Goal: Feedback & Contribution: Contribute content

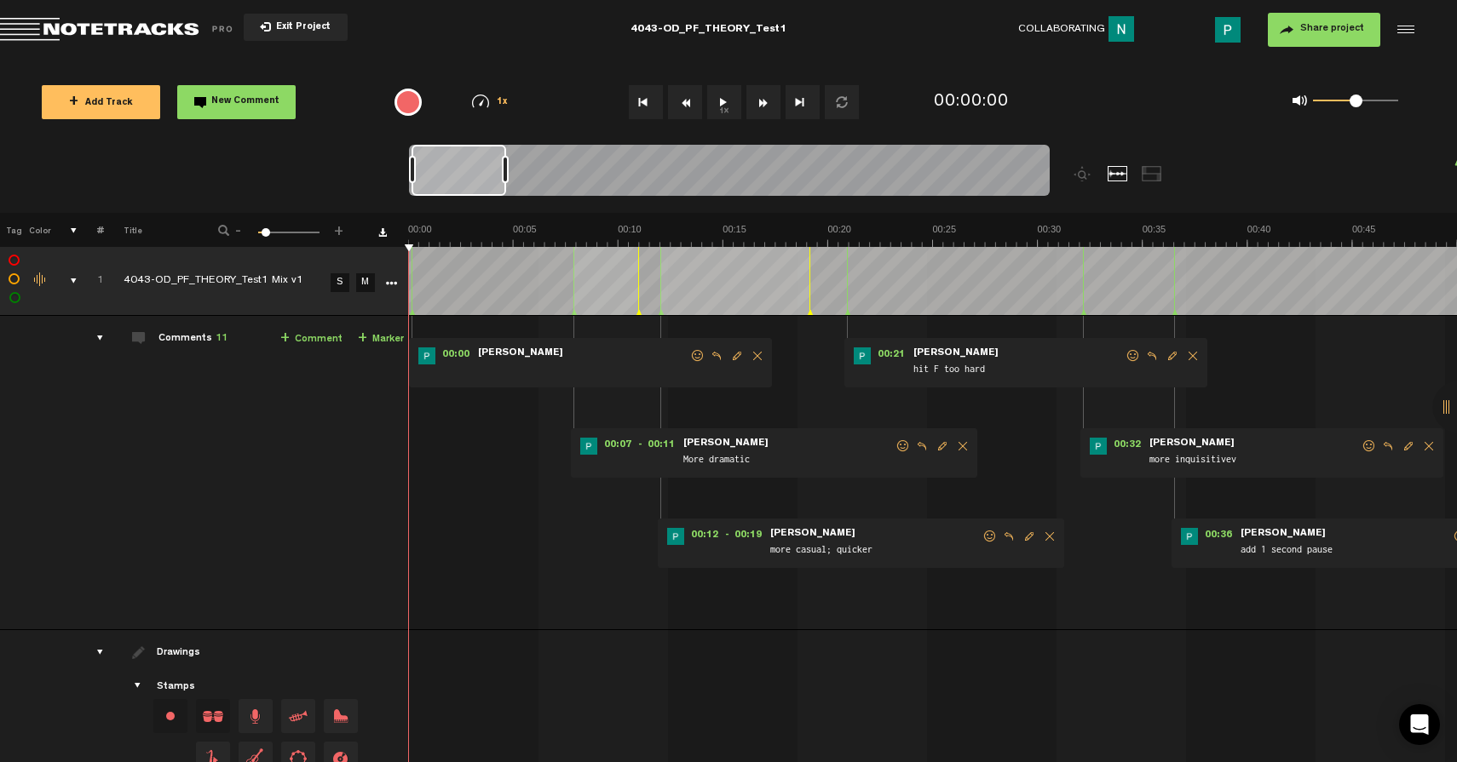
click at [388, 278] on icon "More" at bounding box center [391, 284] width 12 height 12
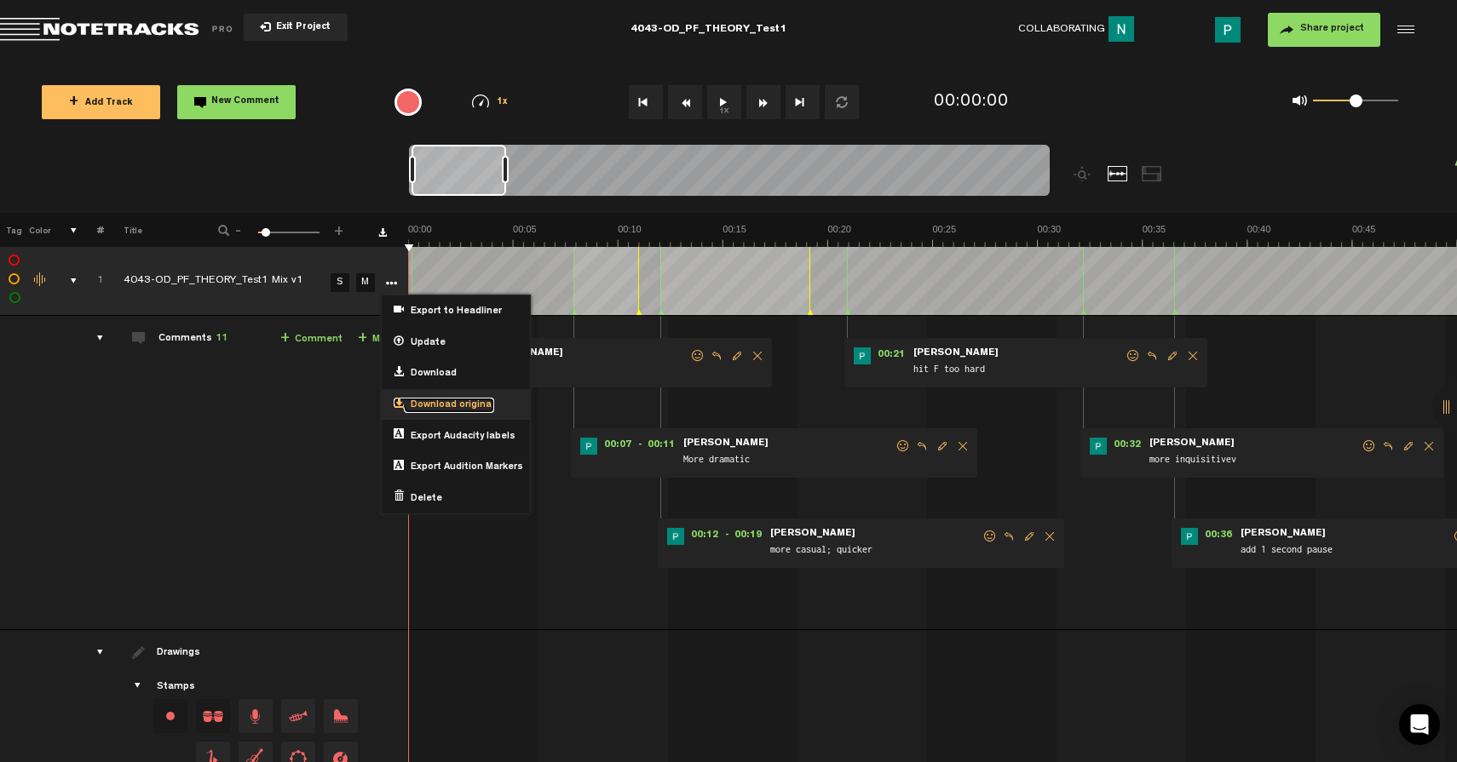
click at [448, 400] on span "Download original" at bounding box center [449, 406] width 90 height 14
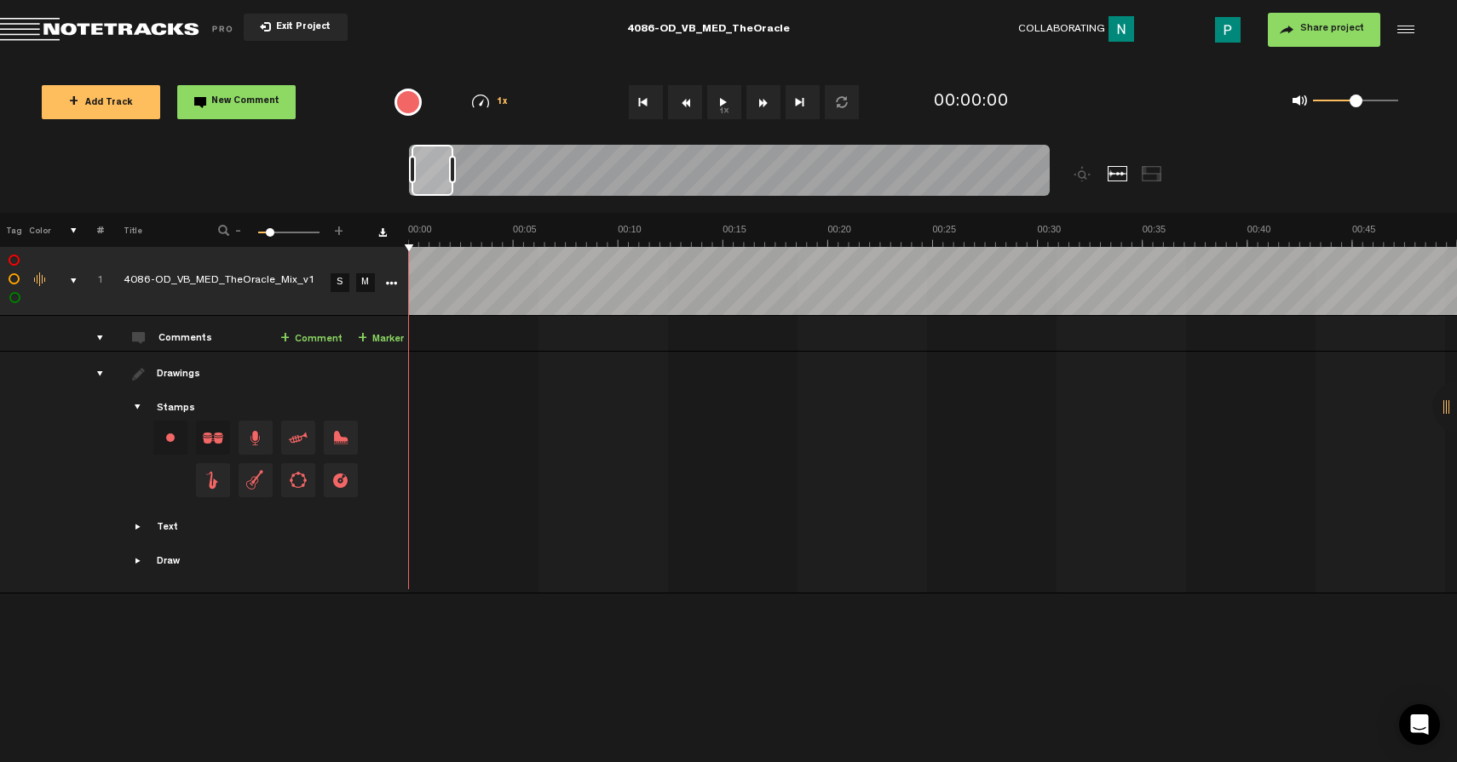
click at [334, 281] on link "S" at bounding box center [340, 282] width 19 height 19
click at [733, 106] on button "1x" at bounding box center [724, 102] width 34 height 34
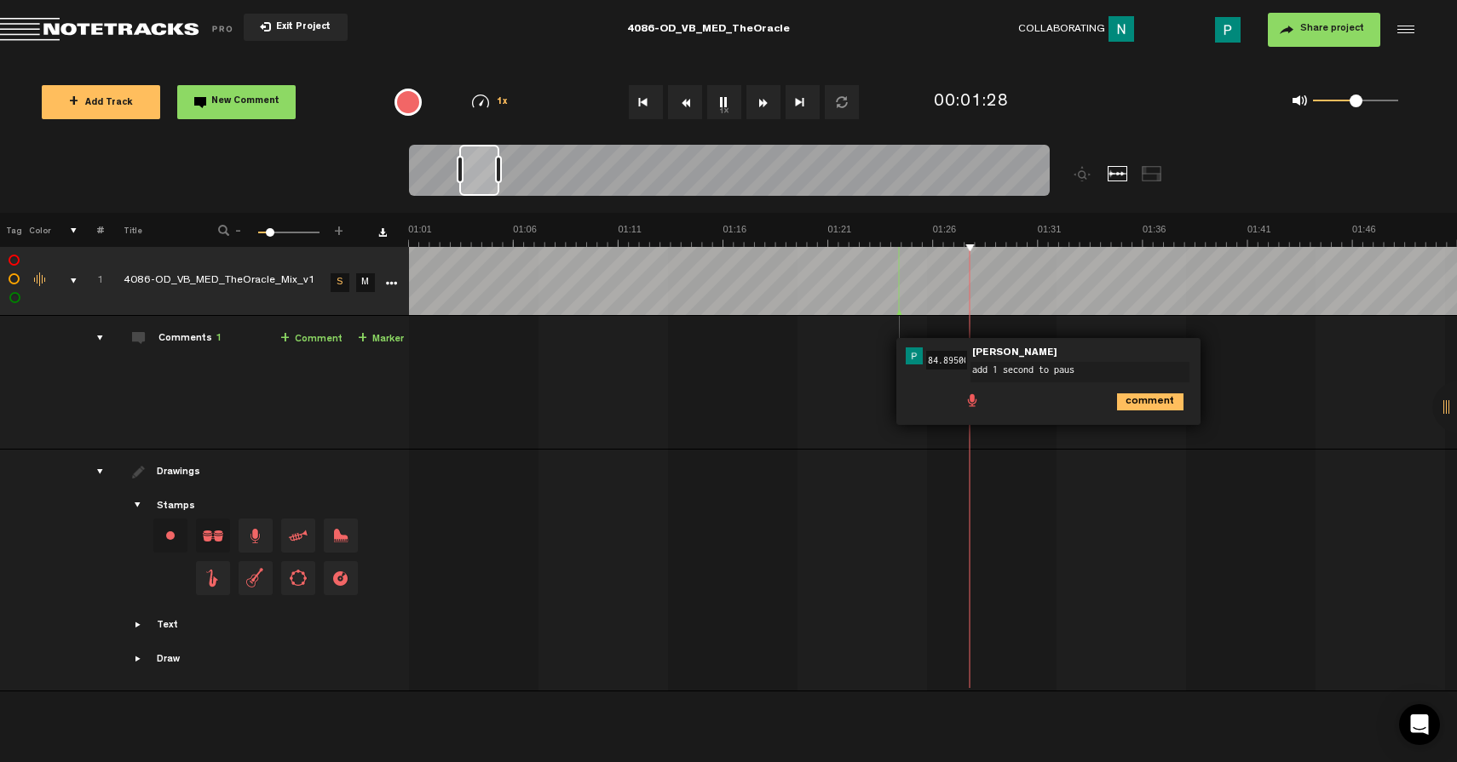
type textarea "add 1 second to pause"
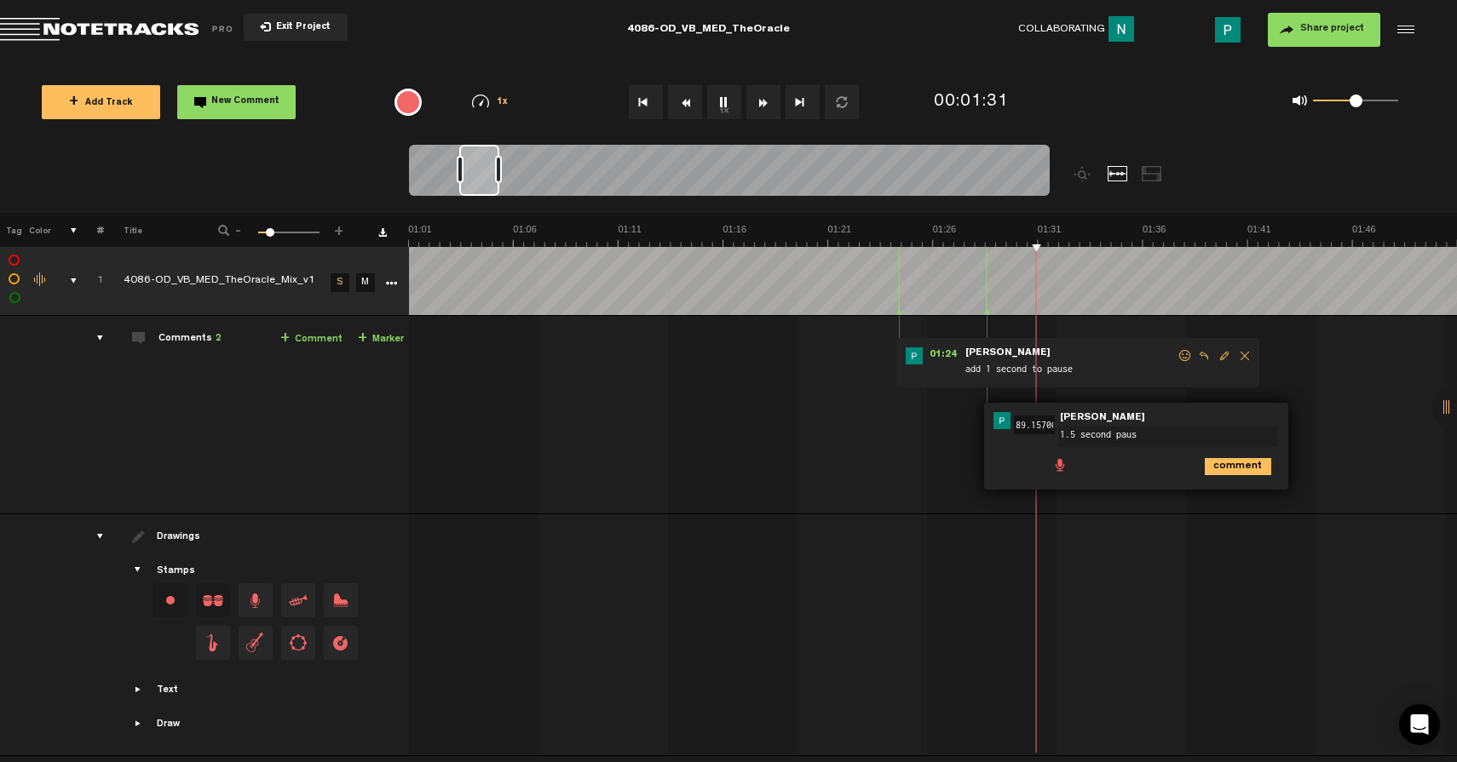
type textarea "1.5 second pause"
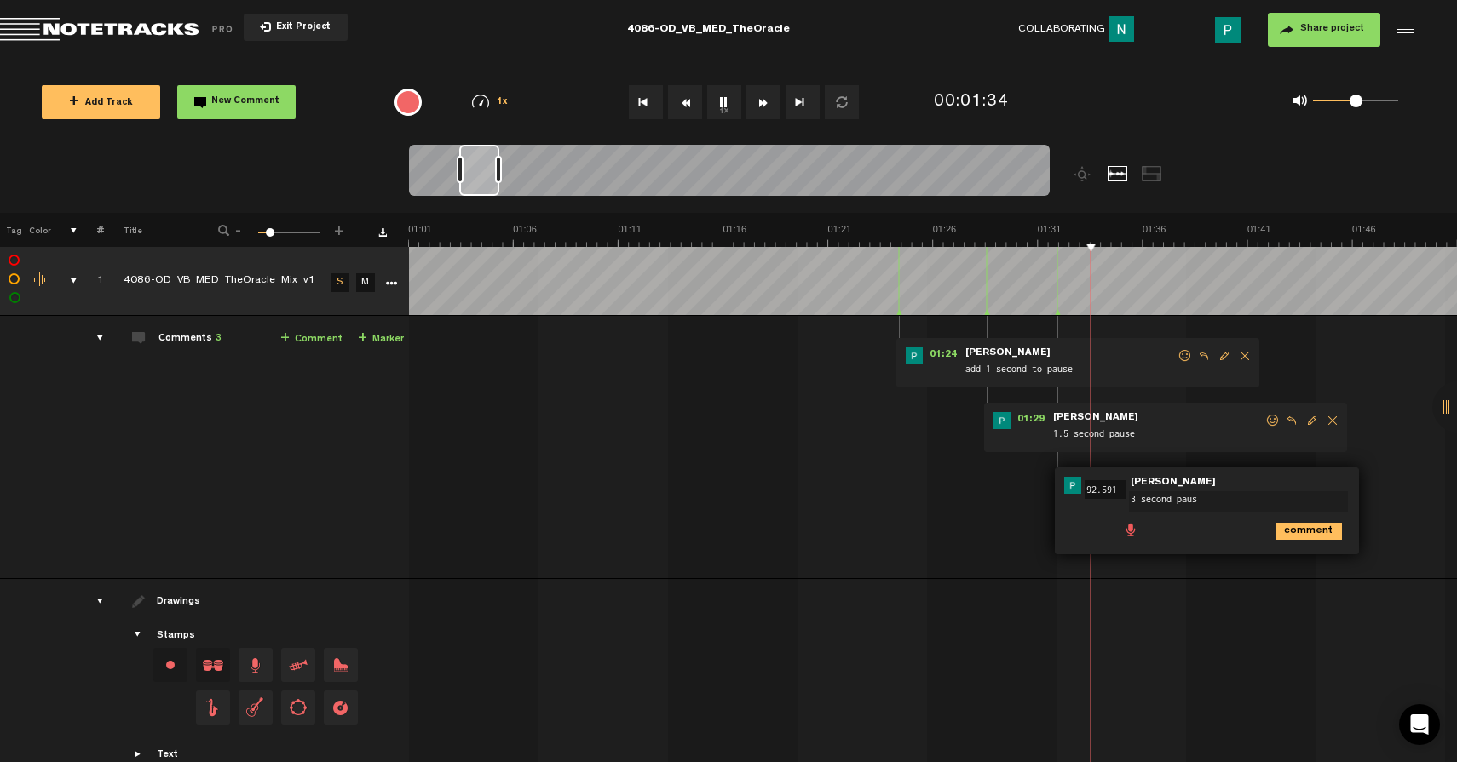
type textarea "3 second pause"
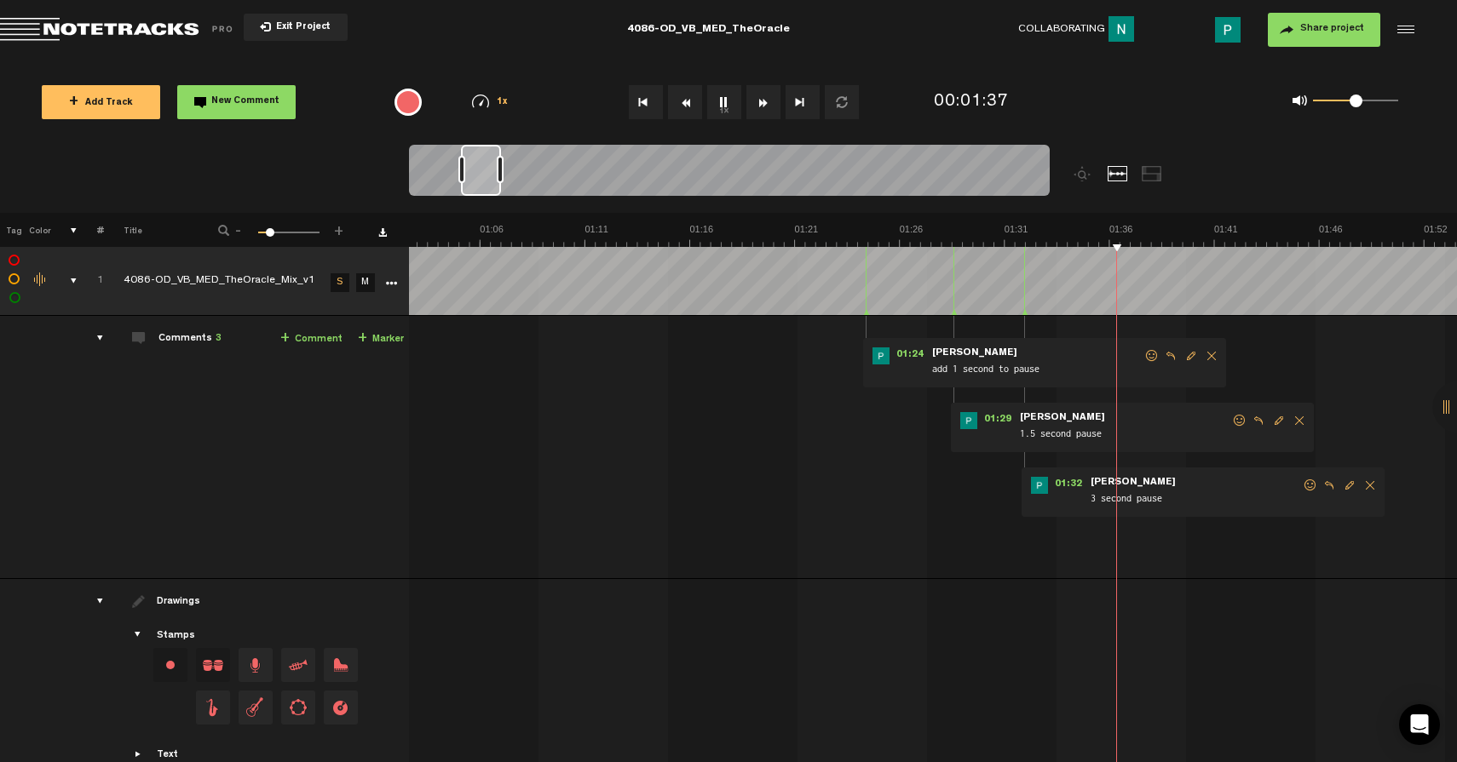
scroll to position [0, 1292]
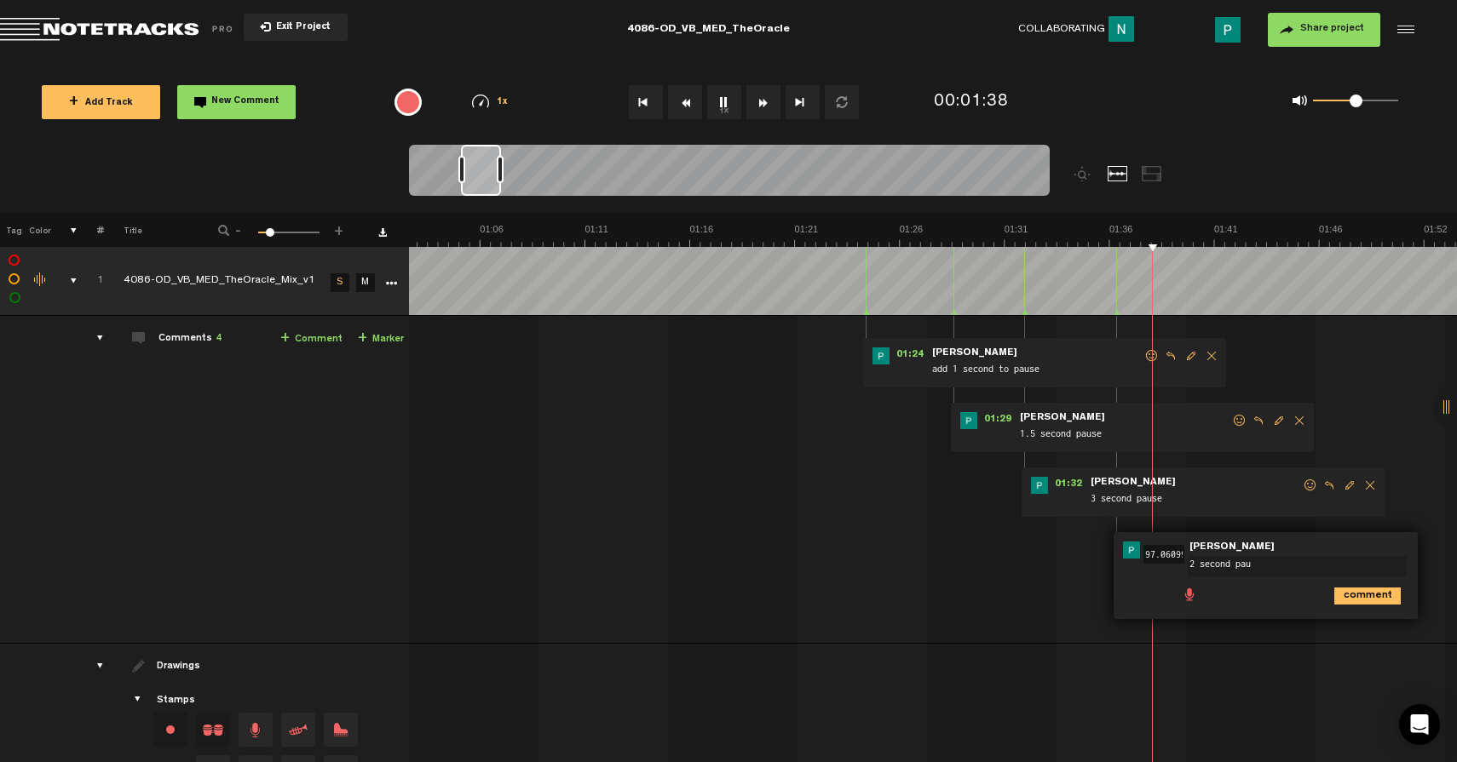
type textarea "2 second paus"
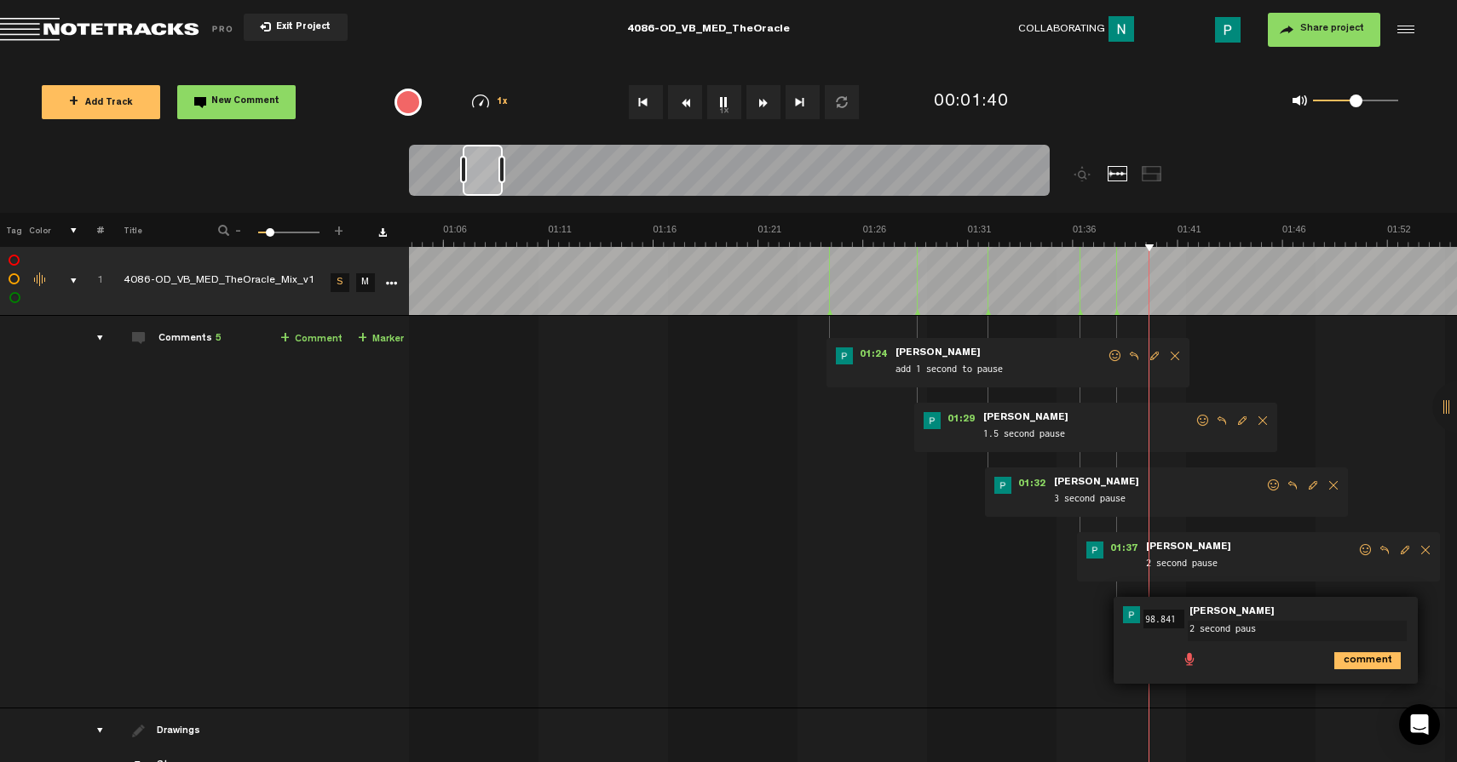
type textarea "2 second pause"
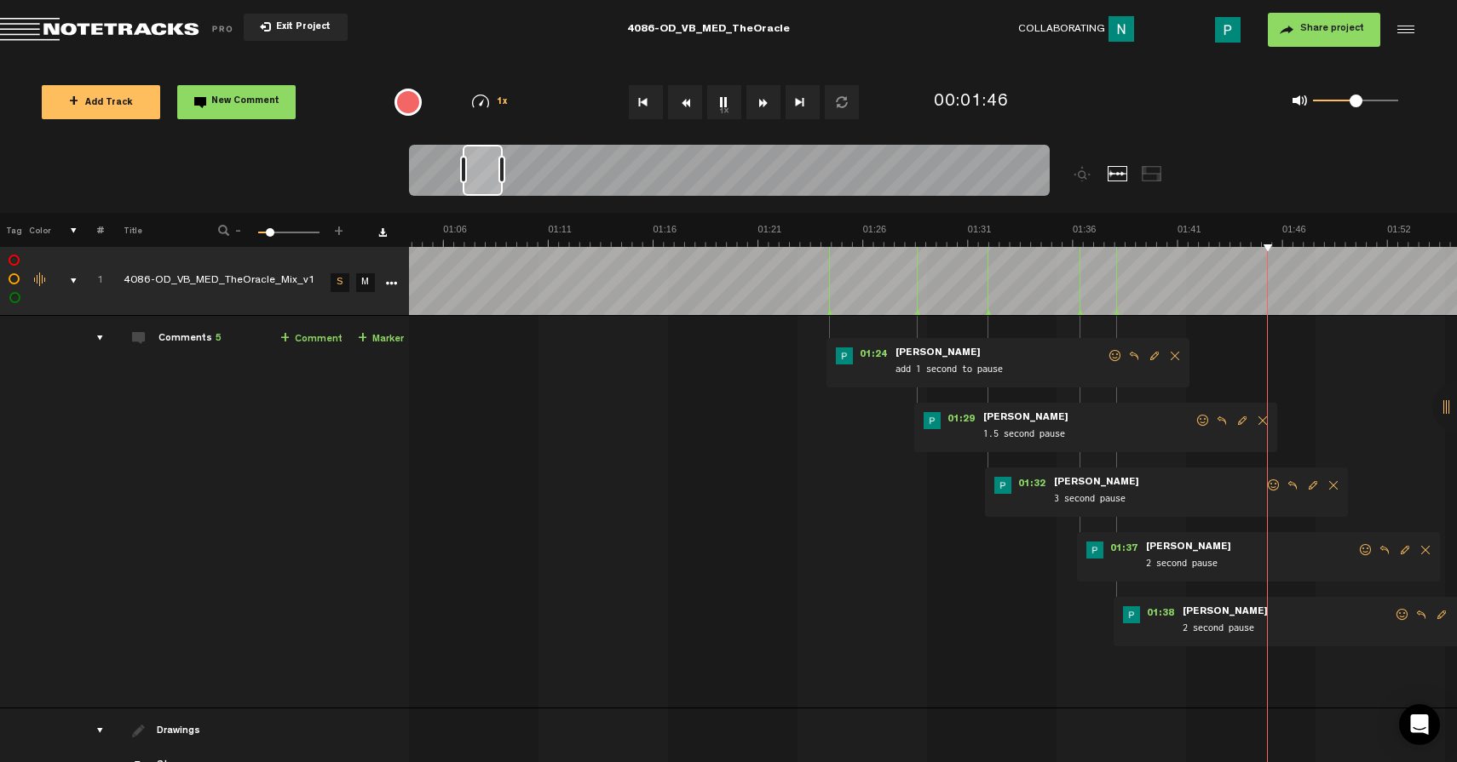
scroll to position [0, 1607]
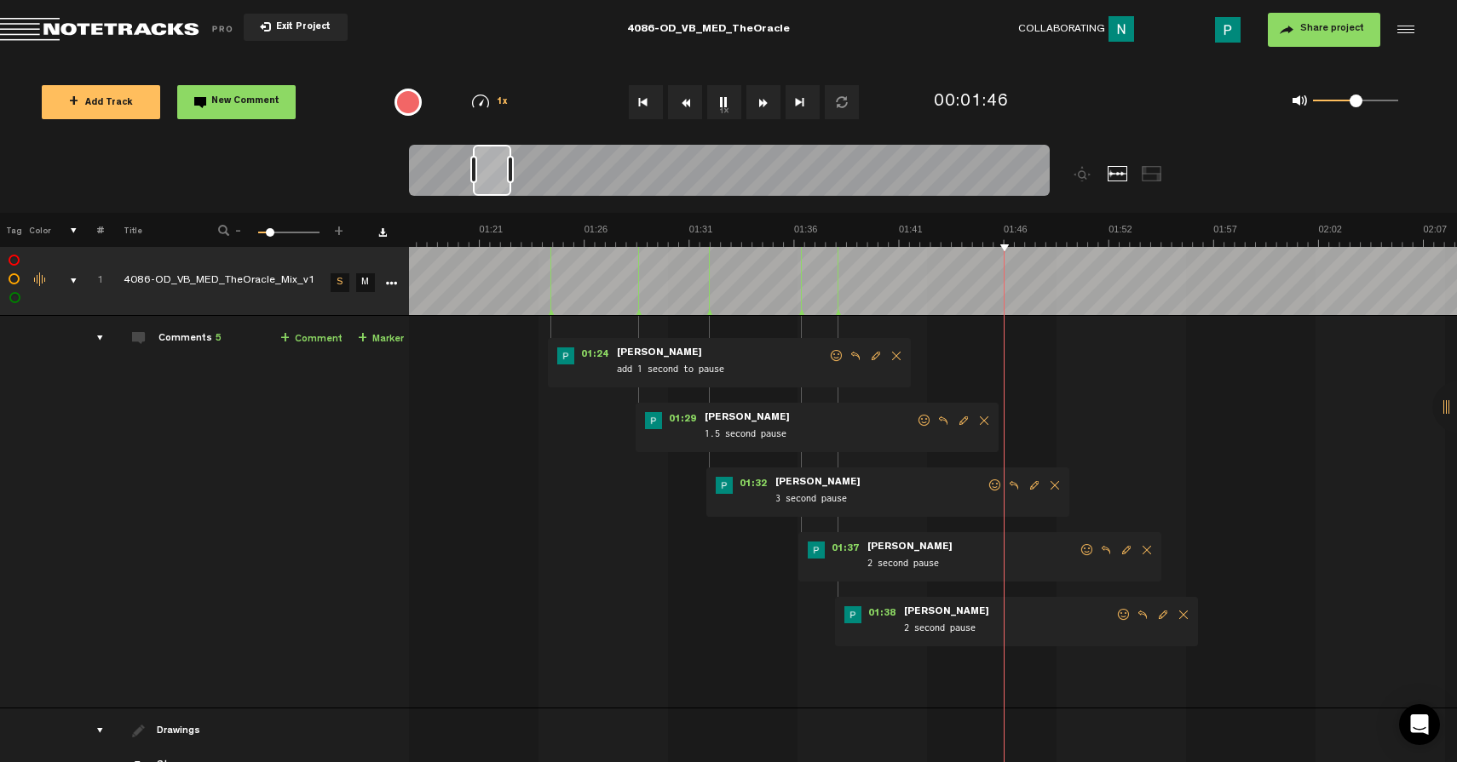
drag, startPoint x: 485, startPoint y: 187, endPoint x: 496, endPoint y: 187, distance: 11.1
click at [496, 187] on div at bounding box center [492, 170] width 38 height 51
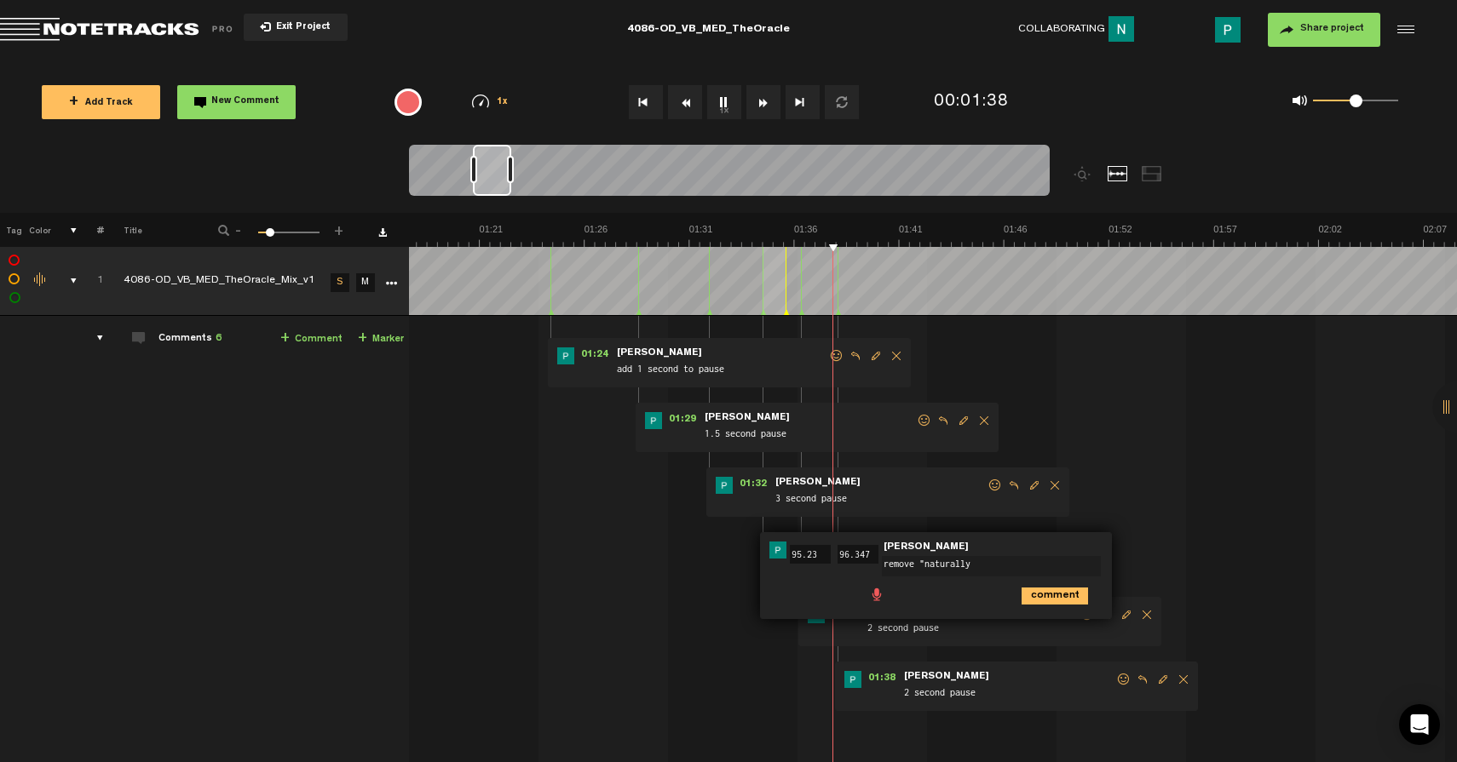
type textarea "remove "naturally""
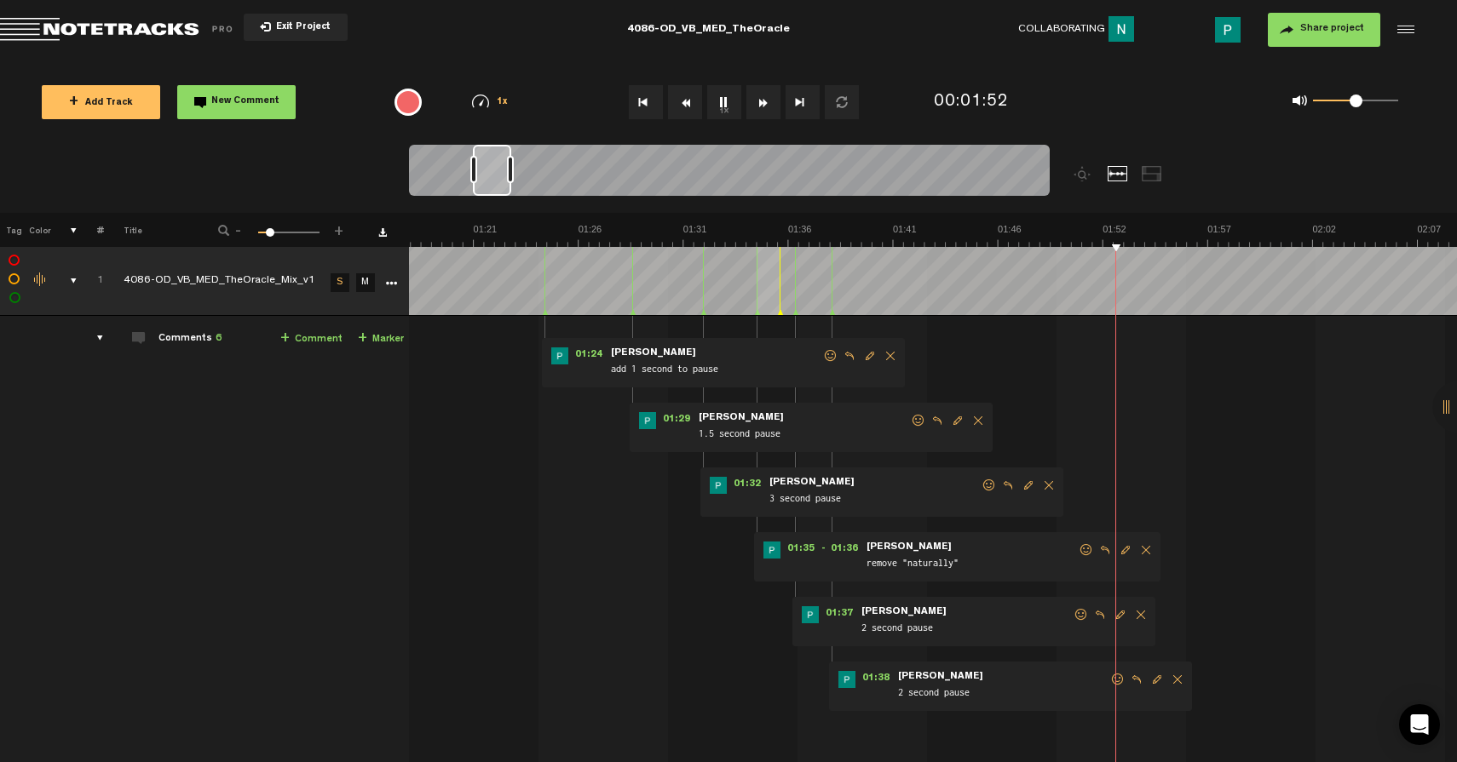
scroll to position [0, 1613]
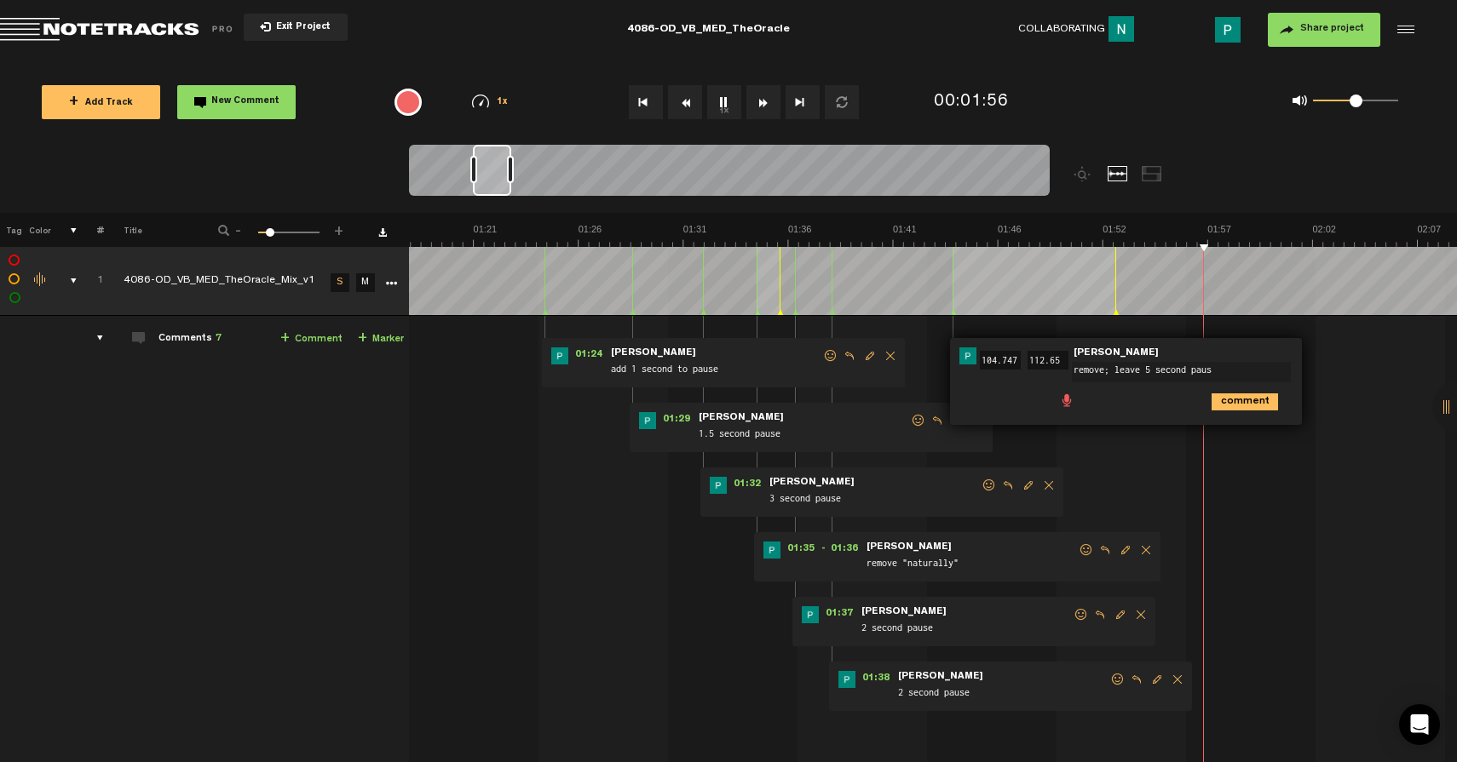
type textarea "remove; leave 5 second pause"
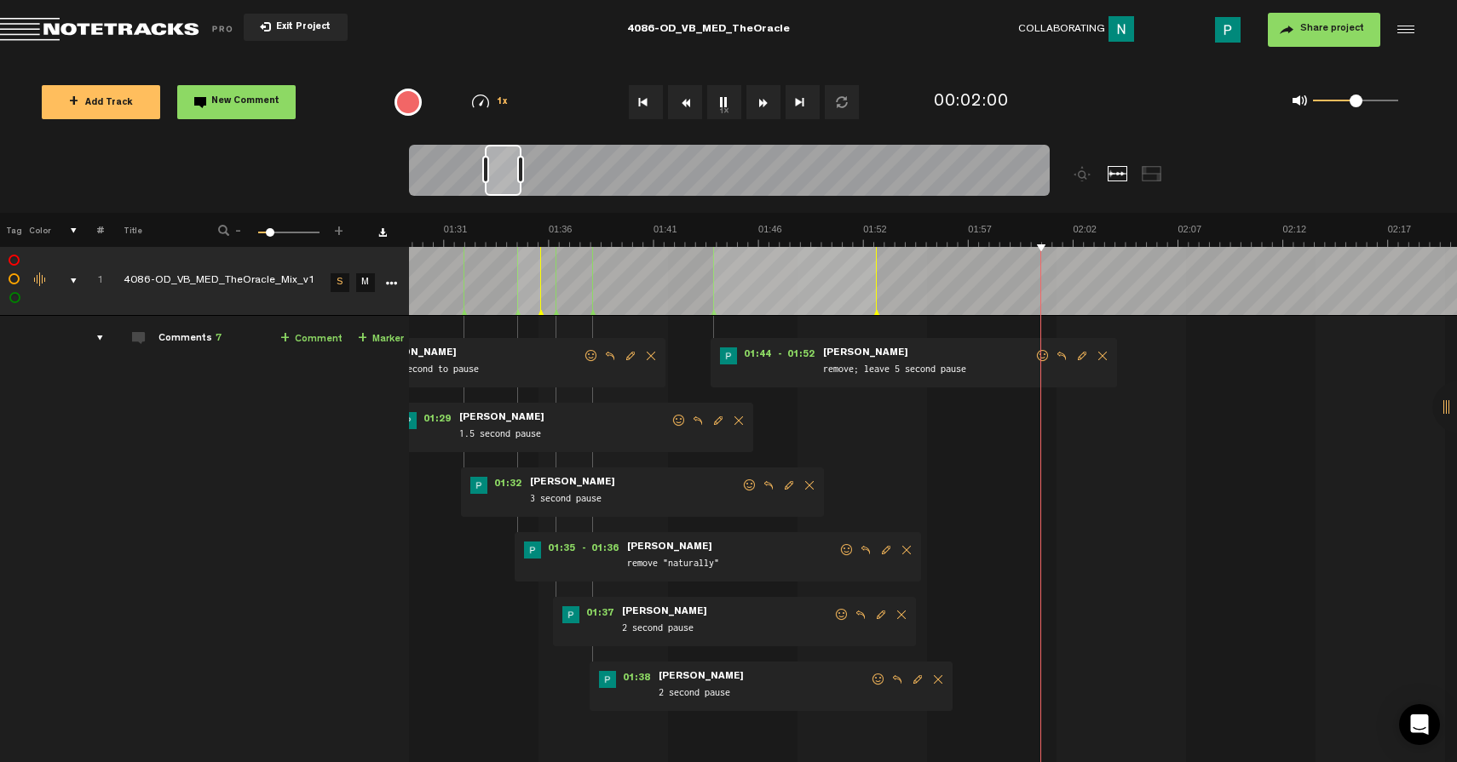
scroll to position [0, 1964]
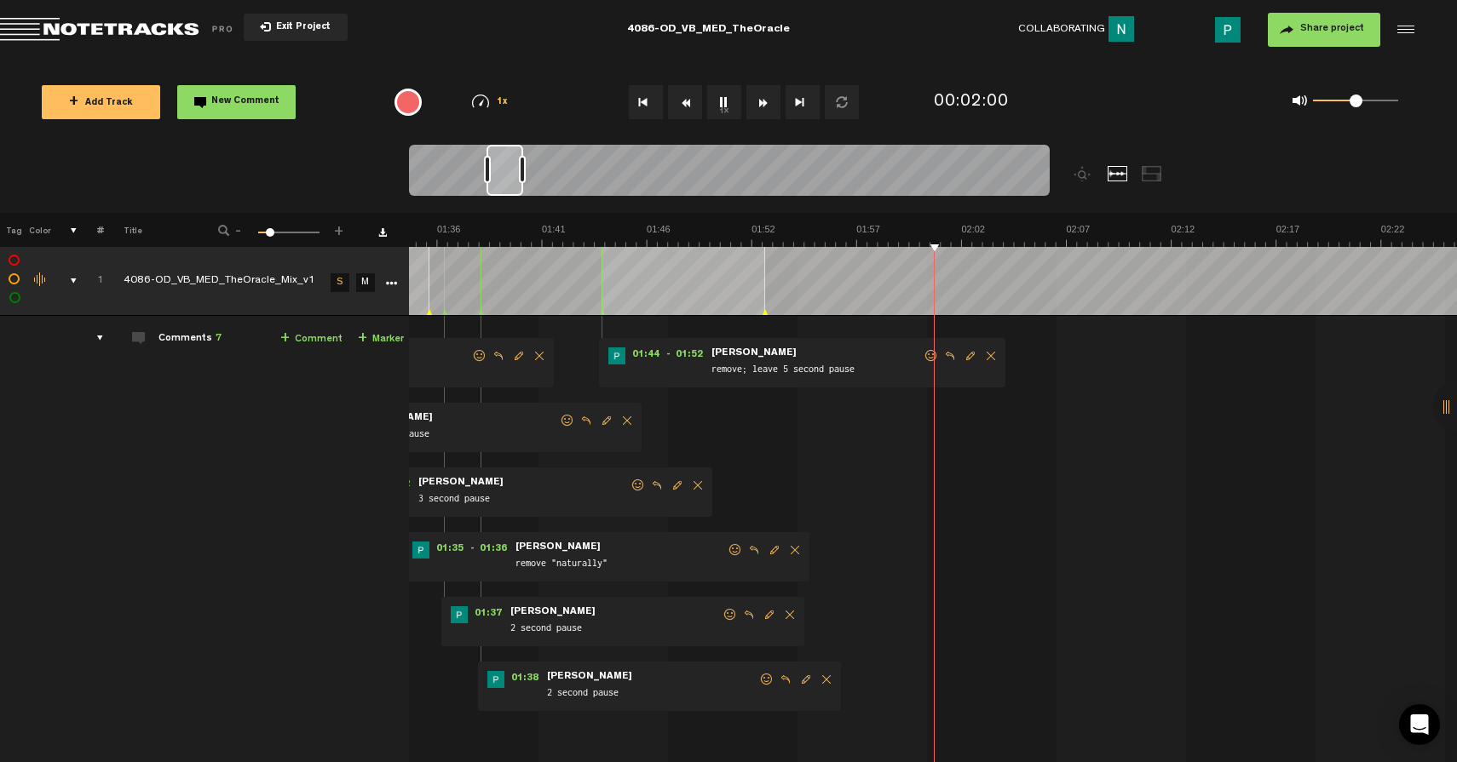
drag, startPoint x: 493, startPoint y: 166, endPoint x: 507, endPoint y: 166, distance: 13.6
click at [507, 166] on div at bounding box center [504, 170] width 37 height 51
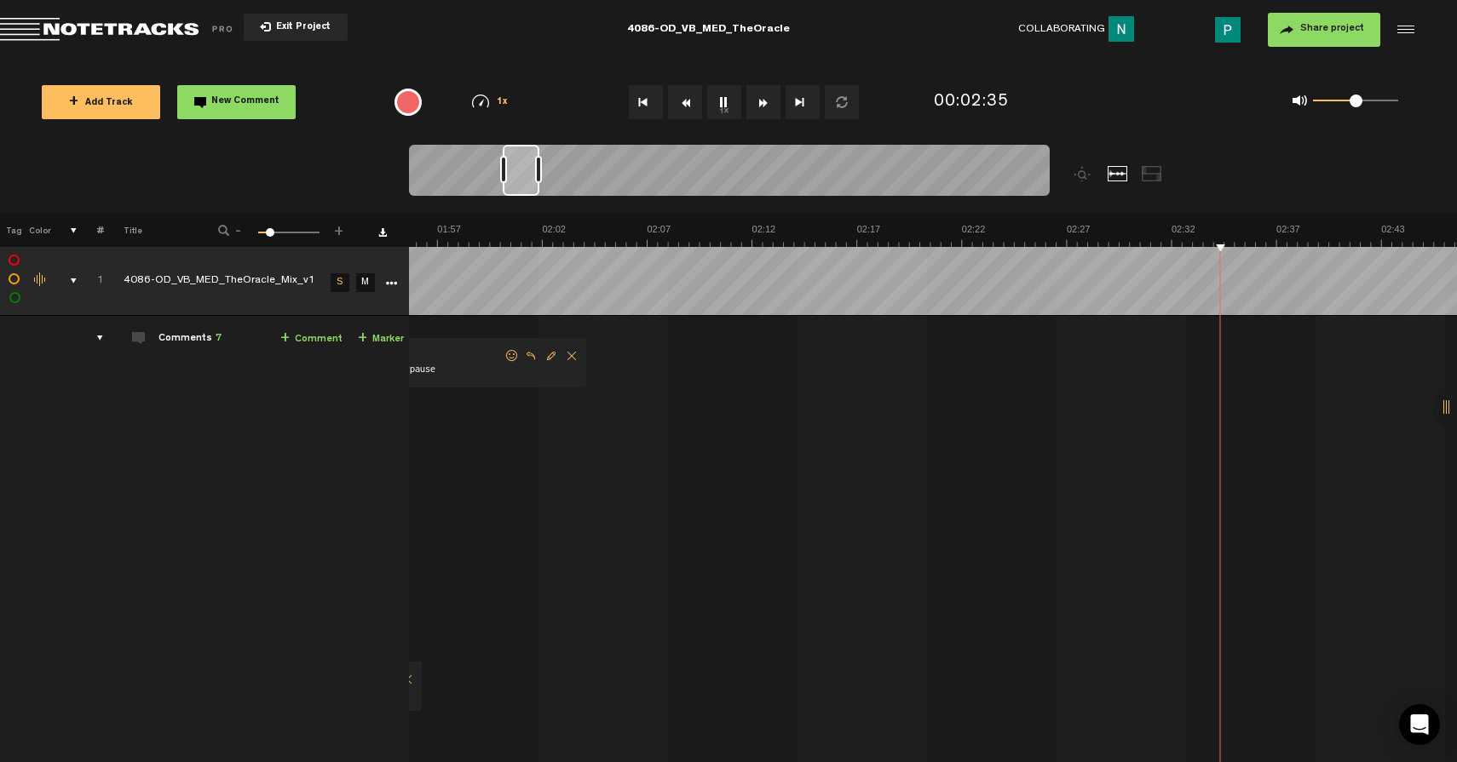
click at [728, 103] on button "1x" at bounding box center [724, 102] width 34 height 34
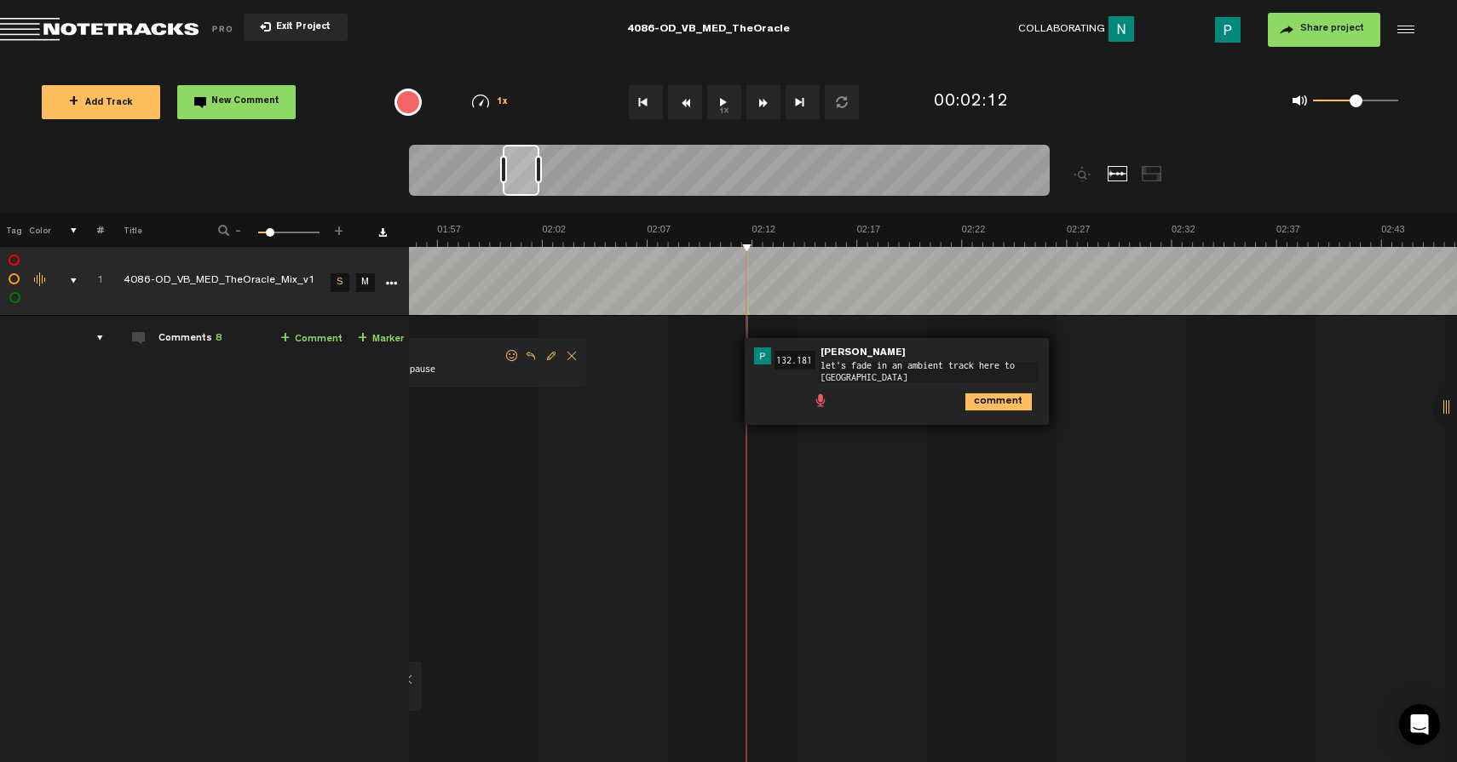
scroll to position [0, 0]
click at [721, 97] on button "1x" at bounding box center [724, 102] width 34 height 34
click at [920, 388] on textarea "let's fade in an ambient track here to accompany the hum" at bounding box center [928, 375] width 219 height 27
paste textarea "[URL][DOMAIN_NAME]"
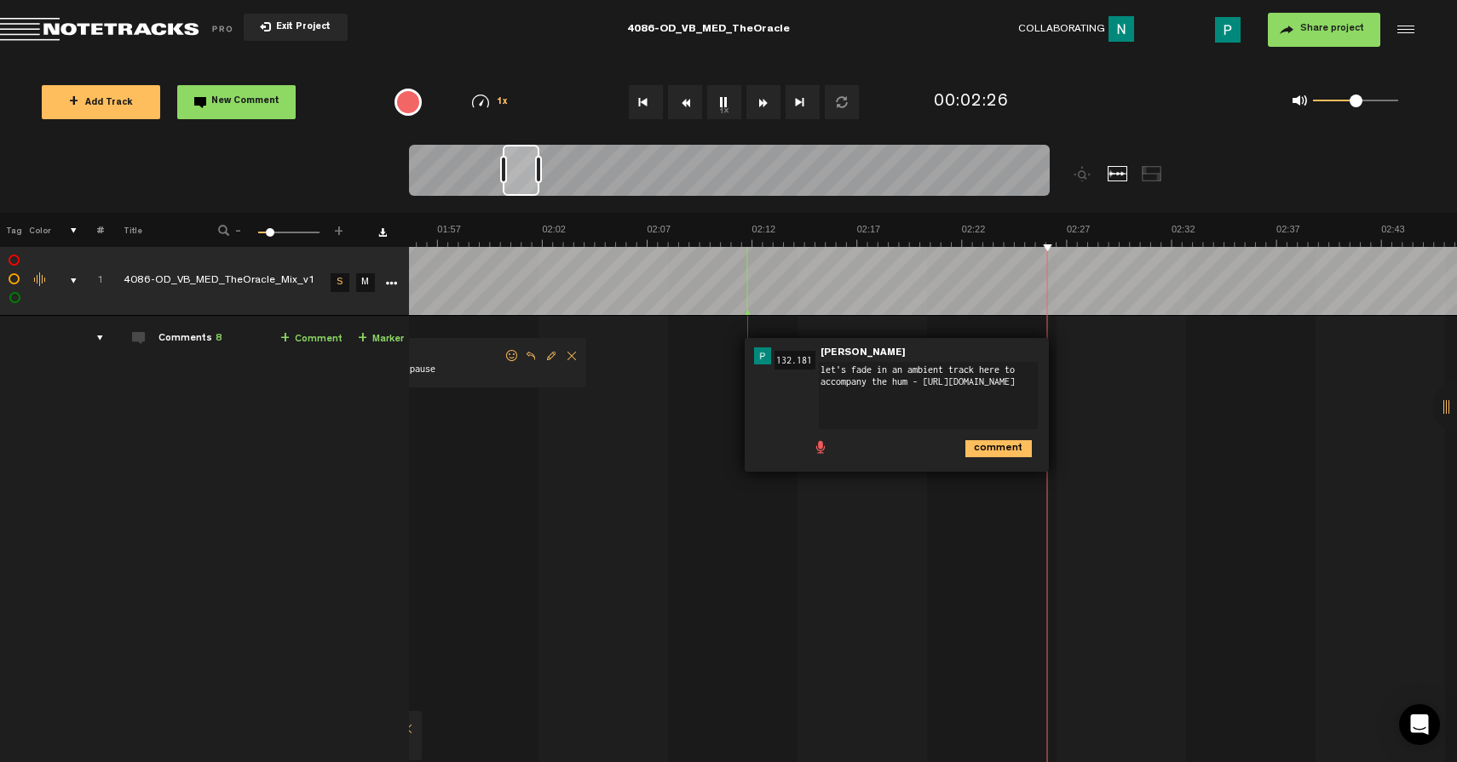
scroll to position [5, 0]
type textarea "let's fade in an ambient track here to accompany the hum - [URL][DOMAIN_NAME]"
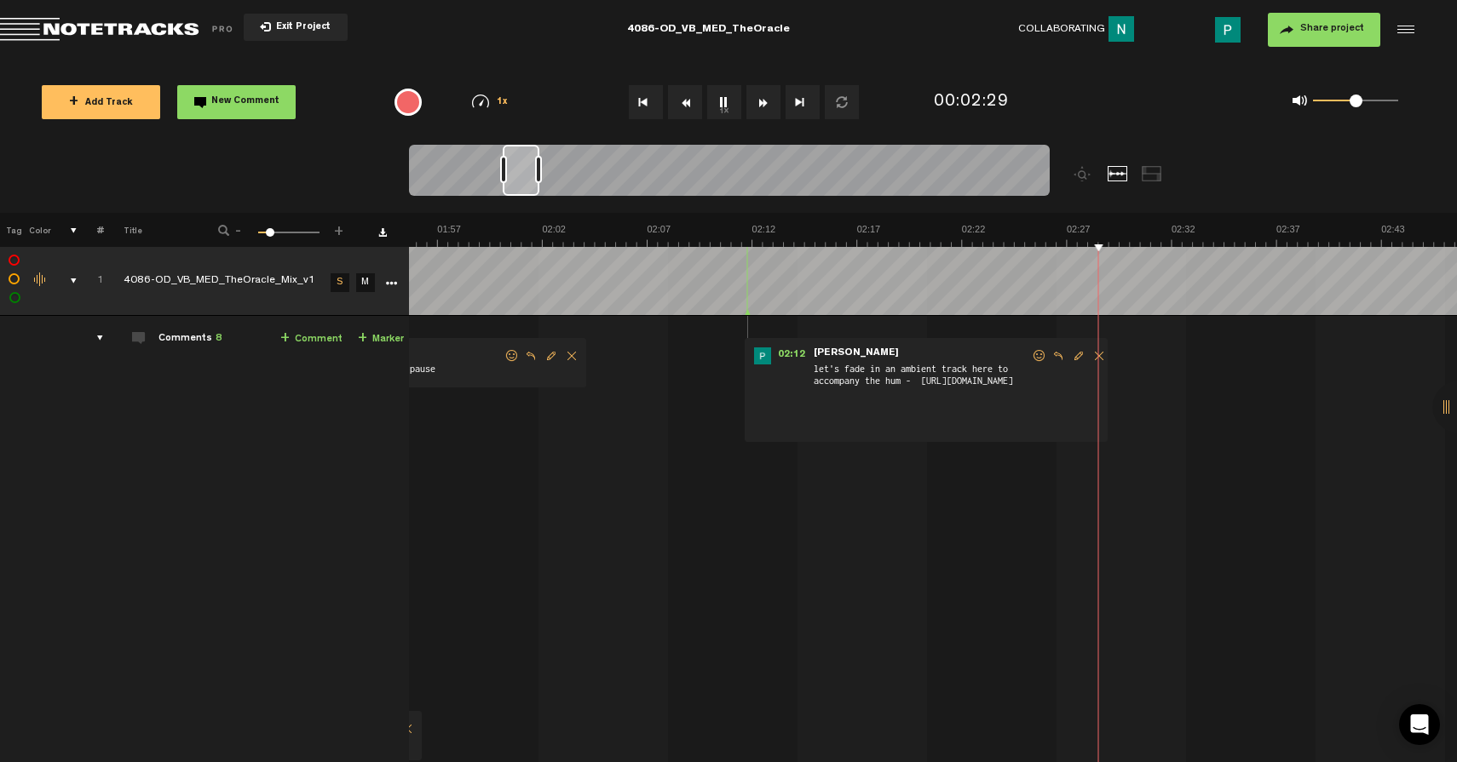
click at [1063, 360] on span "Reply to comment" at bounding box center [1058, 356] width 20 height 12
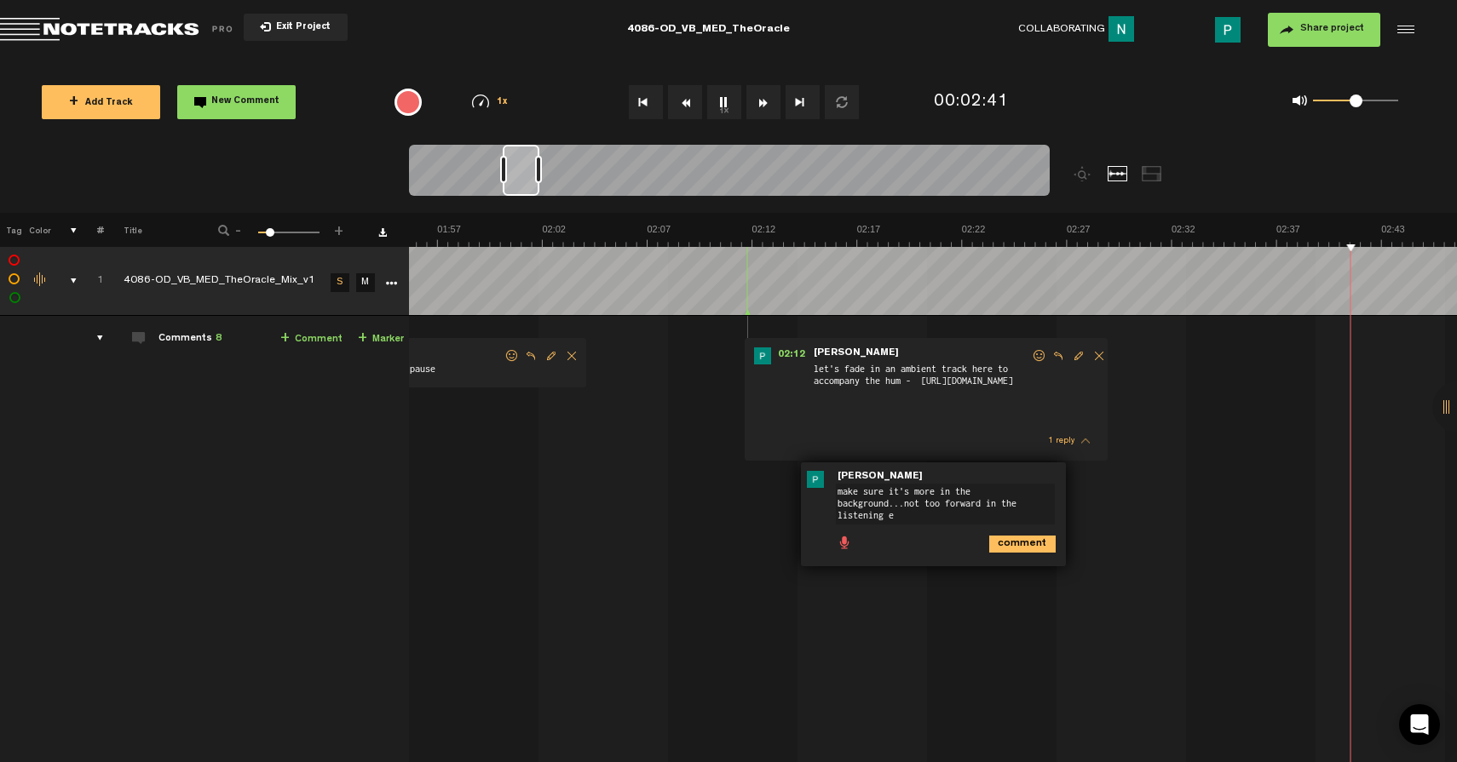
scroll to position [0, 2803]
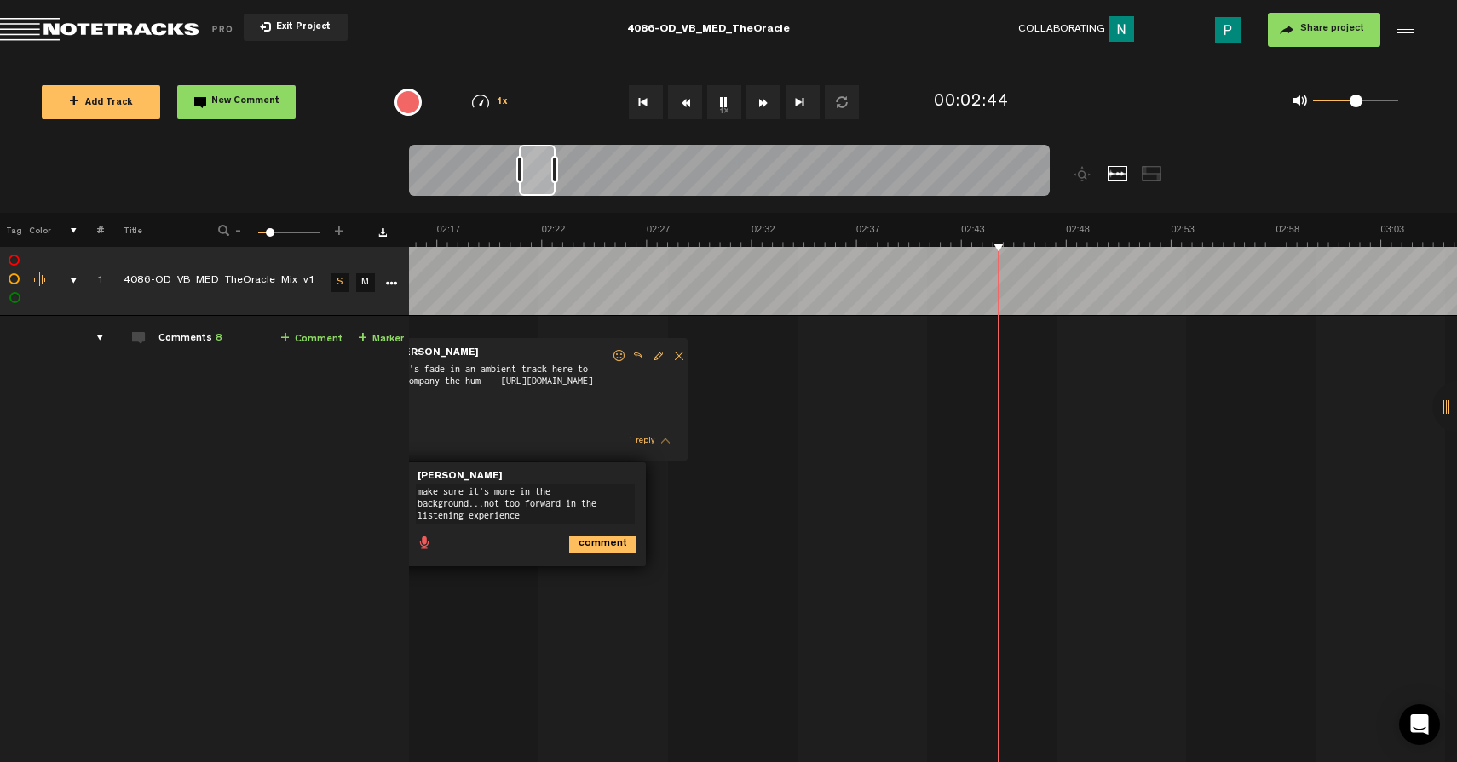
click at [469, 507] on textarea "make sure it's more in the background...not too forward in the listening experi…" at bounding box center [525, 504] width 219 height 41
type textarea "make sure it's more in the background supporting the practice...not too forward…"
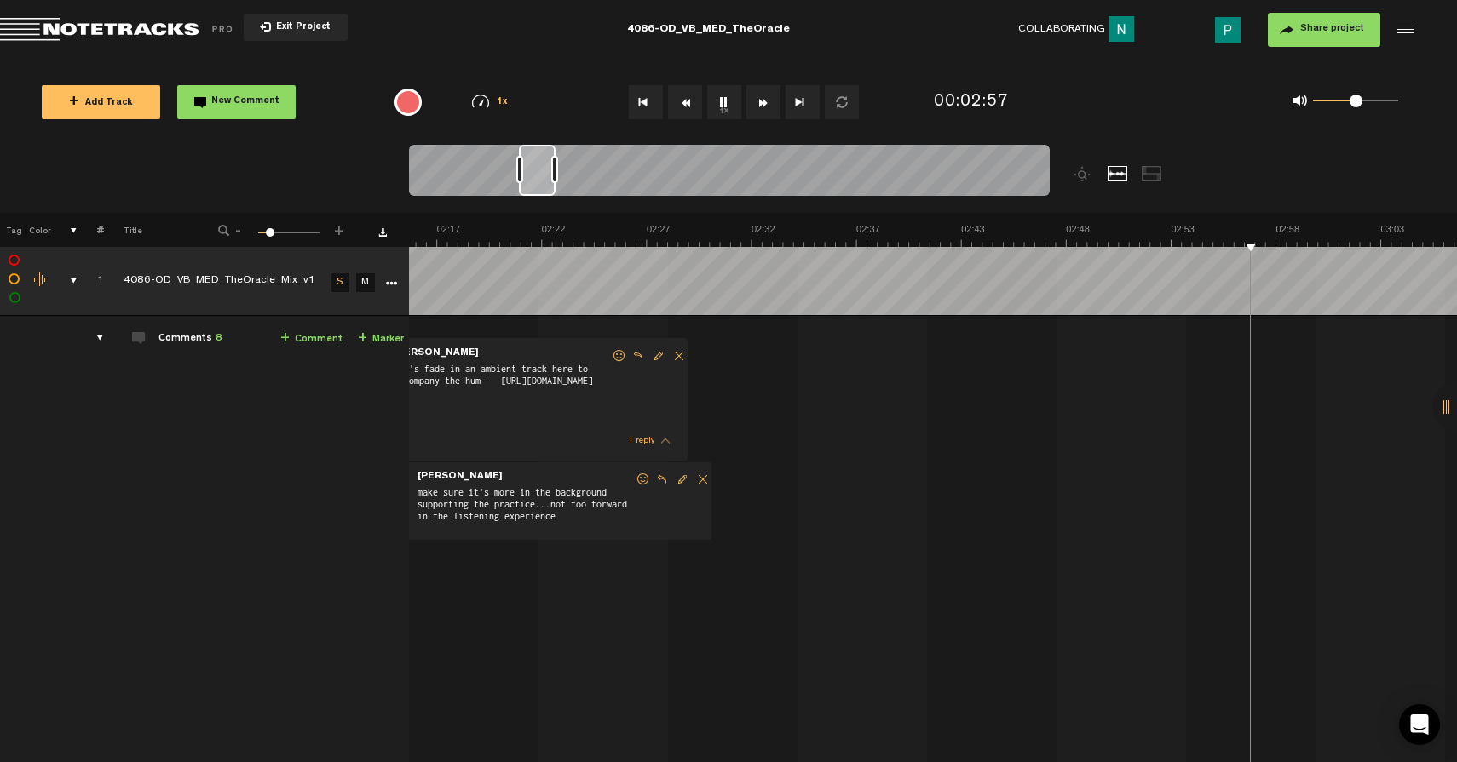
click at [723, 111] on button "1x" at bounding box center [724, 102] width 34 height 34
click at [723, 112] on button "1x" at bounding box center [724, 102] width 34 height 34
click at [722, 115] on button "1x" at bounding box center [724, 102] width 34 height 34
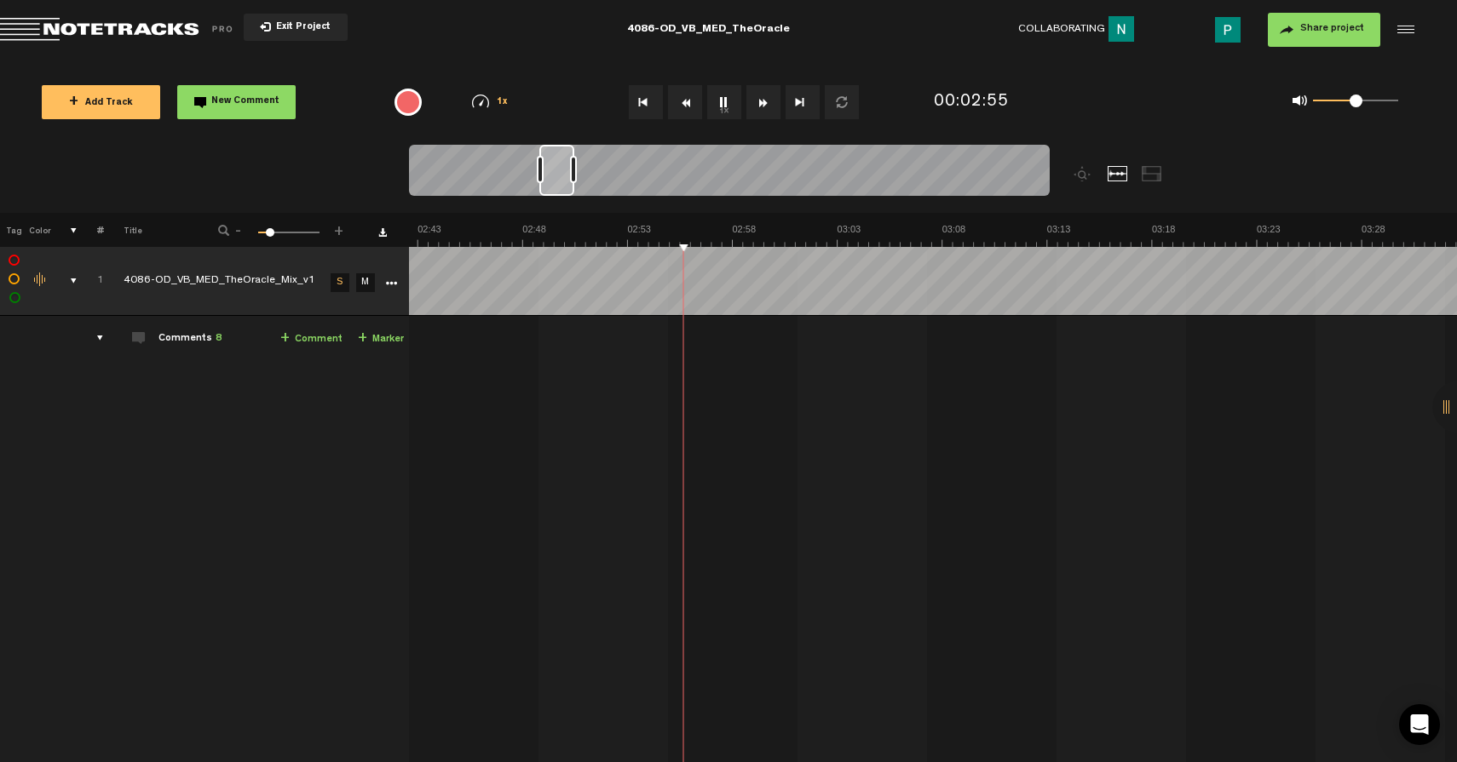
scroll to position [0, 3369]
drag, startPoint x: 531, startPoint y: 173, endPoint x: 553, endPoint y: 173, distance: 22.1
click at [553, 173] on div at bounding box center [557, 170] width 35 height 51
drag, startPoint x: 560, startPoint y: 183, endPoint x: 568, endPoint y: 181, distance: 8.9
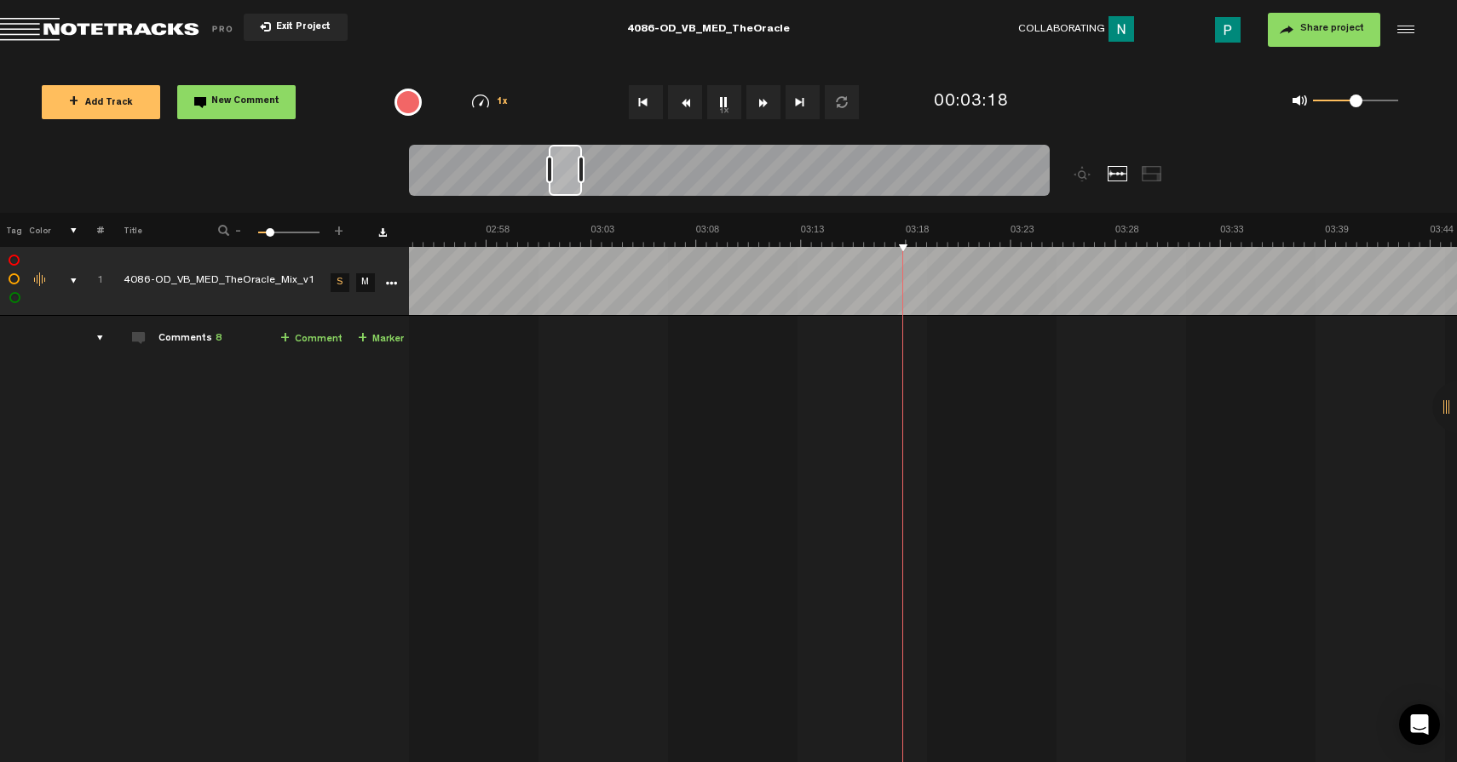
click at [568, 181] on div at bounding box center [565, 170] width 33 height 51
click at [724, 100] on button "1x" at bounding box center [724, 102] width 34 height 34
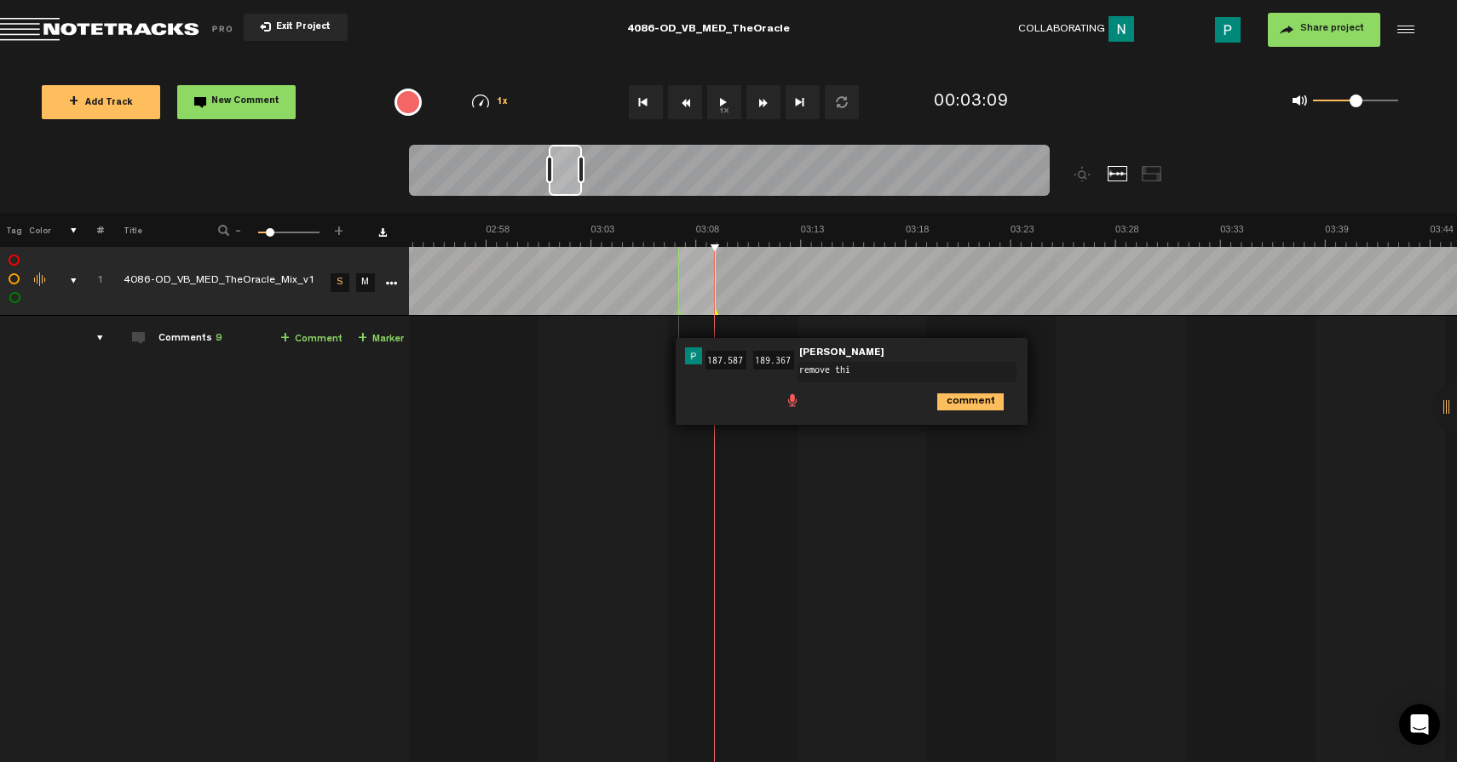
type textarea "remove this"
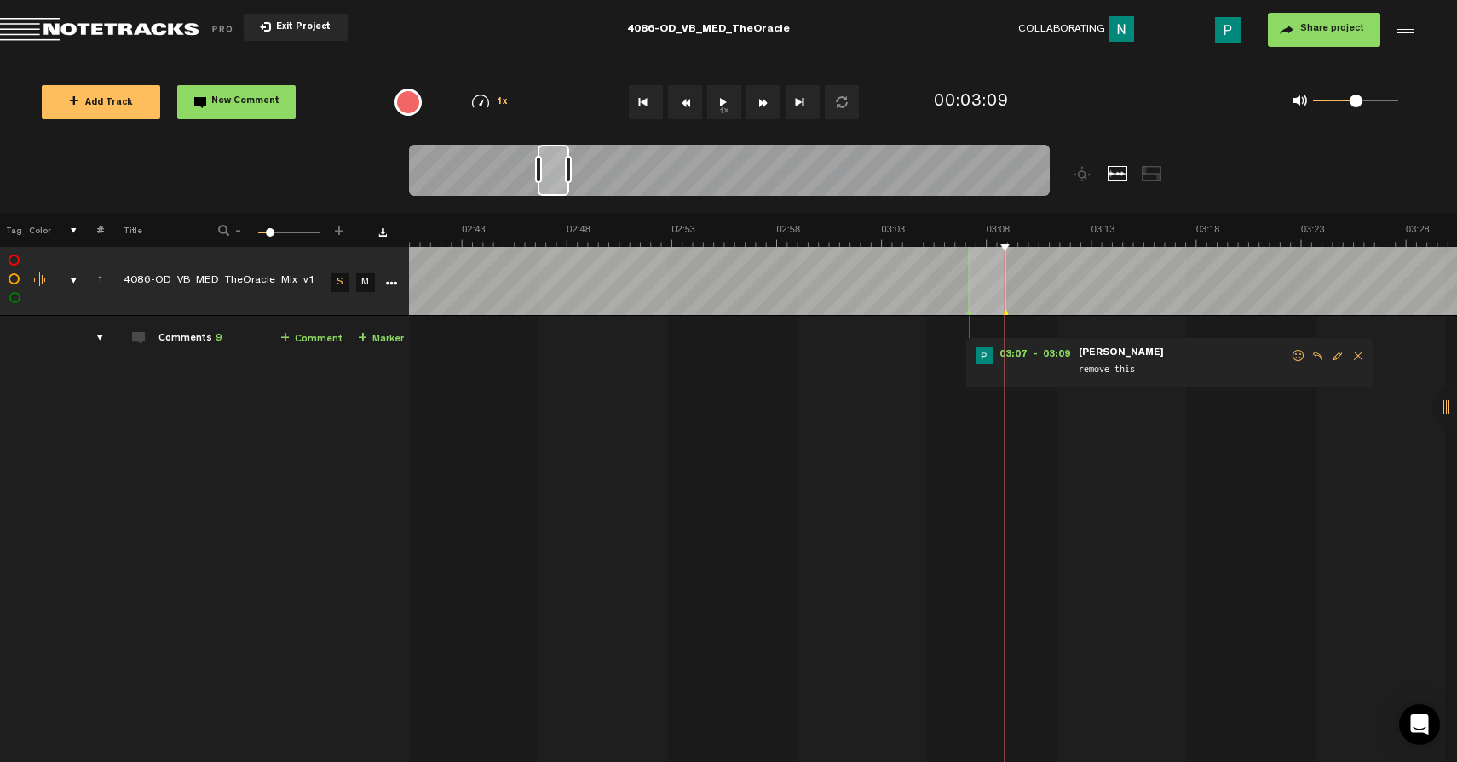
scroll to position [0, 3302]
drag, startPoint x: 572, startPoint y: 185, endPoint x: 561, endPoint y: 184, distance: 11.1
click at [561, 184] on div at bounding box center [554, 170] width 32 height 51
click at [728, 99] on button "1x" at bounding box center [724, 102] width 34 height 34
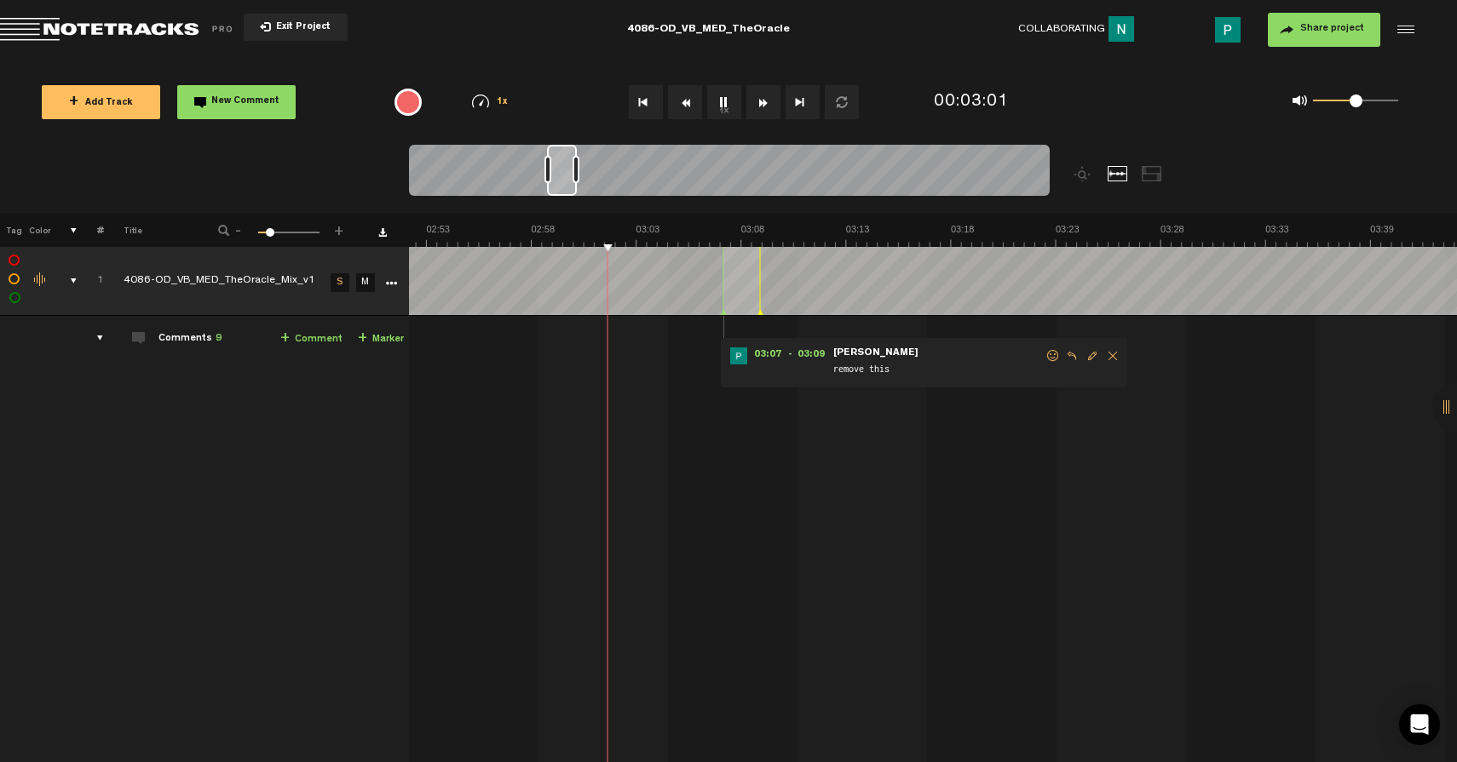
scroll to position [0, 3547]
drag, startPoint x: 555, startPoint y: 179, endPoint x: 564, endPoint y: 177, distance: 9.5
click at [564, 177] on div at bounding box center [562, 170] width 30 height 51
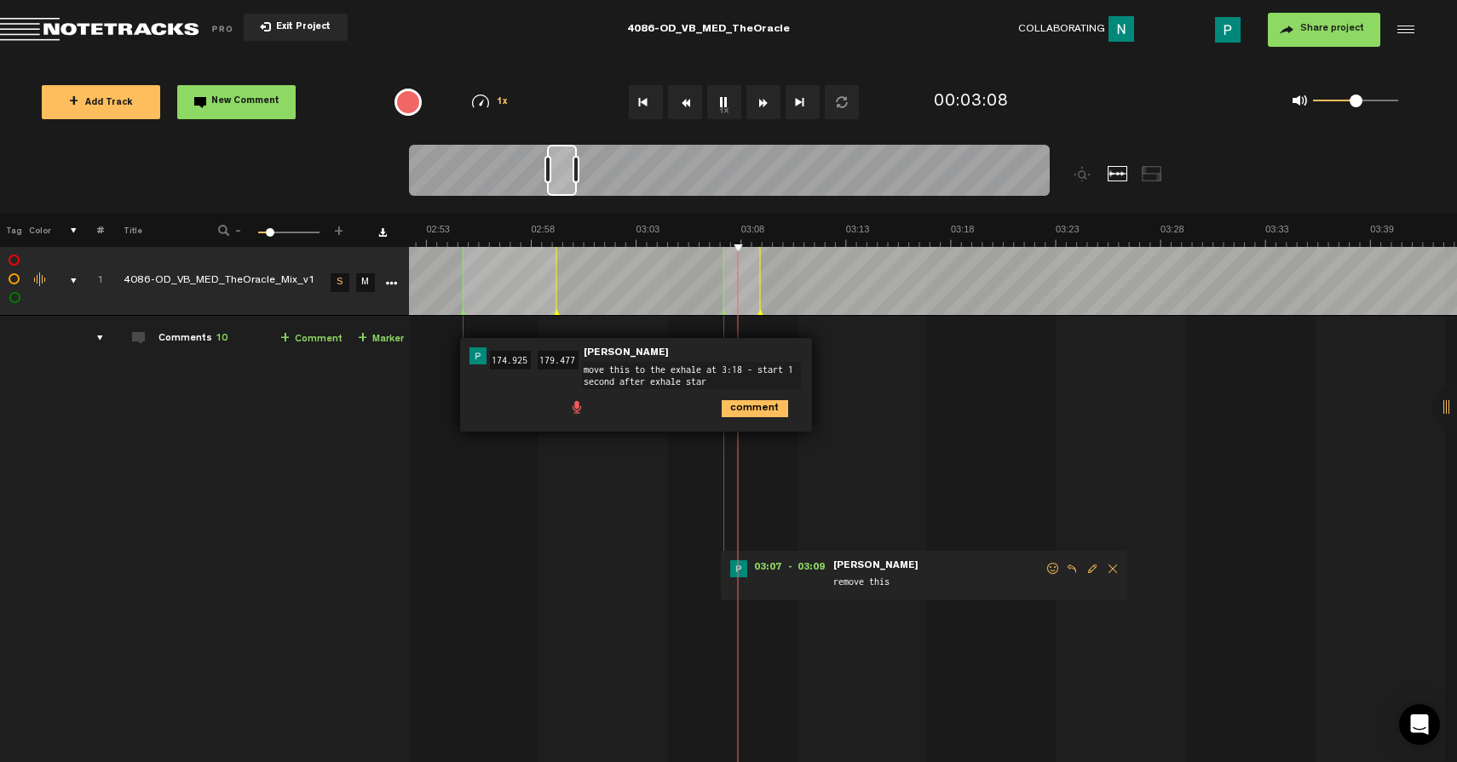
type textarea "move this to the exhale at 3:18 - start 1 second after exhale start"
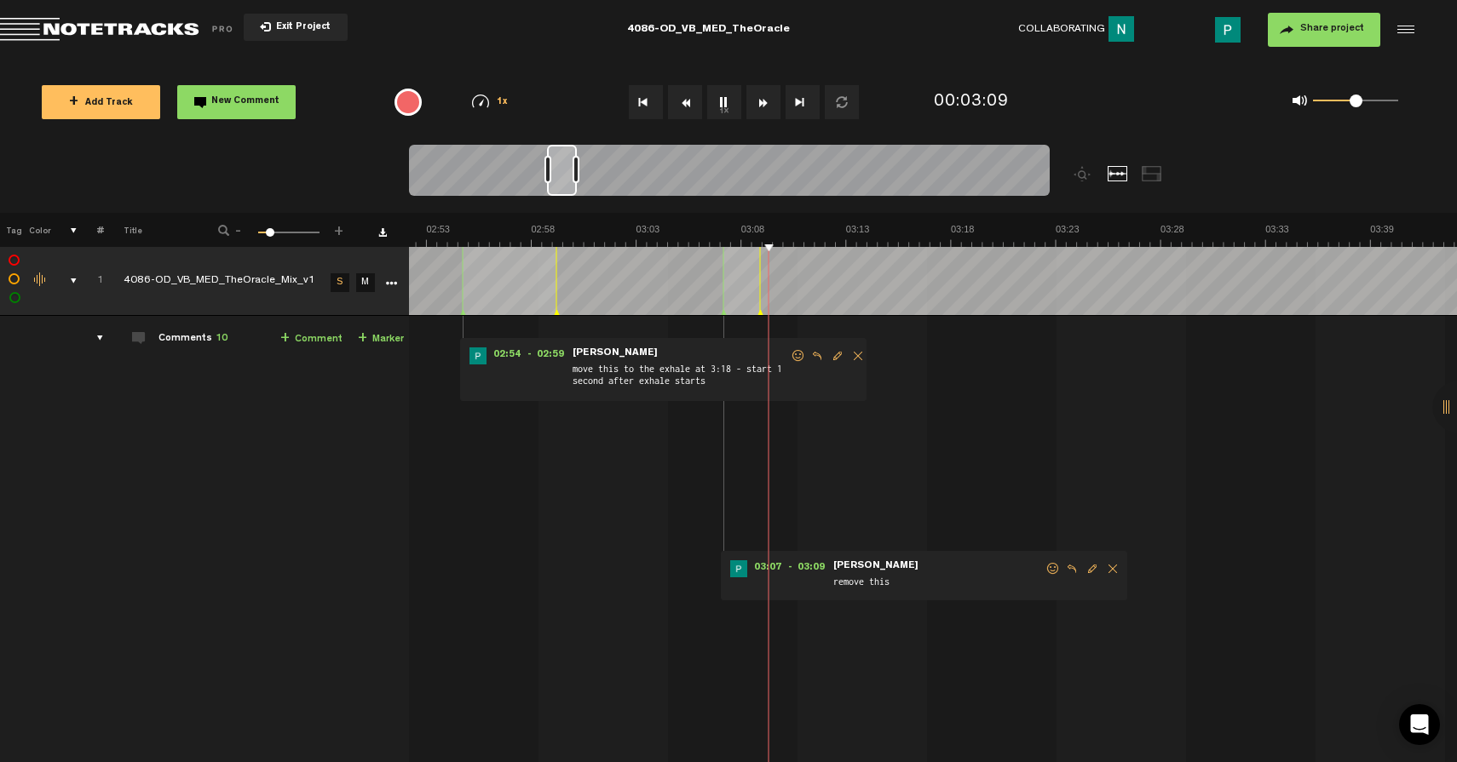
click at [728, 106] on button "1x" at bounding box center [724, 102] width 34 height 34
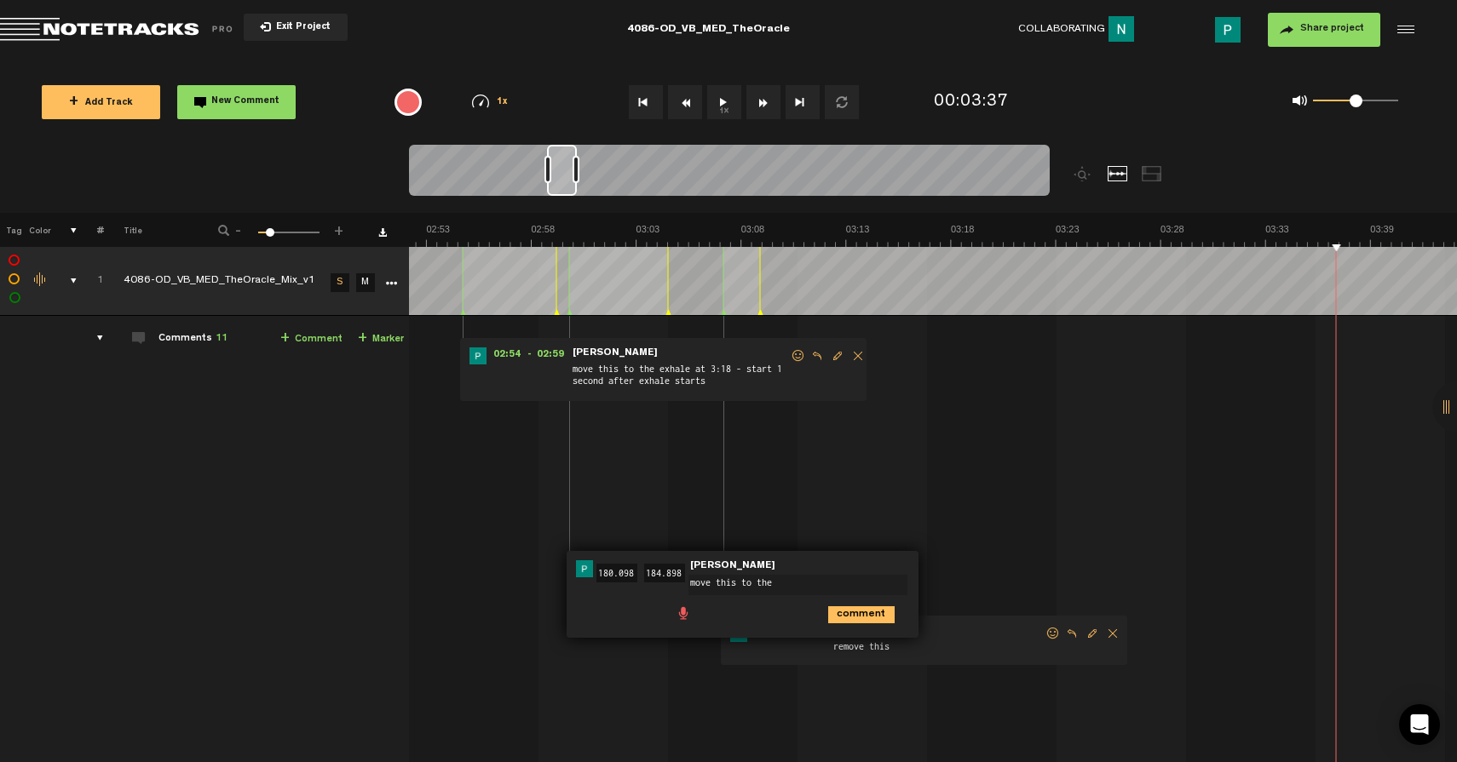
click at [784, 588] on textarea "move this to the" at bounding box center [797, 585] width 219 height 20
type textarea "move this to the exhale at 3:37; start 1 second after exhale"
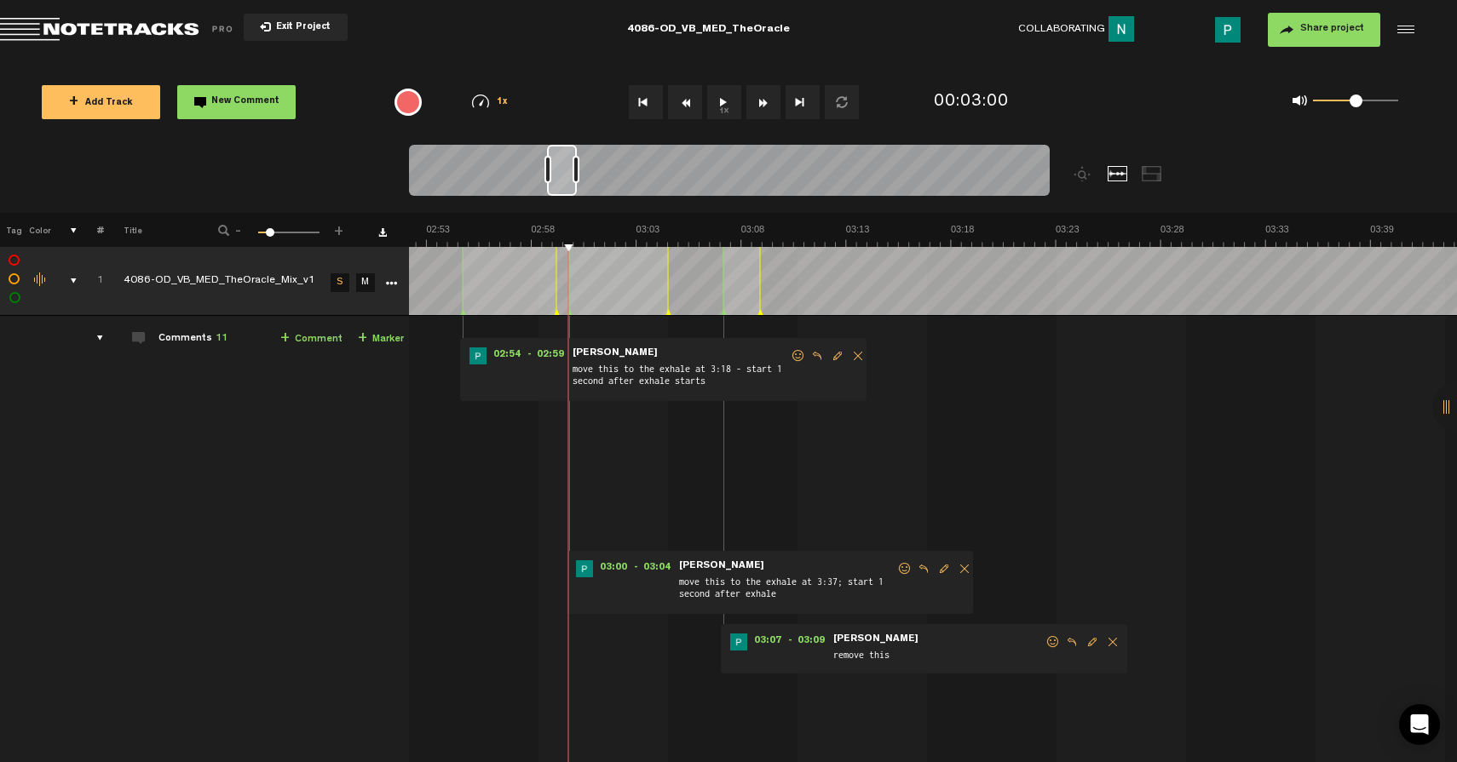
click at [736, 90] on button "1x" at bounding box center [724, 102] width 34 height 34
click at [728, 102] on button "1x" at bounding box center [724, 102] width 34 height 34
click at [720, 96] on button "1x" at bounding box center [724, 102] width 34 height 34
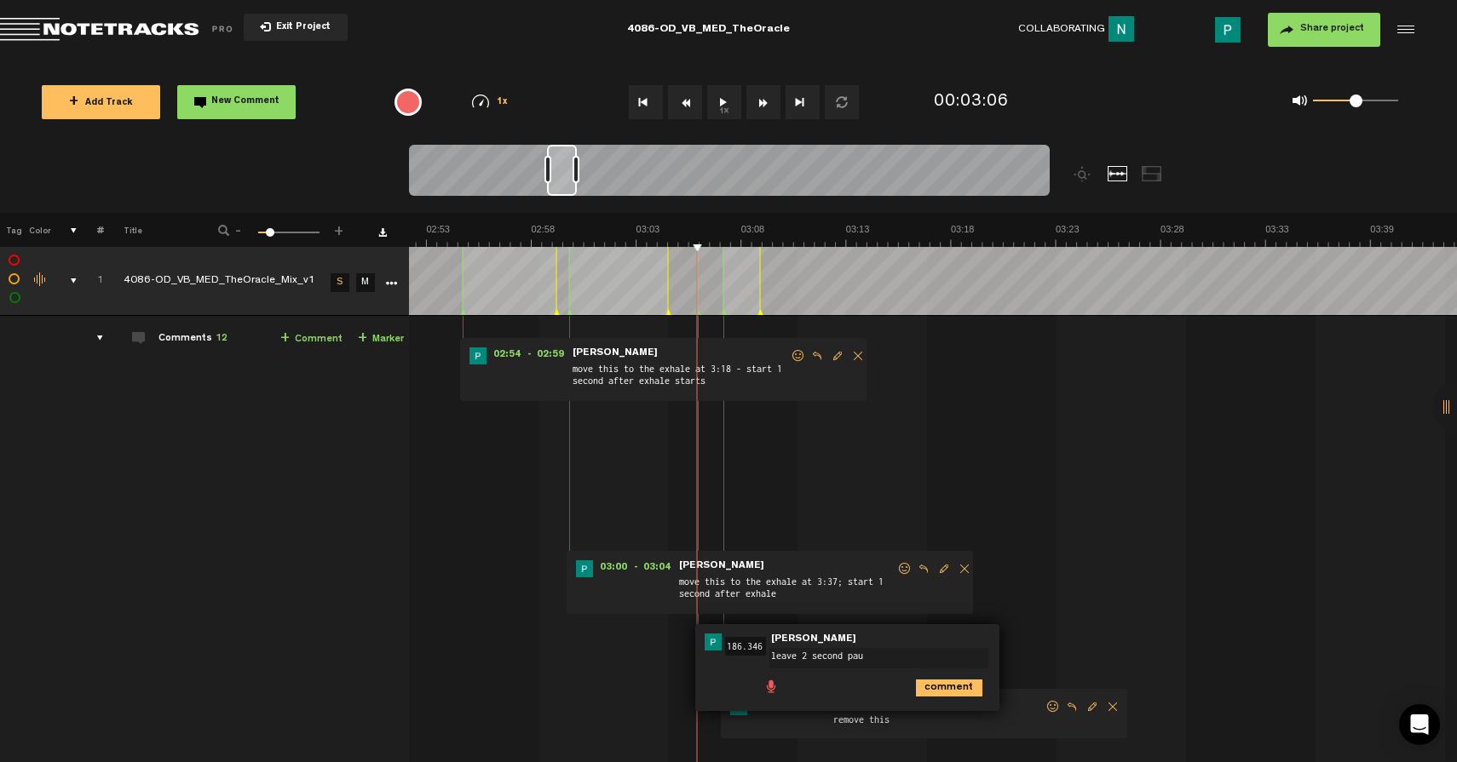
type textarea "leave 2 second paus"
click at [730, 100] on button "1x" at bounding box center [724, 102] width 34 height 34
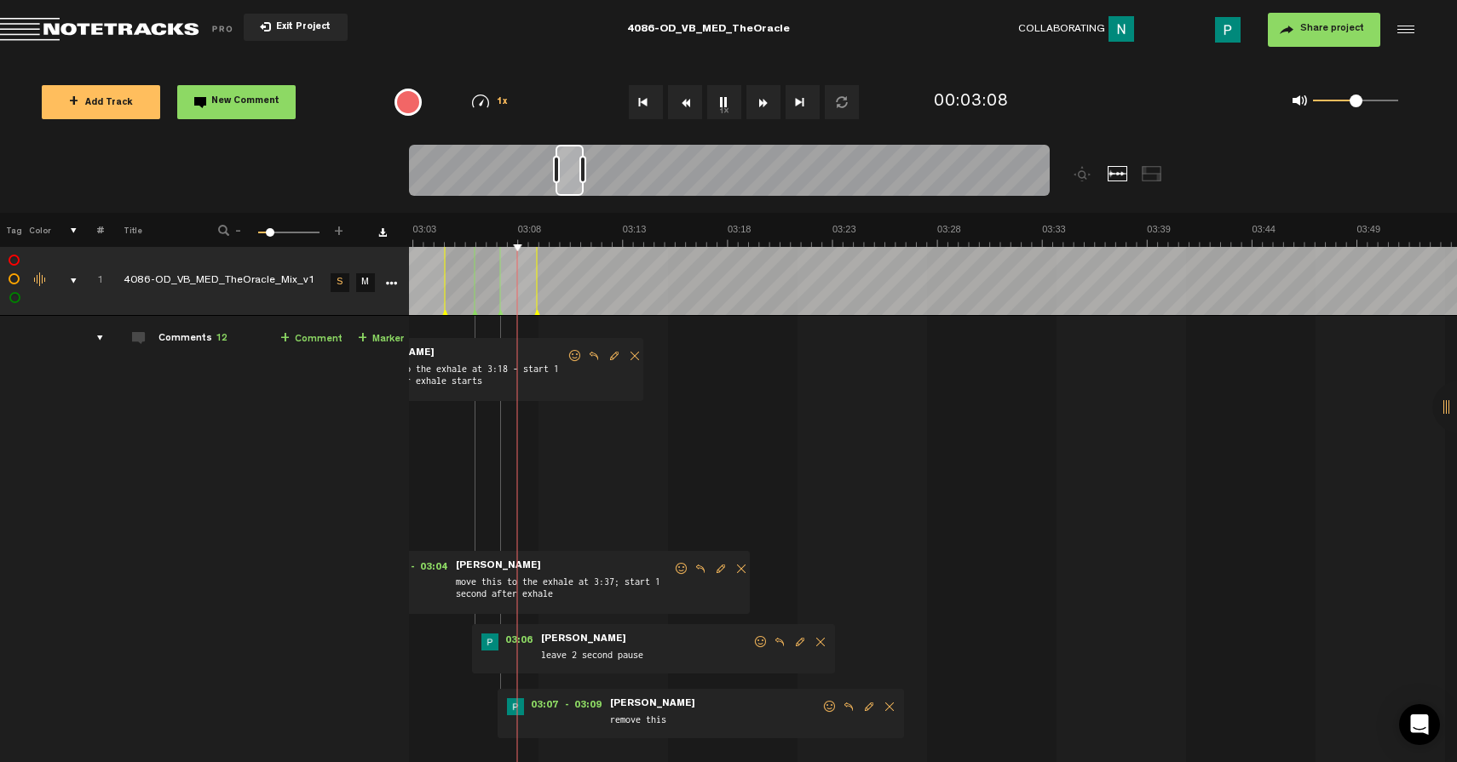
scroll to position [0, 3771]
drag, startPoint x: 558, startPoint y: 177, endPoint x: 567, endPoint y: 175, distance: 8.9
click at [567, 175] on div at bounding box center [569, 170] width 28 height 51
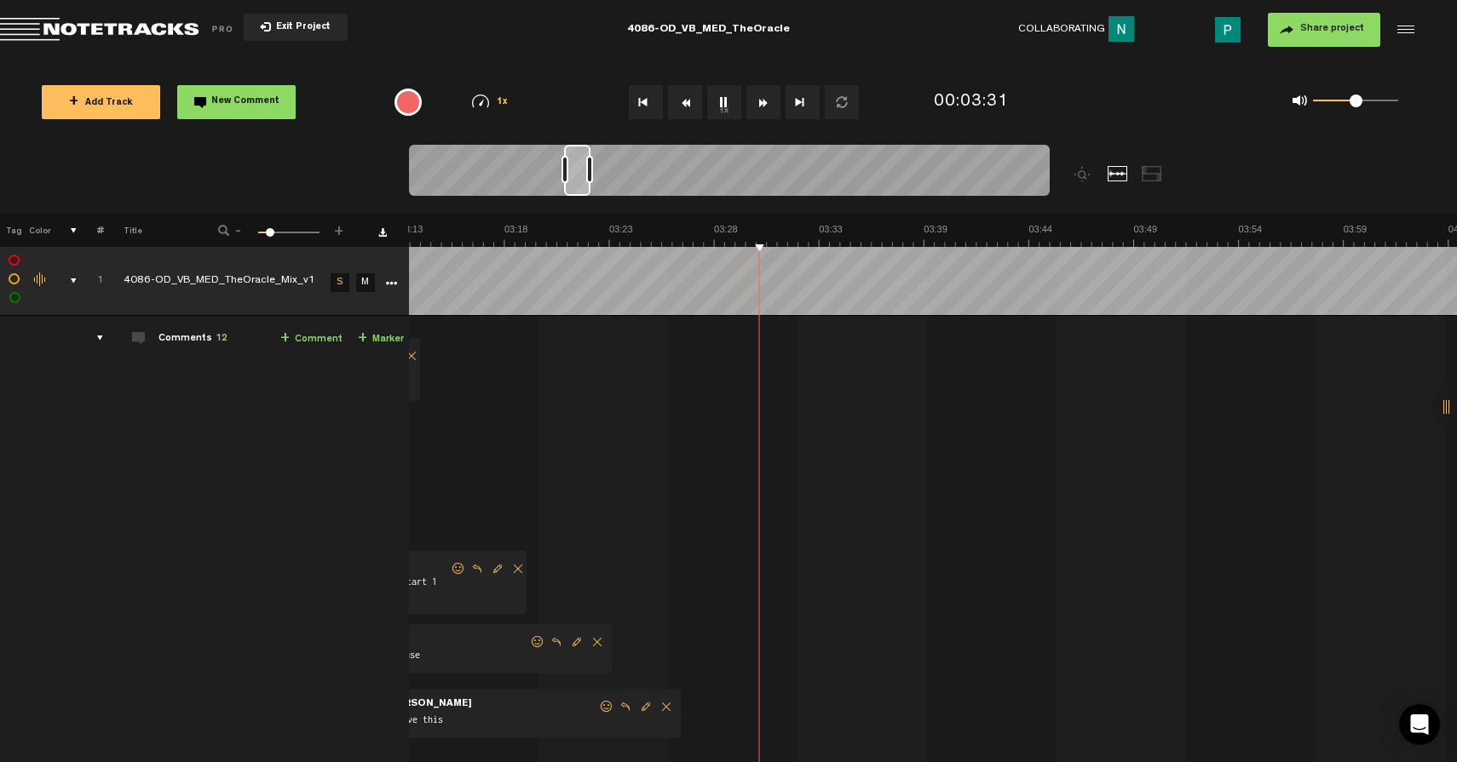
drag, startPoint x: 572, startPoint y: 181, endPoint x: 583, endPoint y: 181, distance: 10.3
click at [583, 181] on div at bounding box center [577, 170] width 26 height 51
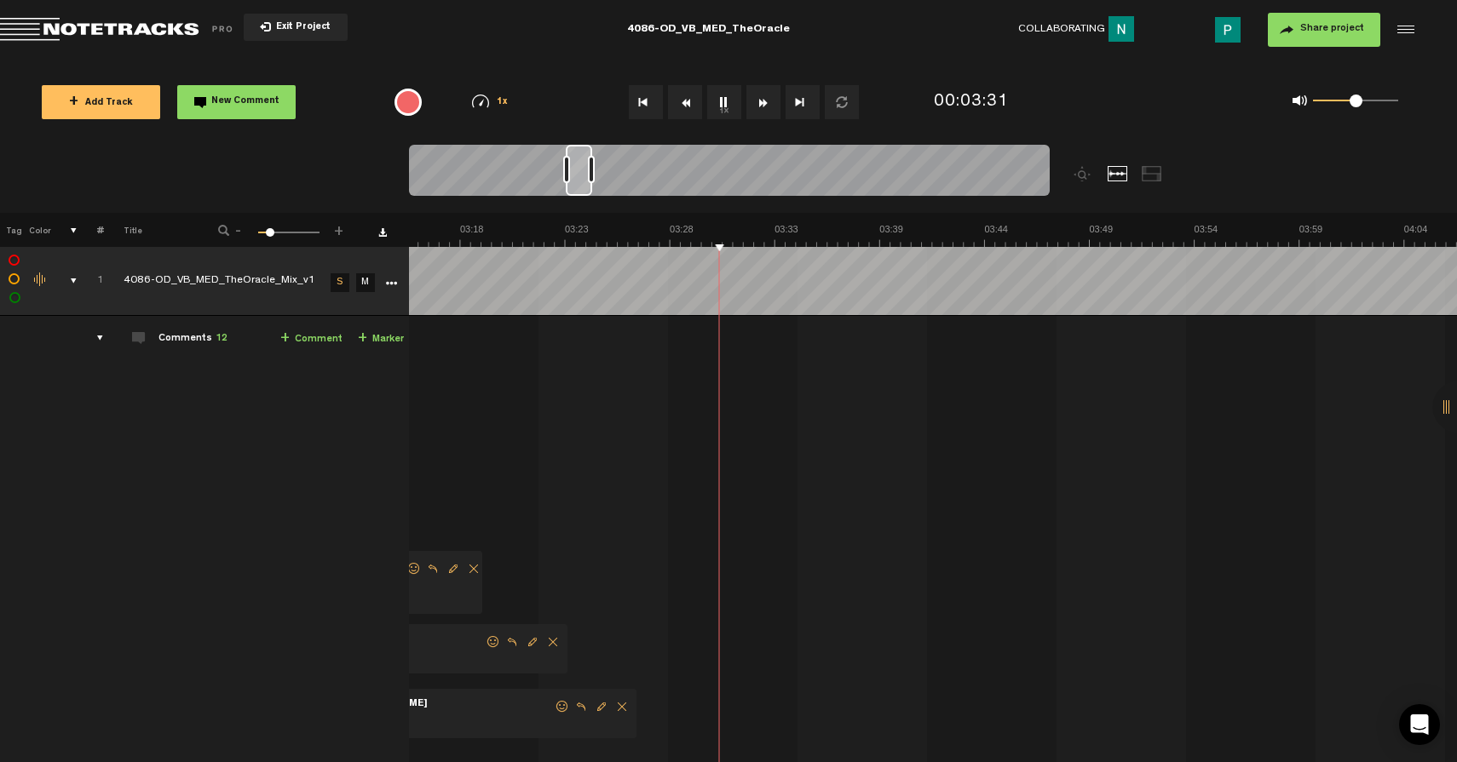
scroll to position [0, 4038]
type textarea "0.5 second pause"
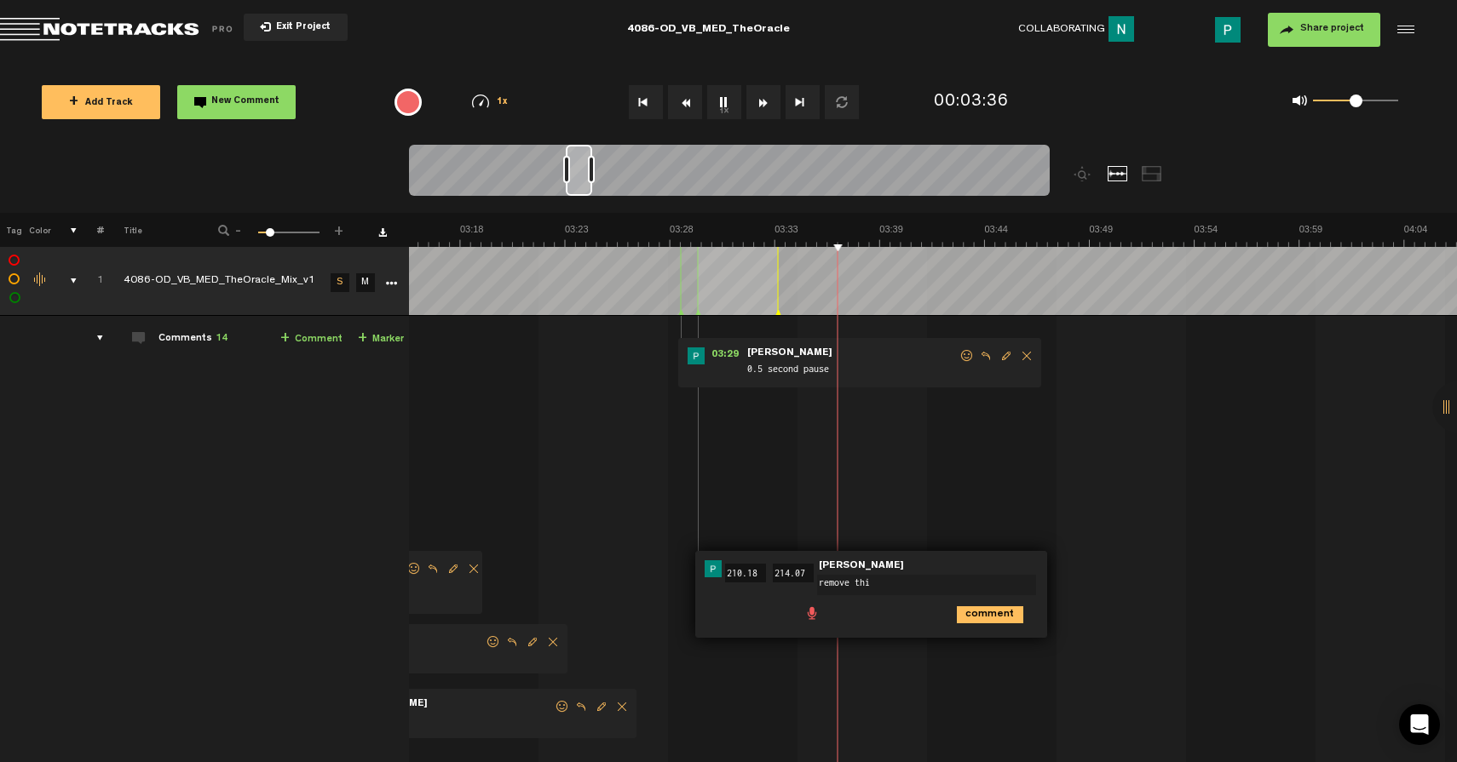
type textarea "remove this"
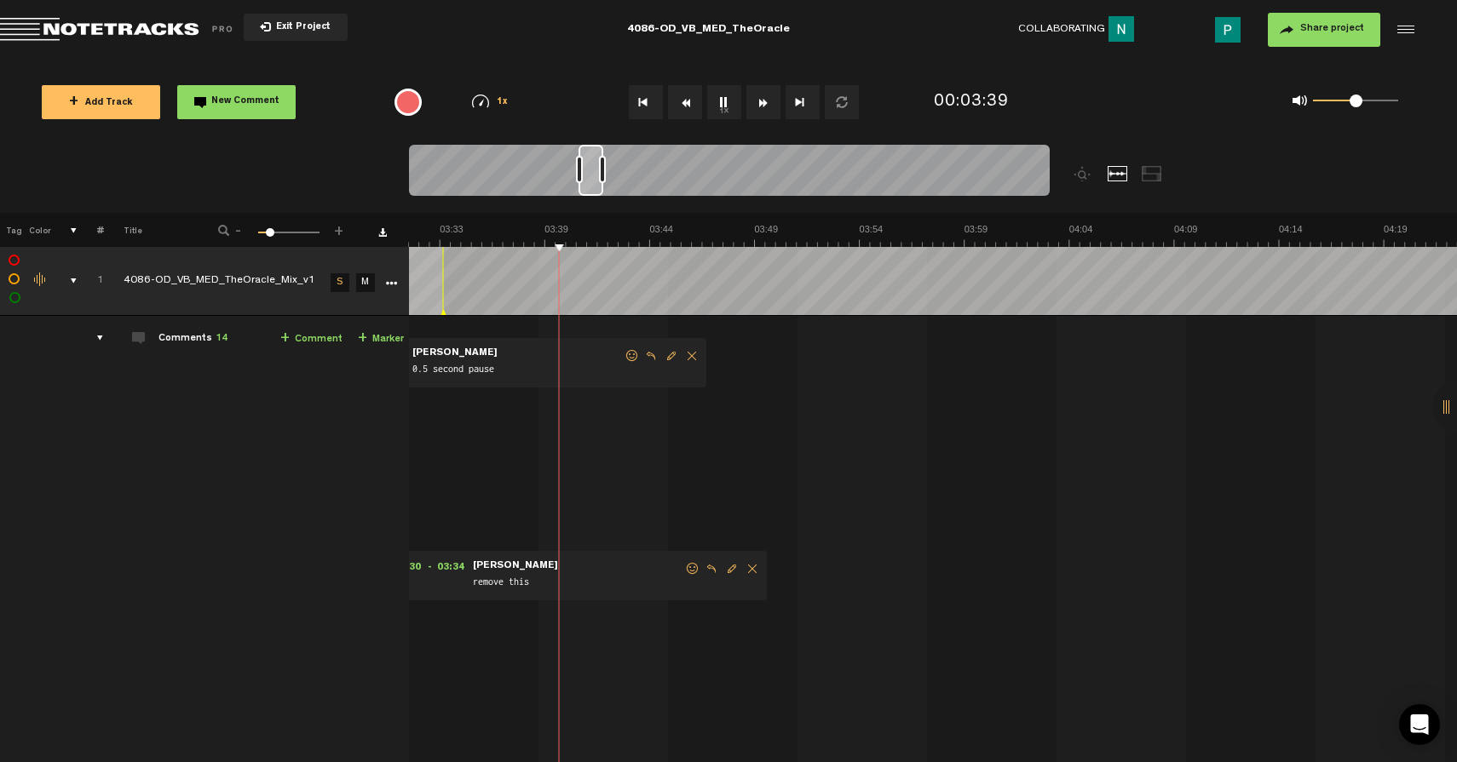
drag, startPoint x: 579, startPoint y: 182, endPoint x: 592, endPoint y: 182, distance: 12.8
click at [592, 182] on div at bounding box center [590, 170] width 25 height 51
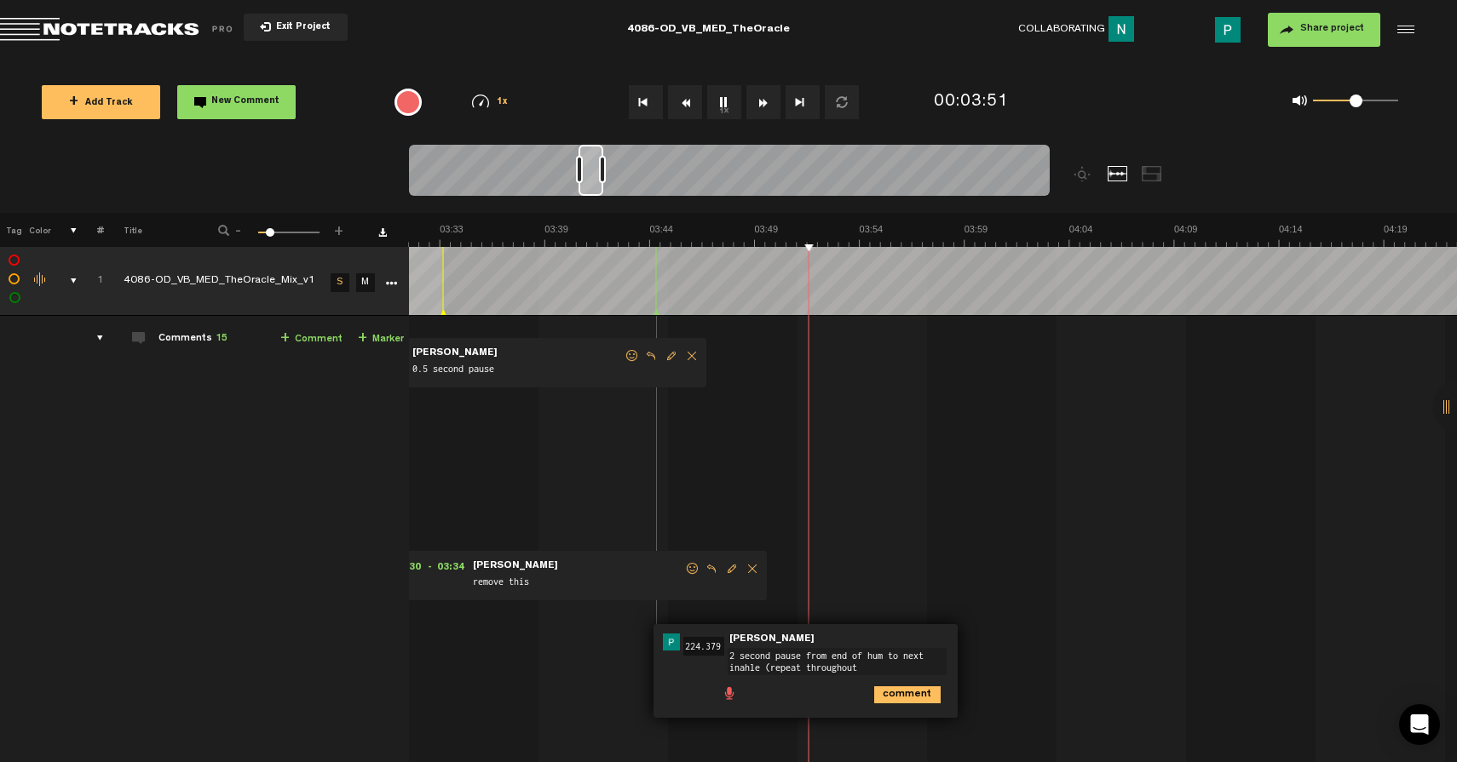
type textarea "2 second pause from end of hum to next inahle (repeat throughout)"
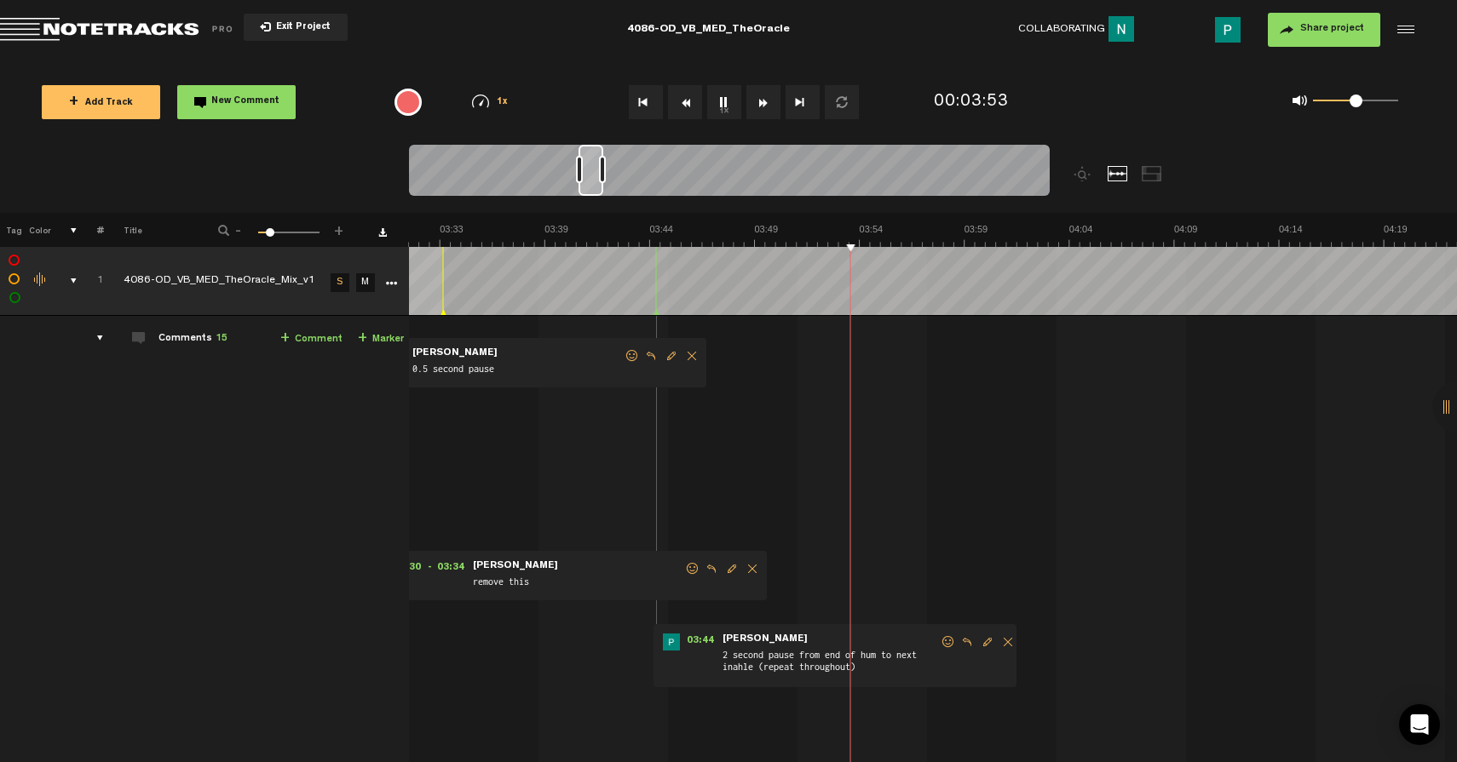
scroll to position [0, 4440]
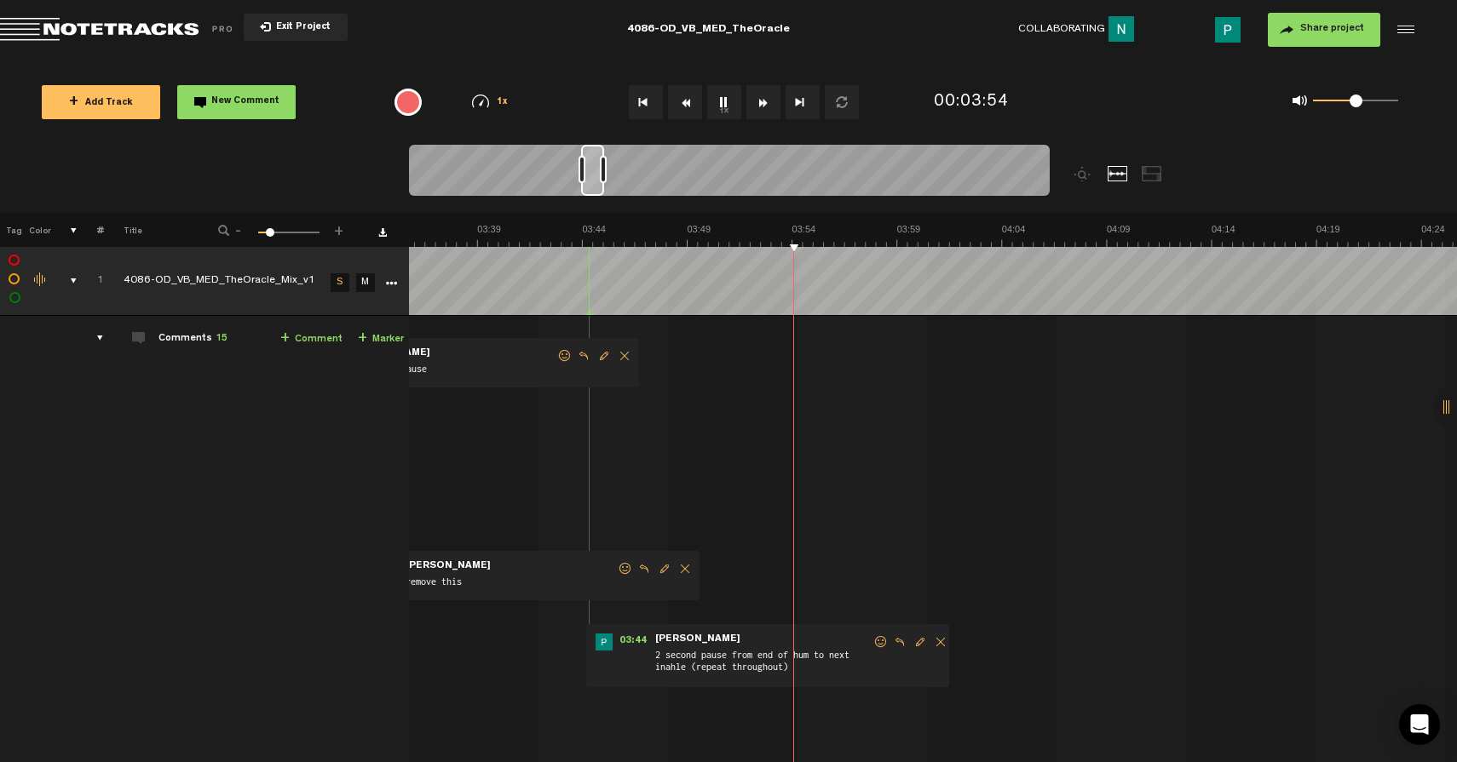
click at [592, 171] on div at bounding box center [592, 170] width 23 height 51
click at [729, 97] on button "1x" at bounding box center [724, 102] width 34 height 34
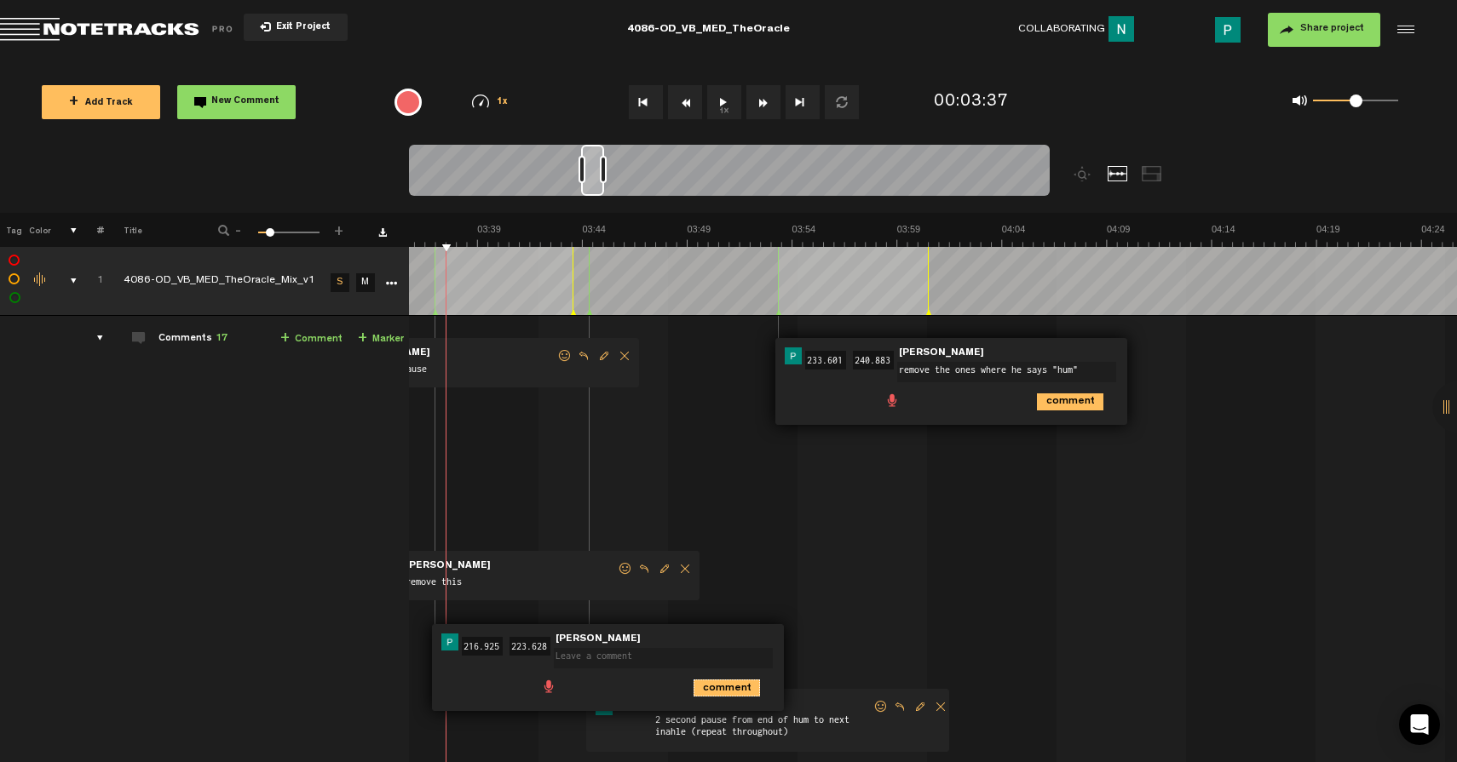
click at [722, 686] on icon "comment" at bounding box center [726, 688] width 66 height 17
click at [829, 641] on span "Delete comment" at bounding box center [824, 642] width 20 height 12
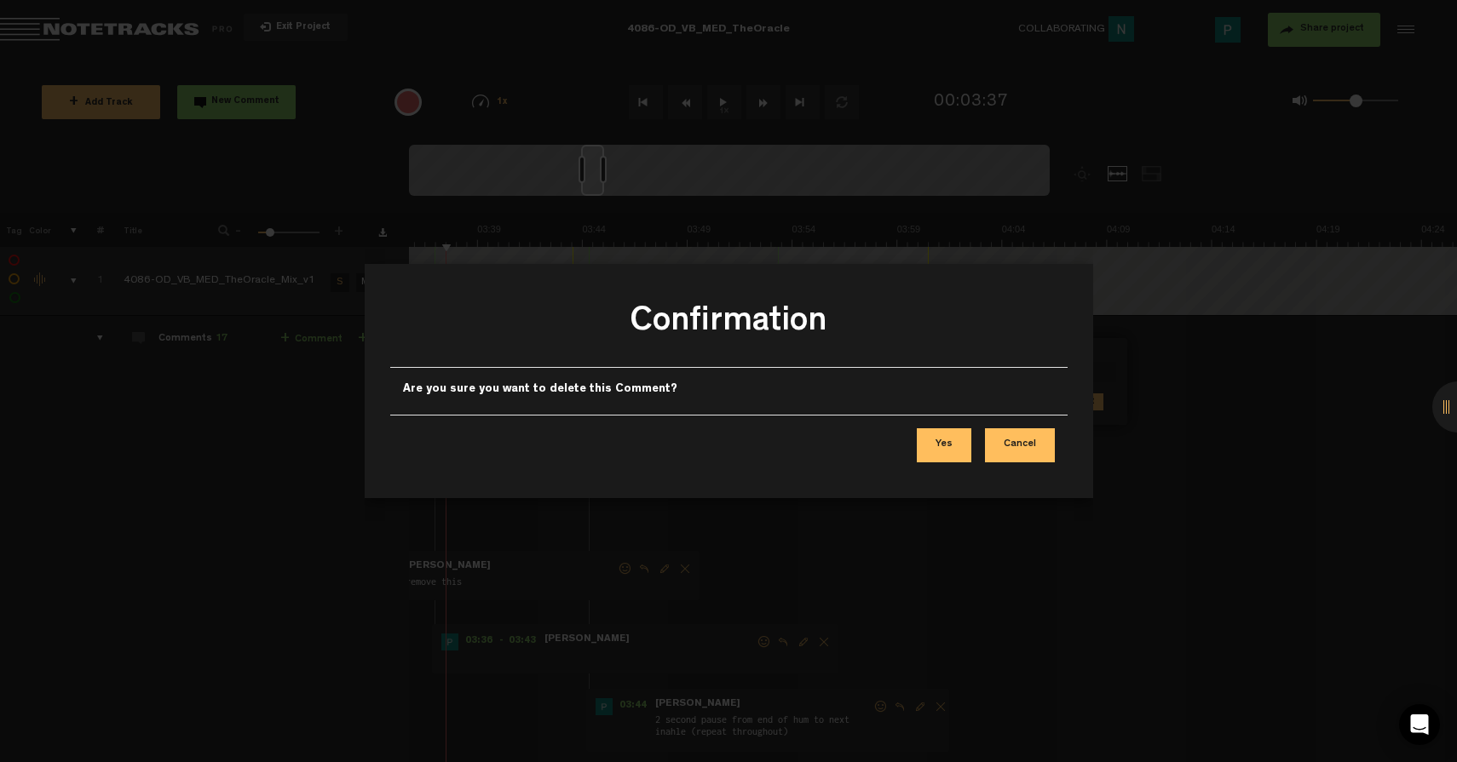
click at [948, 447] on button "Yes" at bounding box center [944, 446] width 55 height 34
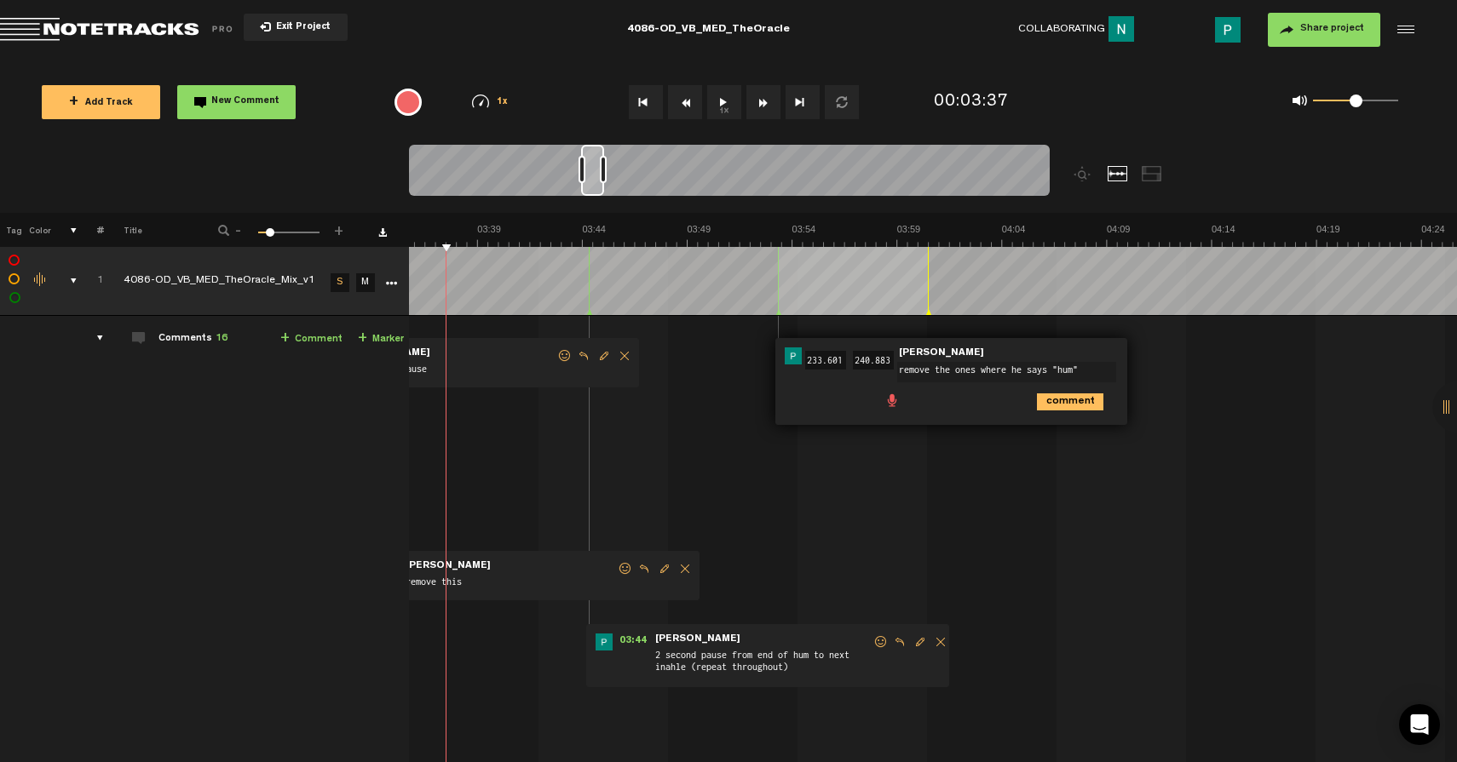
click at [1084, 375] on textarea "remove the ones where he says "hum"" at bounding box center [1006, 372] width 219 height 20
type textarea "remove the ones where he says "hum"; use hum from 3:37"
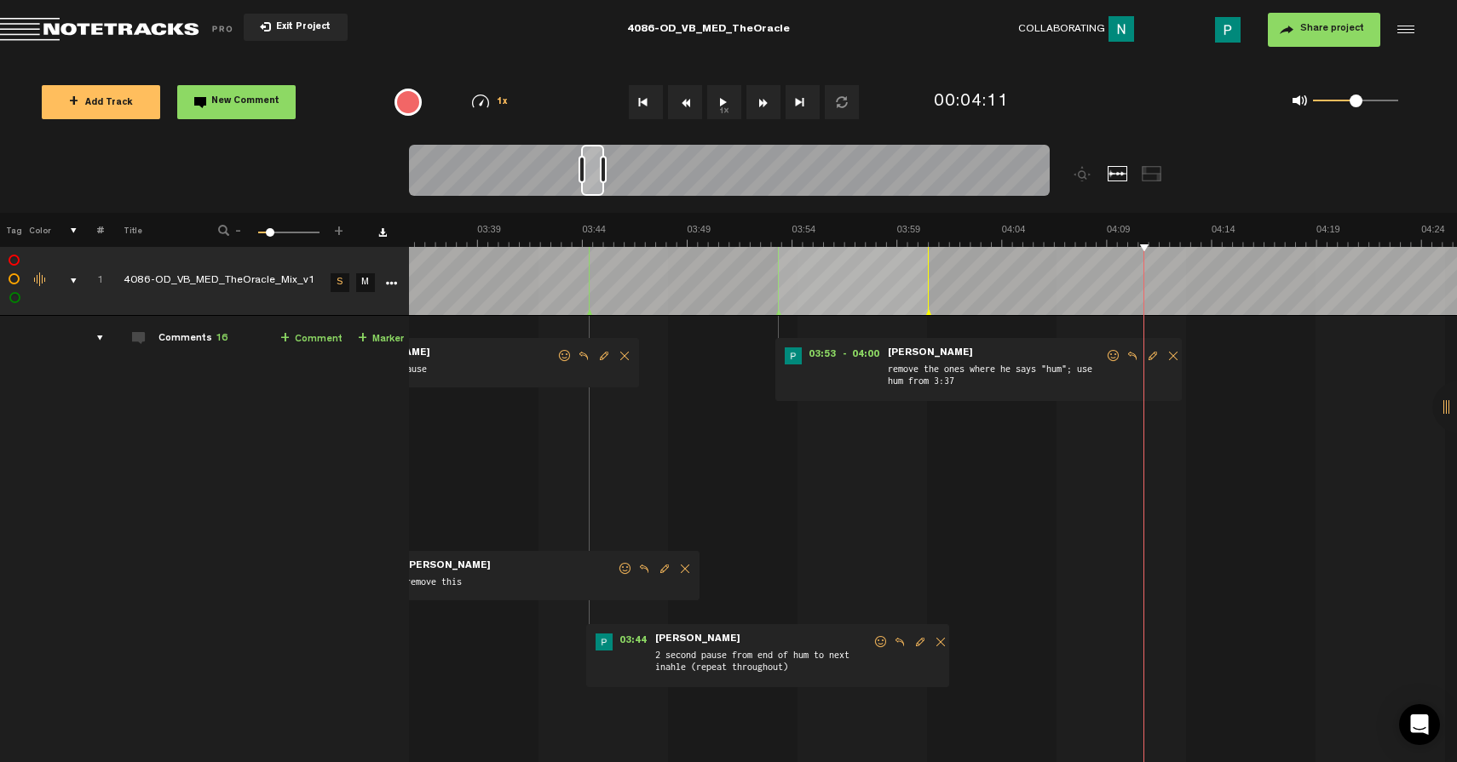
scroll to position [0, 4468]
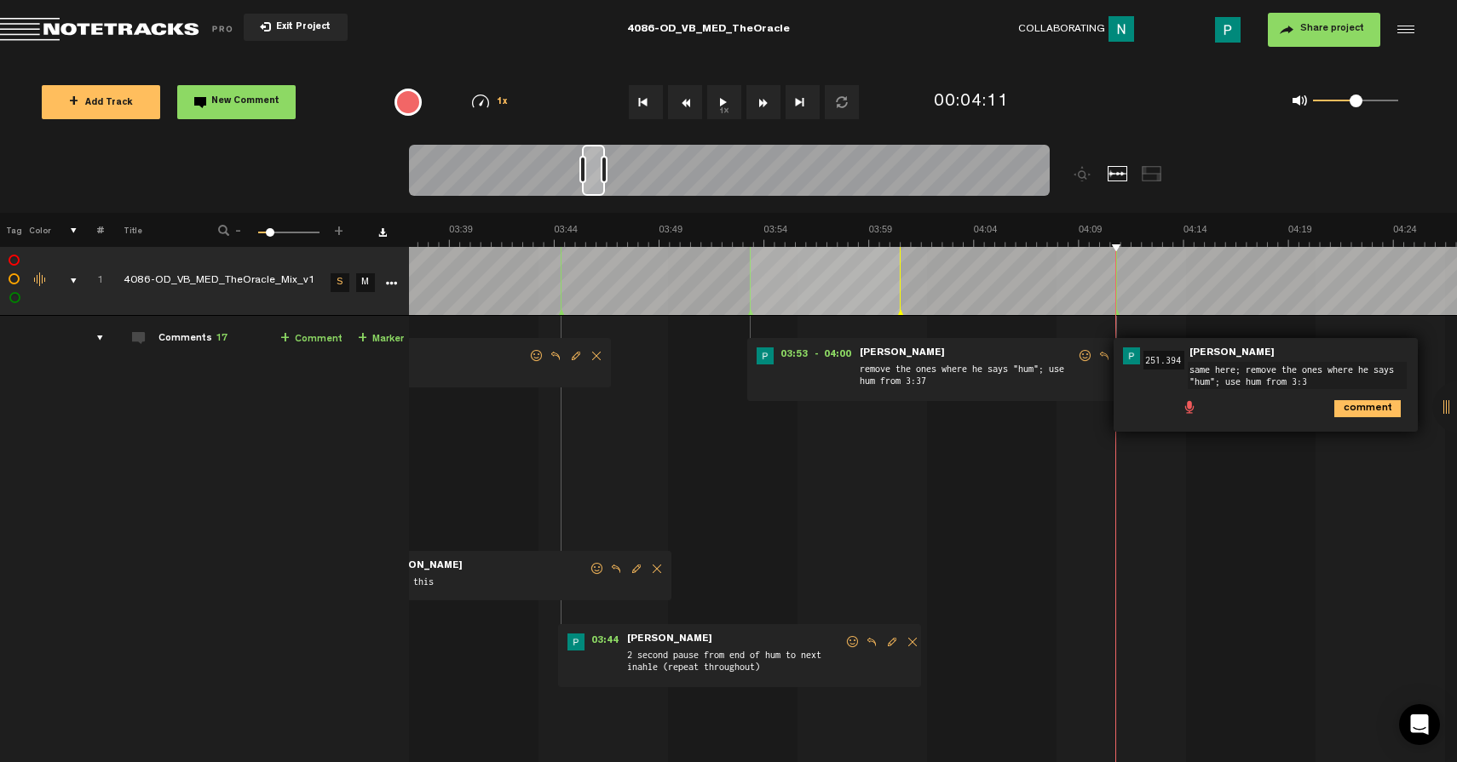
type textarea "same here; remove the ones where he says "hum"; use hum from 3:37"
click at [722, 103] on button "1x" at bounding box center [724, 102] width 34 height 34
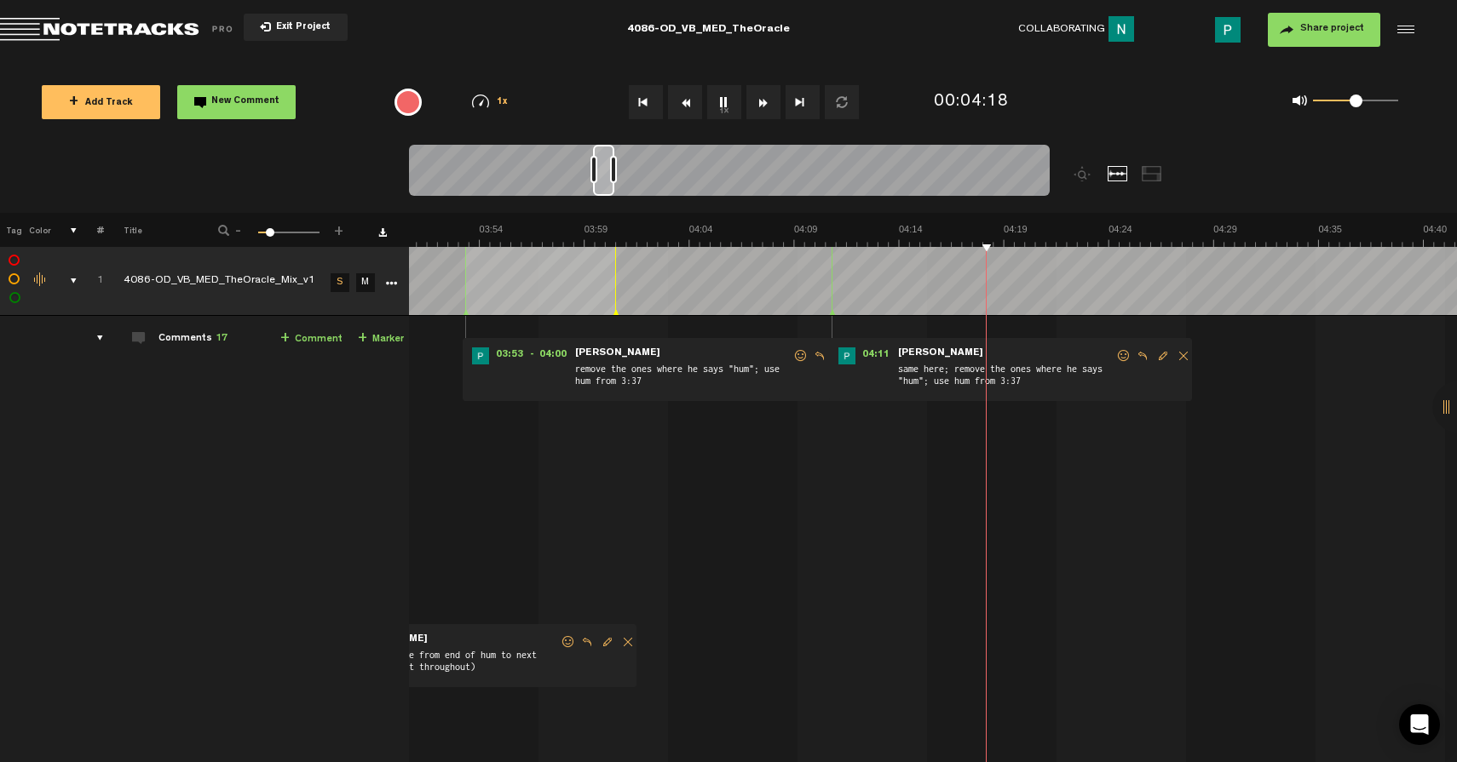
scroll to position [0, 4797]
drag, startPoint x: 601, startPoint y: 186, endPoint x: 614, endPoint y: 186, distance: 12.8
click at [614, 186] on div at bounding box center [603, 170] width 21 height 51
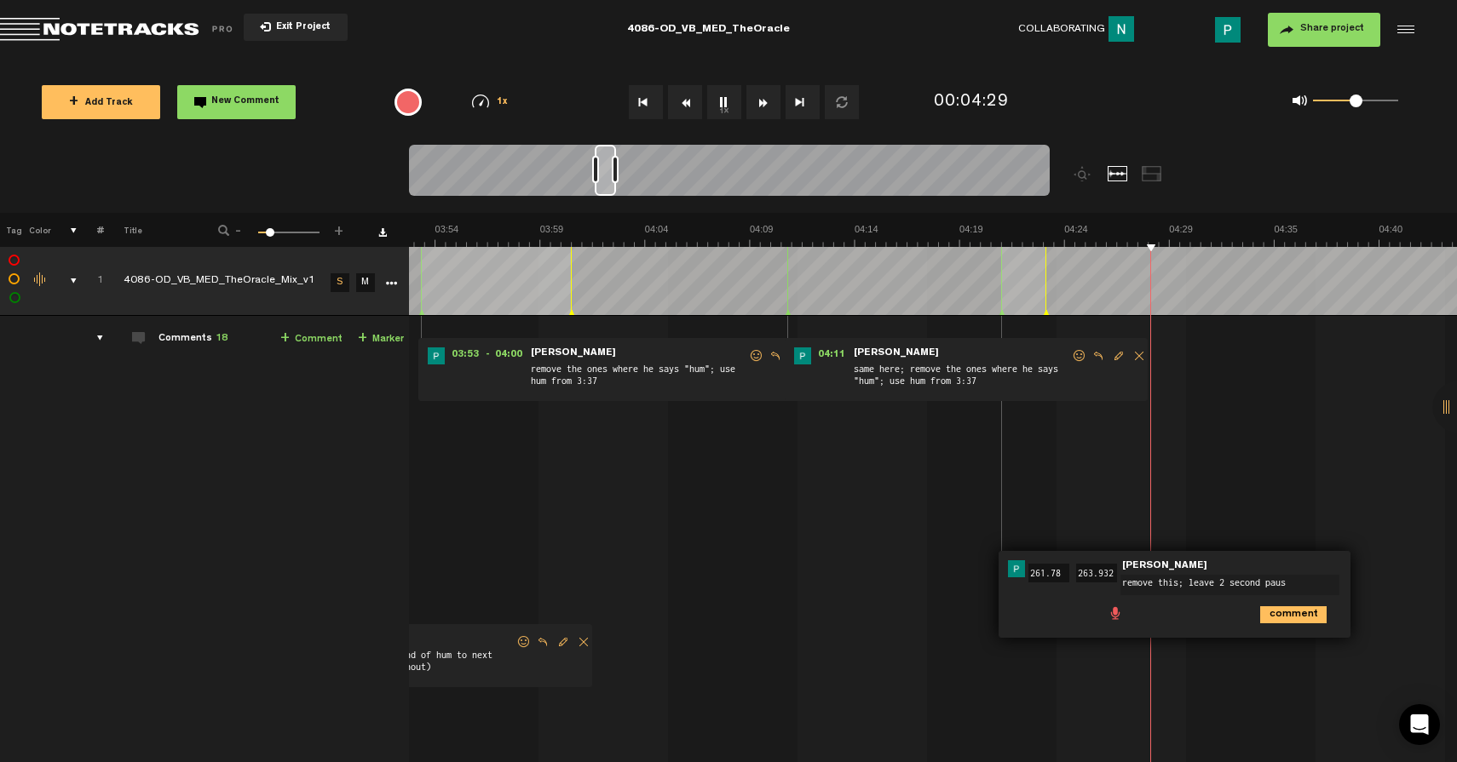
type textarea "remove this; leave 2 second pause"
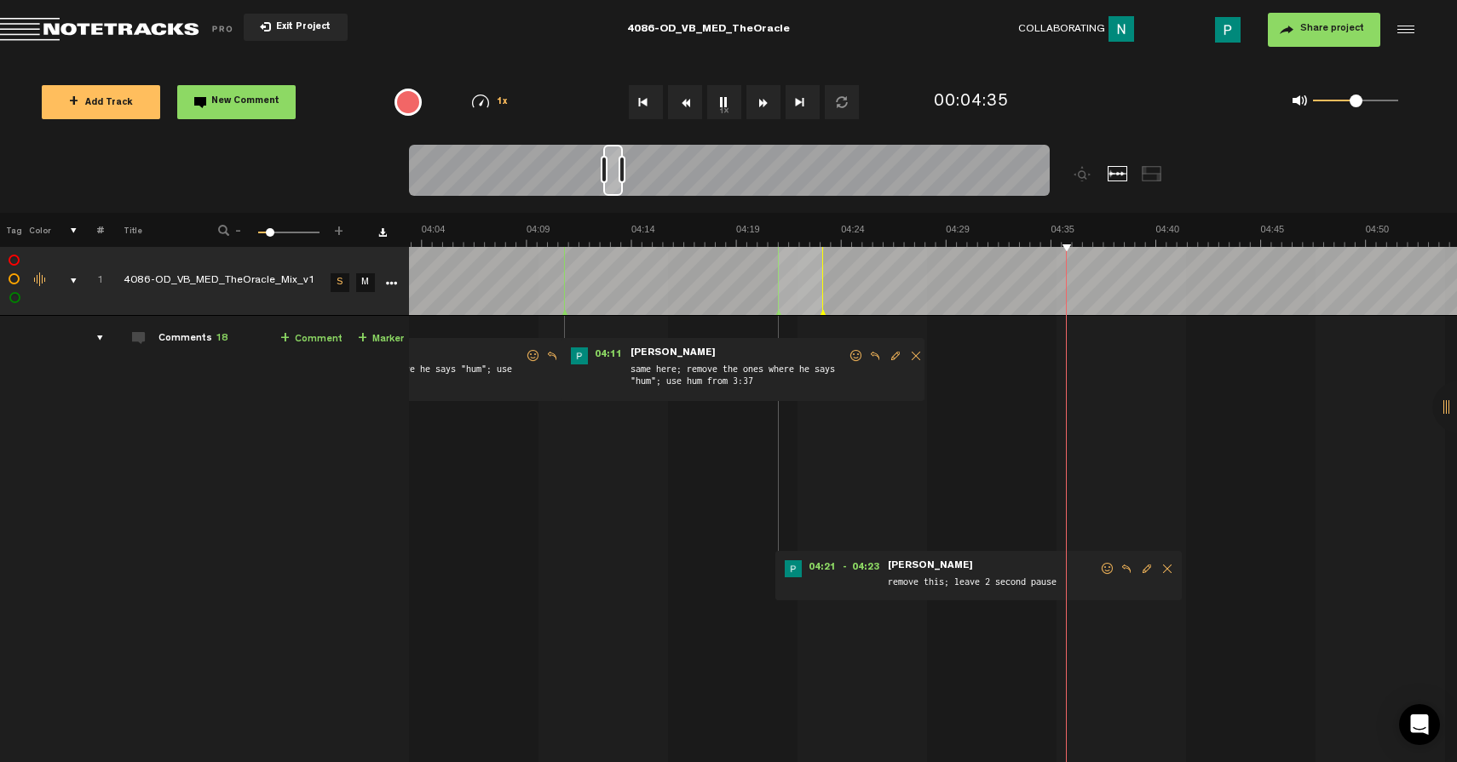
scroll to position [0, 5266]
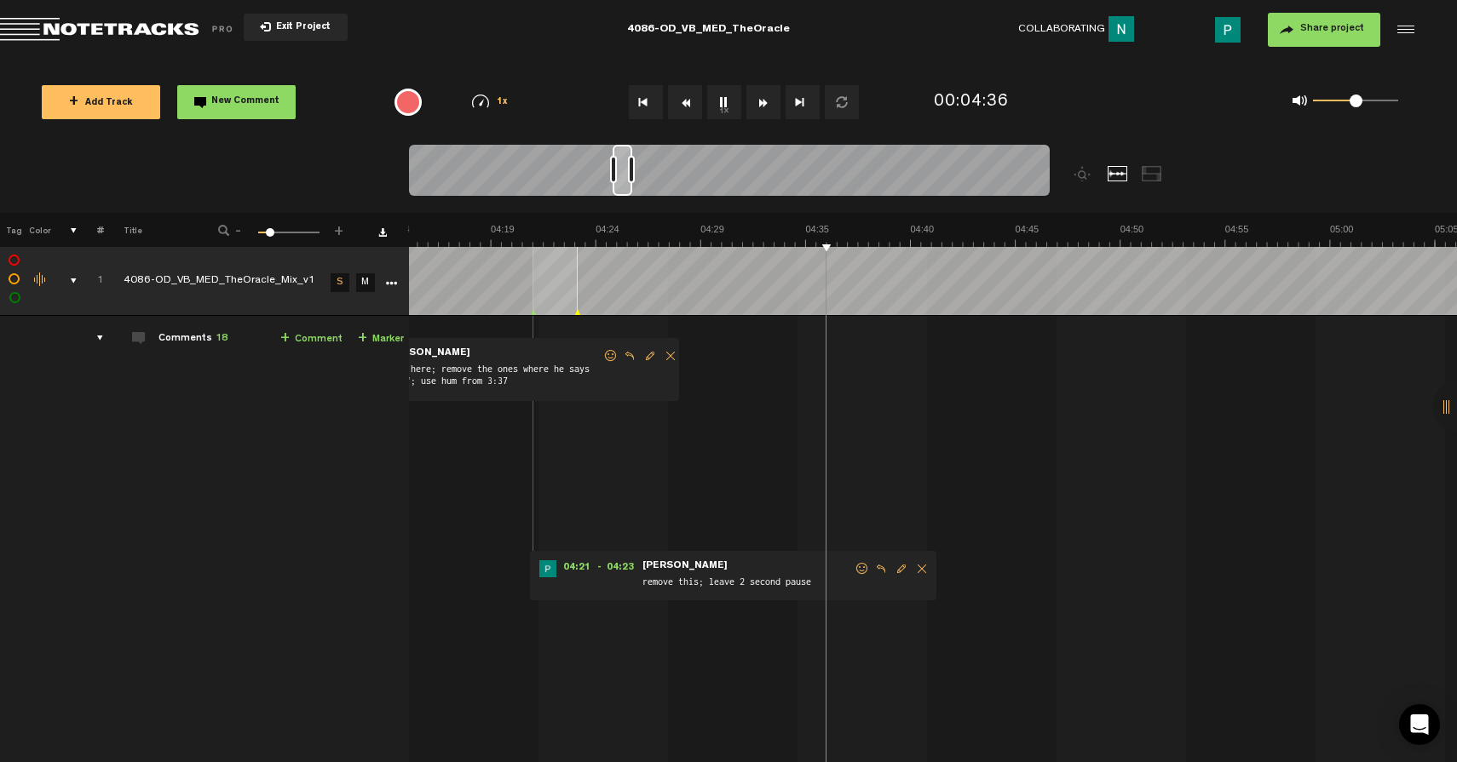
drag, startPoint x: 606, startPoint y: 188, endPoint x: 624, endPoint y: 188, distance: 17.9
click at [624, 188] on div at bounding box center [623, 170] width 20 height 51
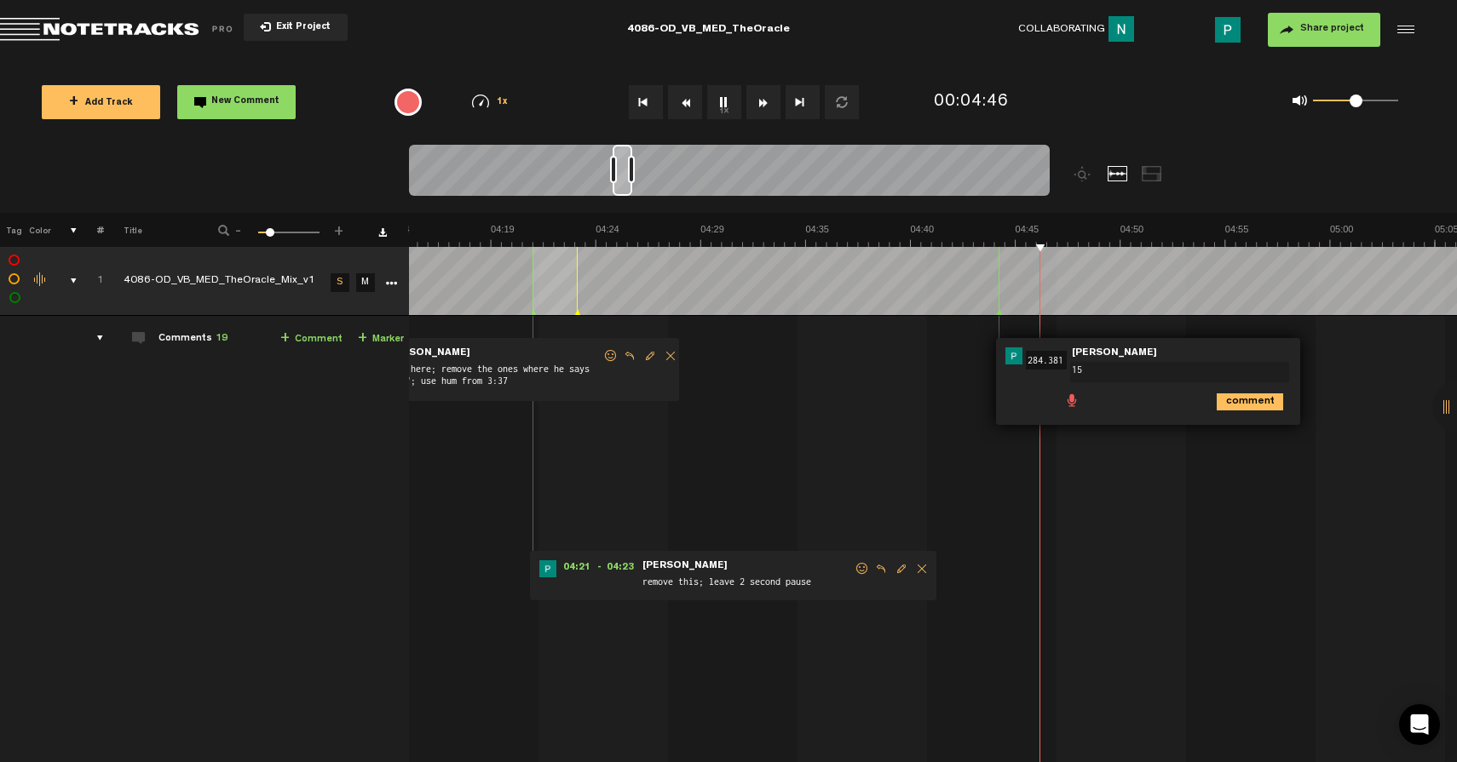
type textarea "1"
click at [1250, 404] on icon "comment" at bounding box center [1250, 402] width 66 height 17
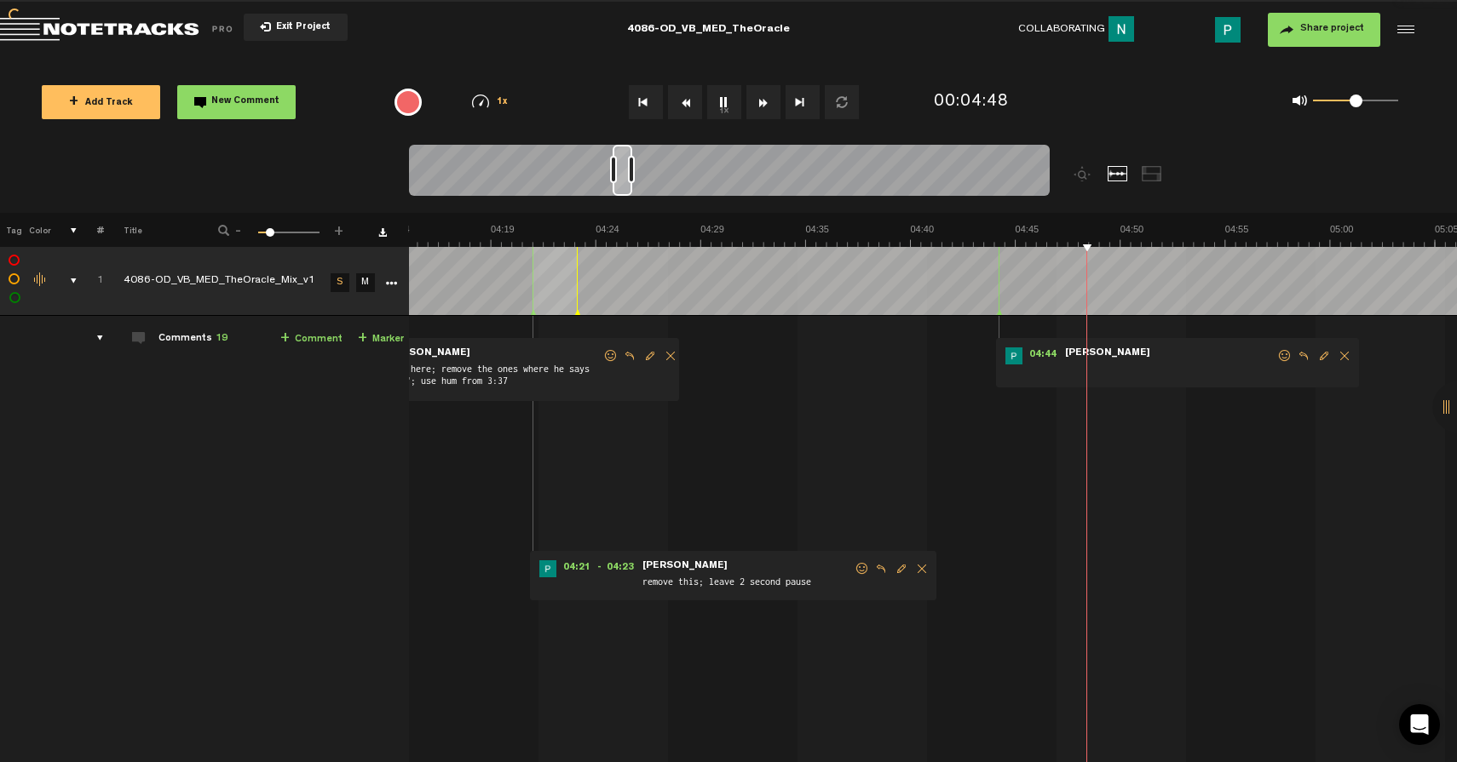
click at [1343, 360] on span "Delete comment" at bounding box center [1344, 356] width 20 height 12
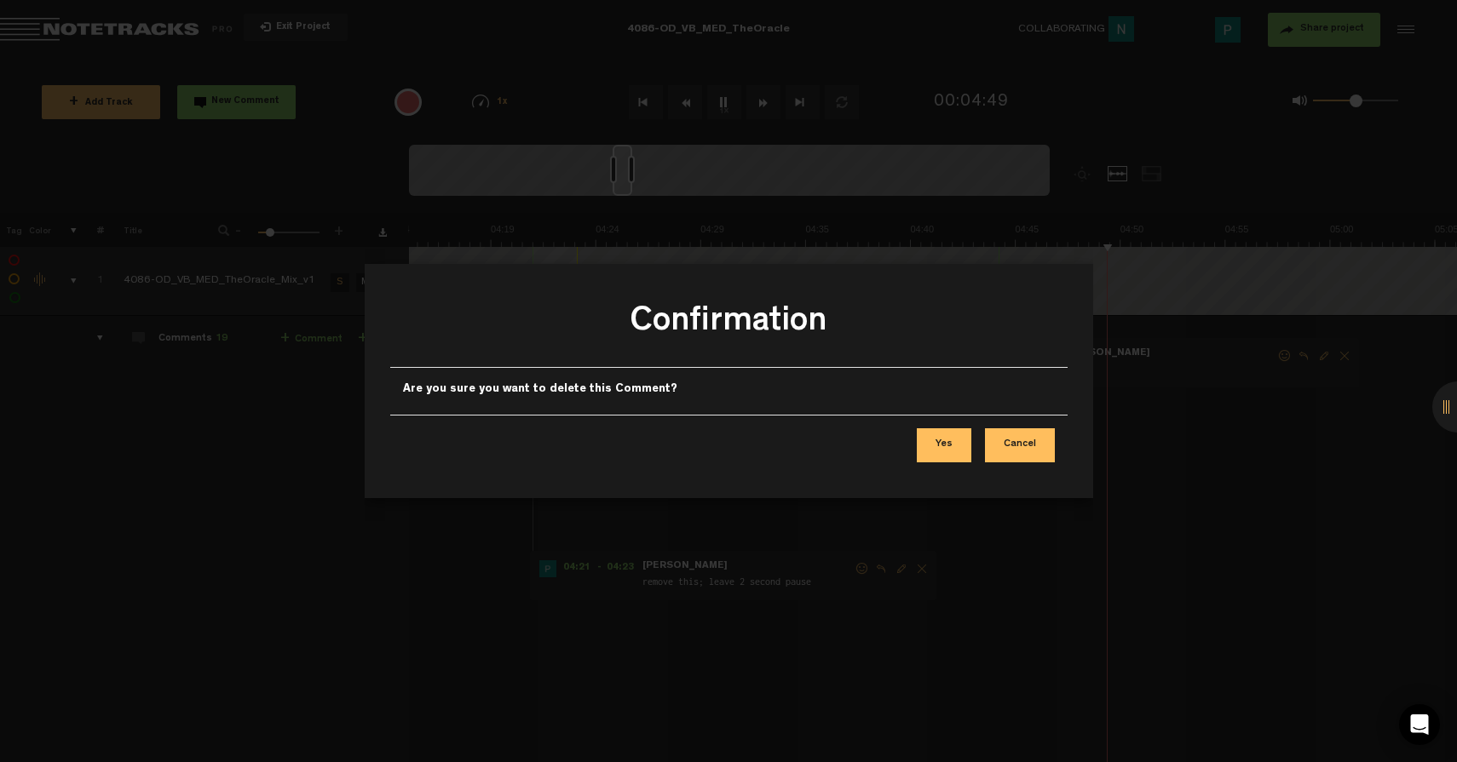
click at [960, 442] on button "Yes" at bounding box center [944, 446] width 55 height 34
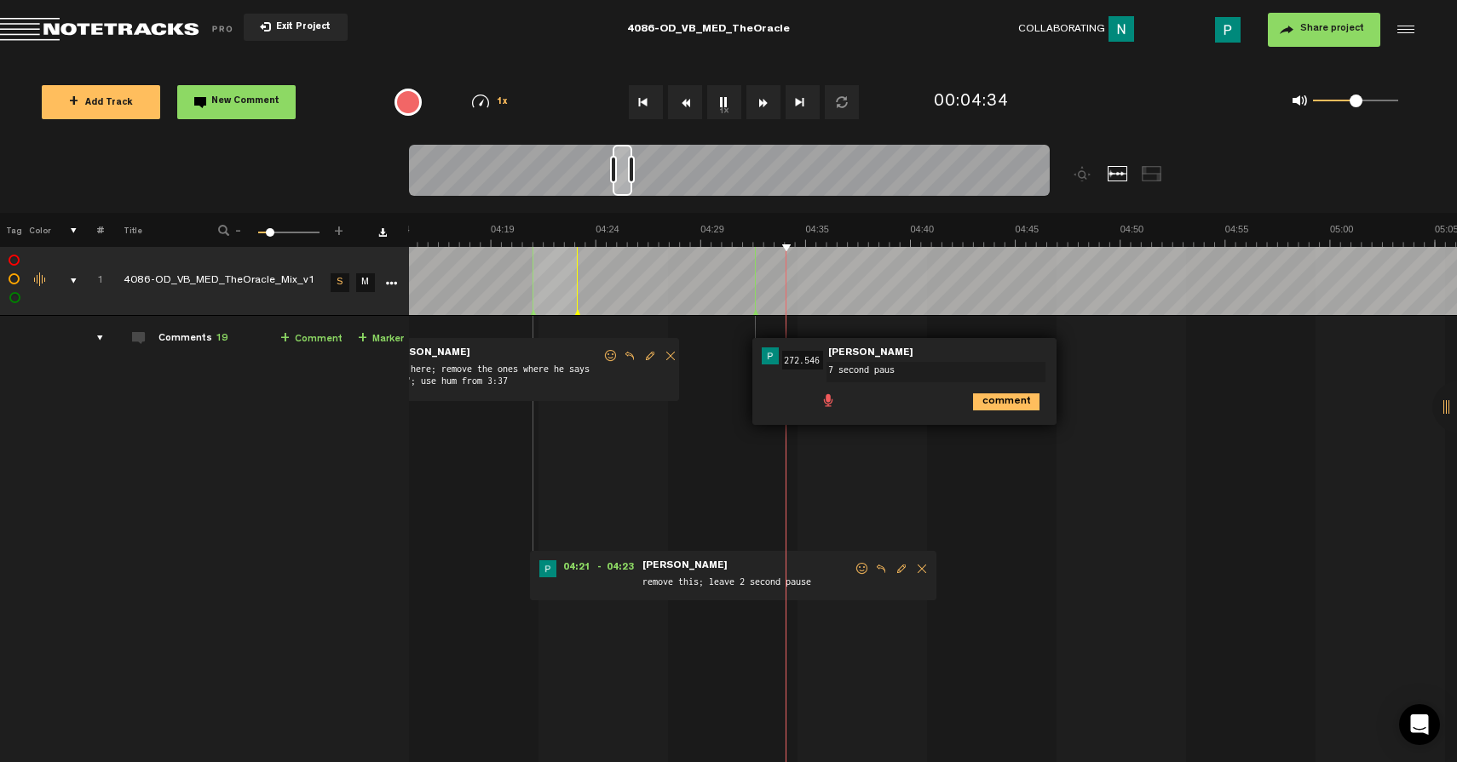
type textarea "7 second pause"
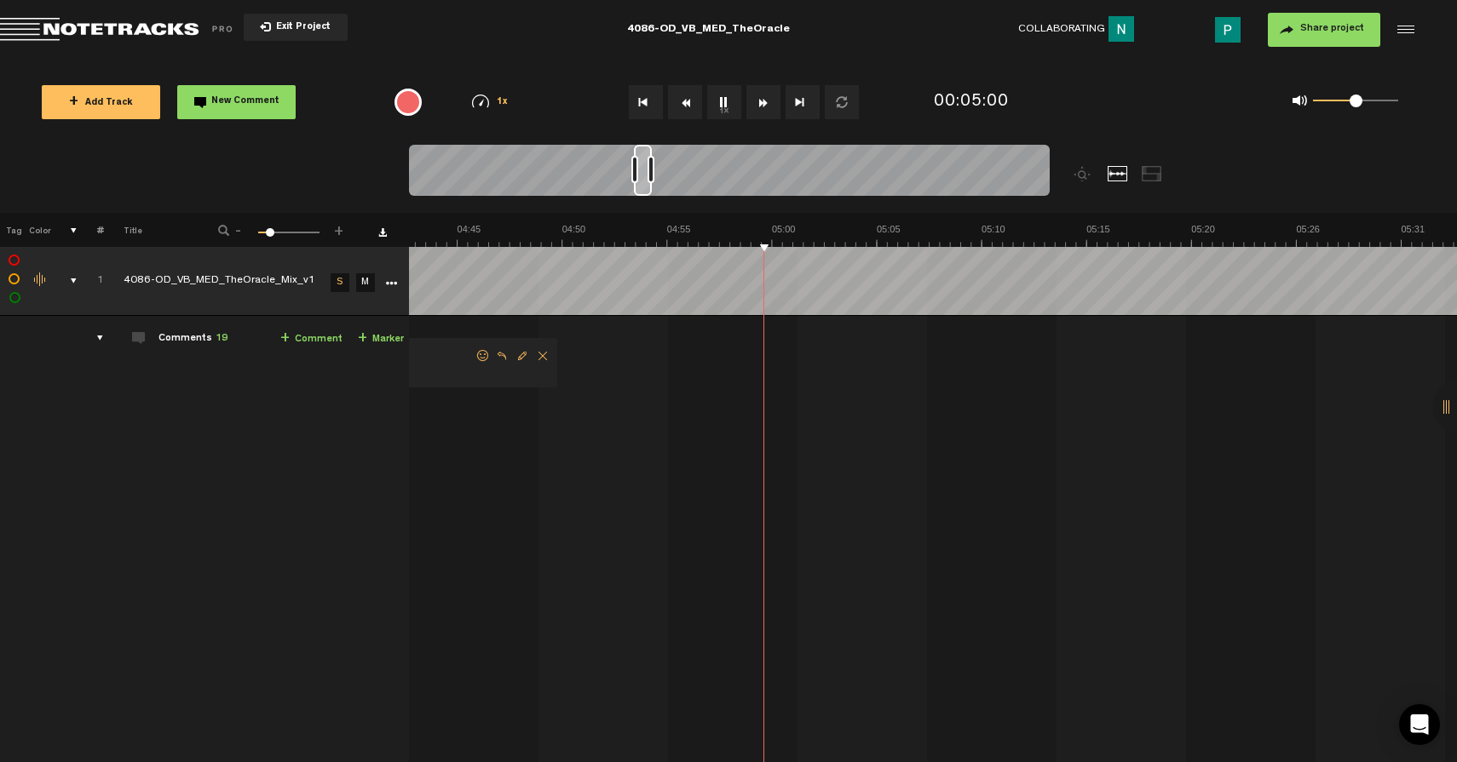
scroll to position [0, 5846]
drag, startPoint x: 619, startPoint y: 186, endPoint x: 641, endPoint y: 186, distance: 22.1
click at [641, 186] on div at bounding box center [644, 170] width 18 height 51
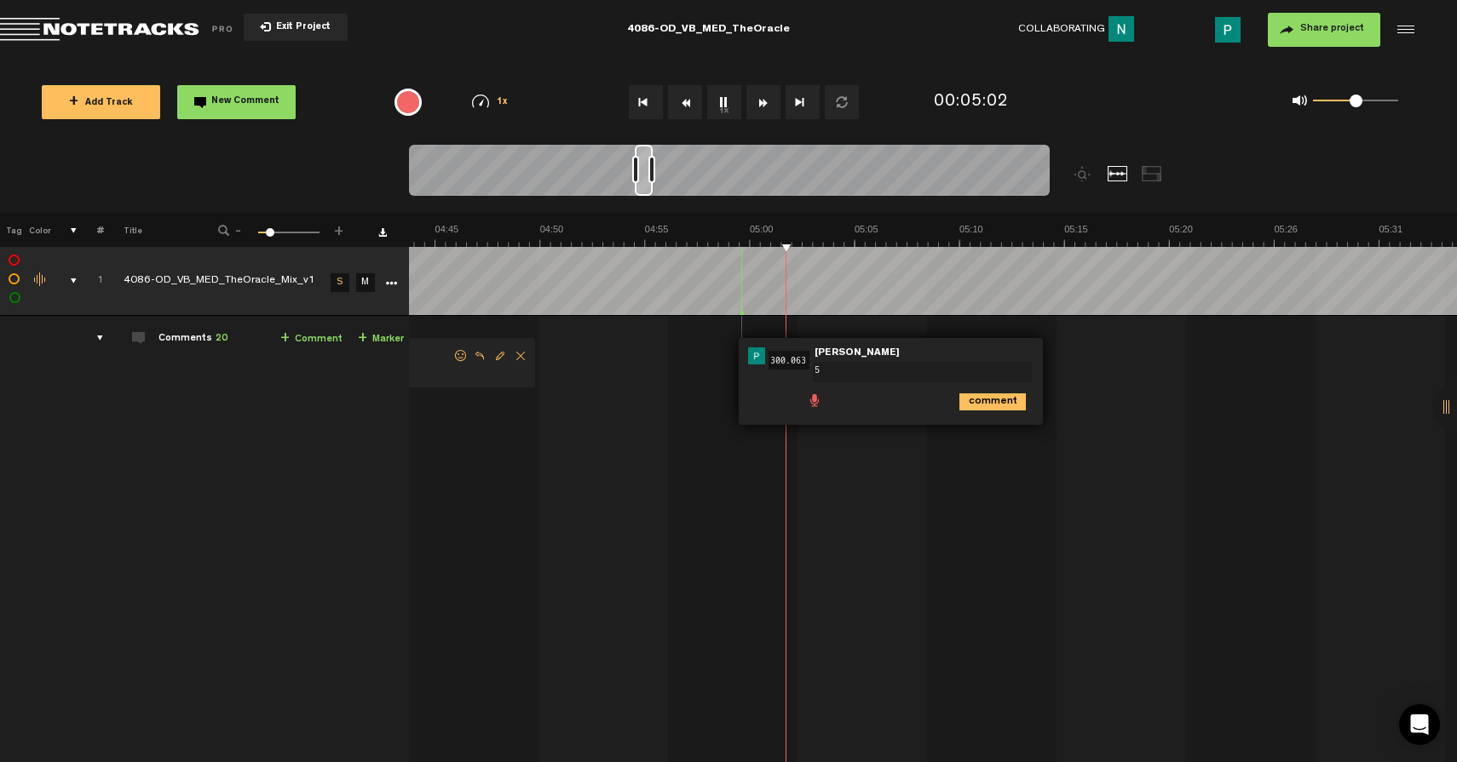
type textarea "5"
type textarea "3 second pause"
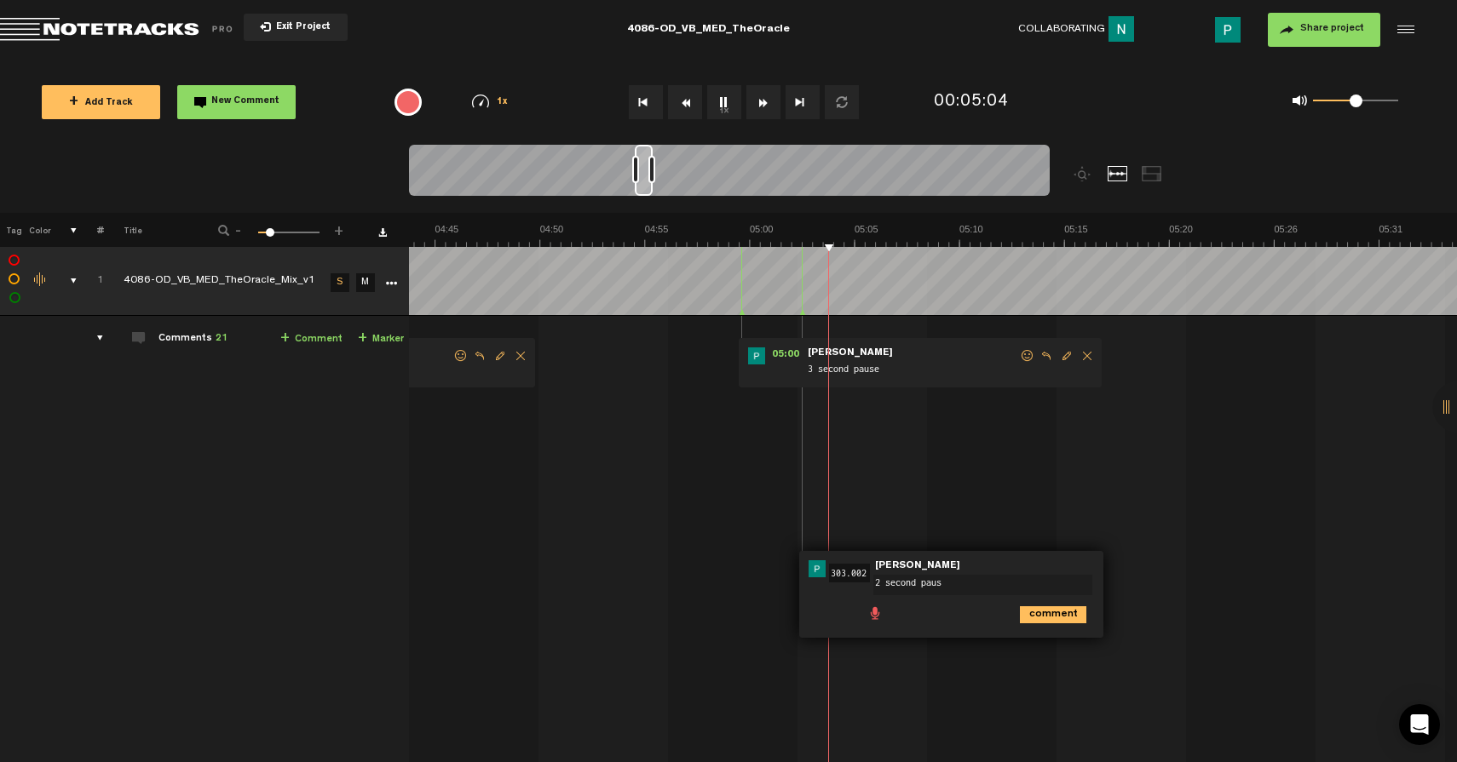
type textarea "2 second pause"
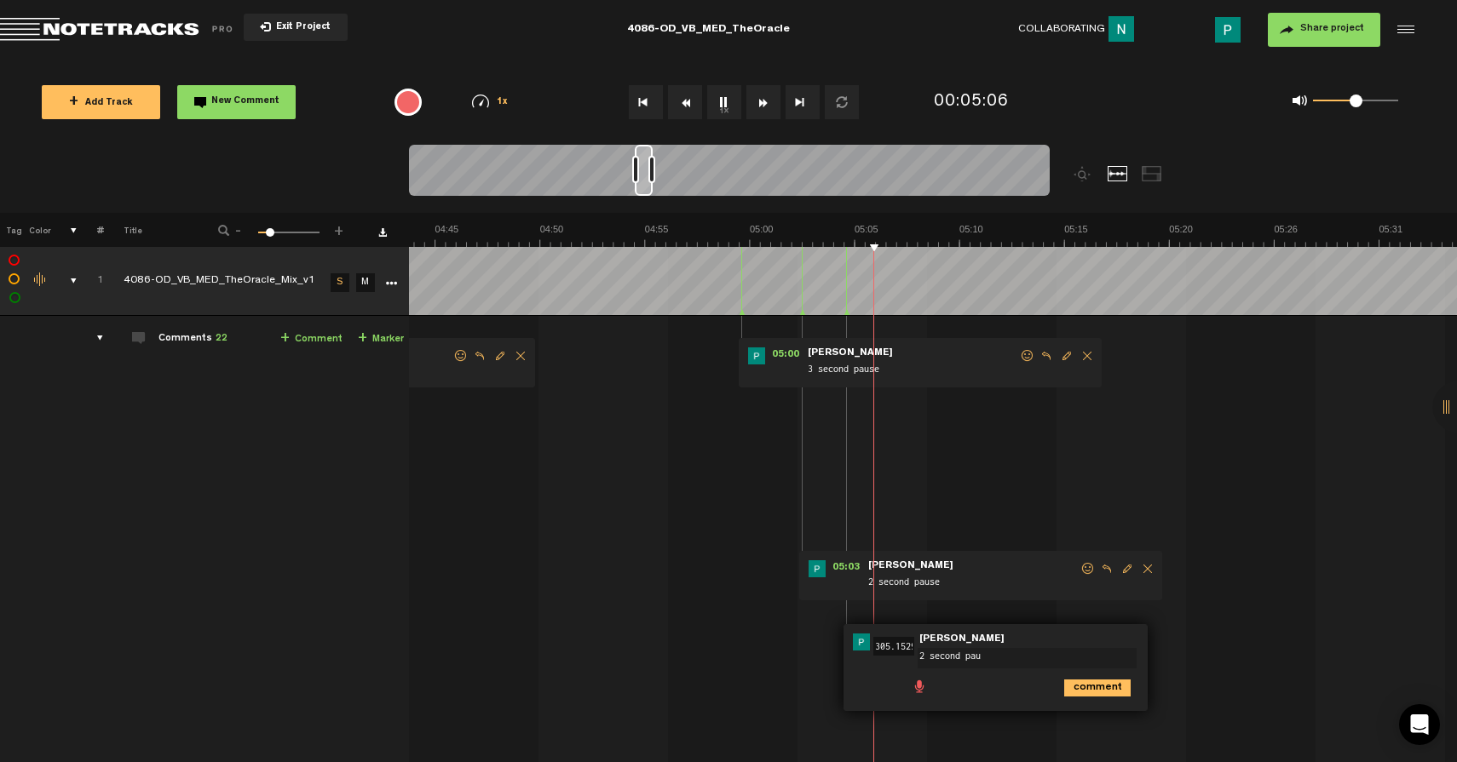
type textarea "2 second paus"
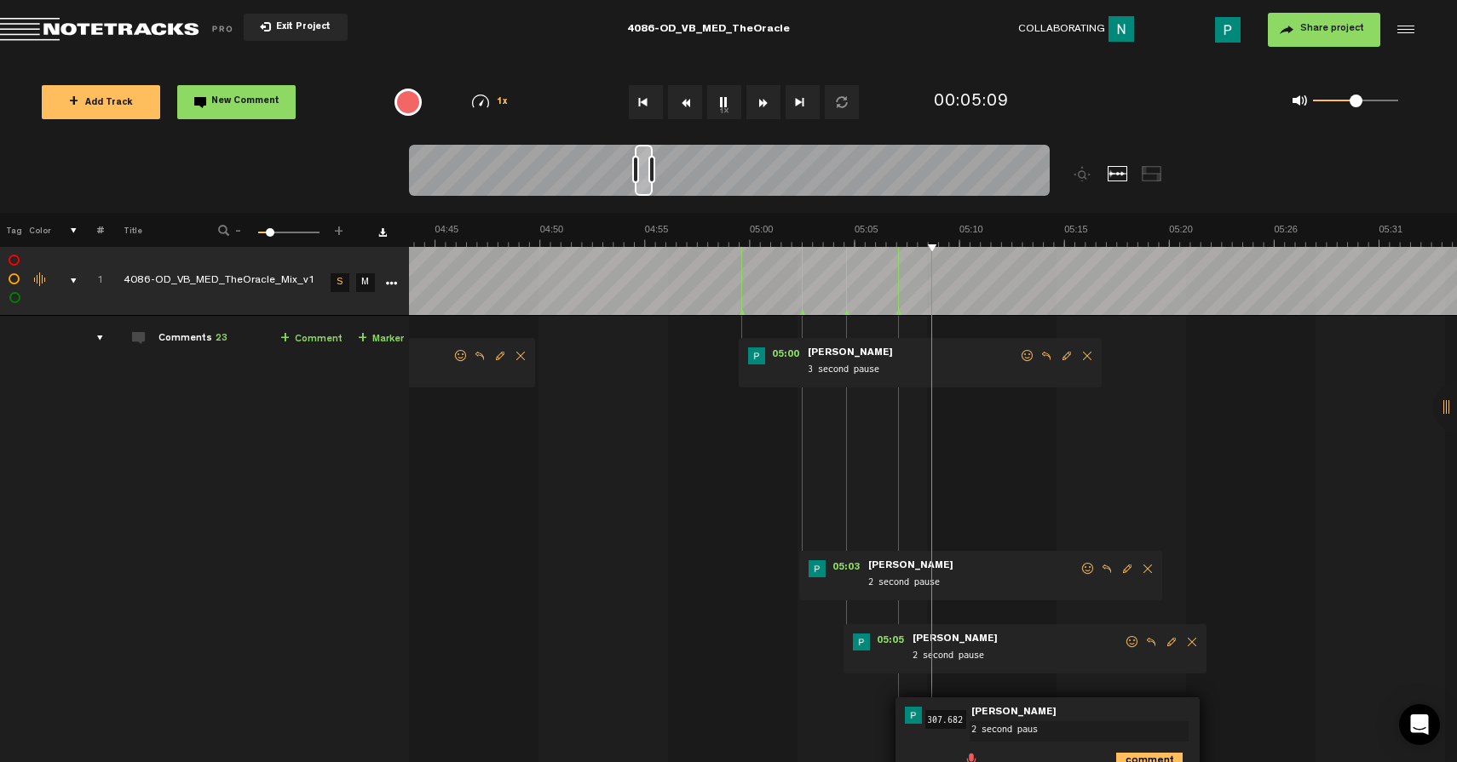
type textarea "2 second pause"
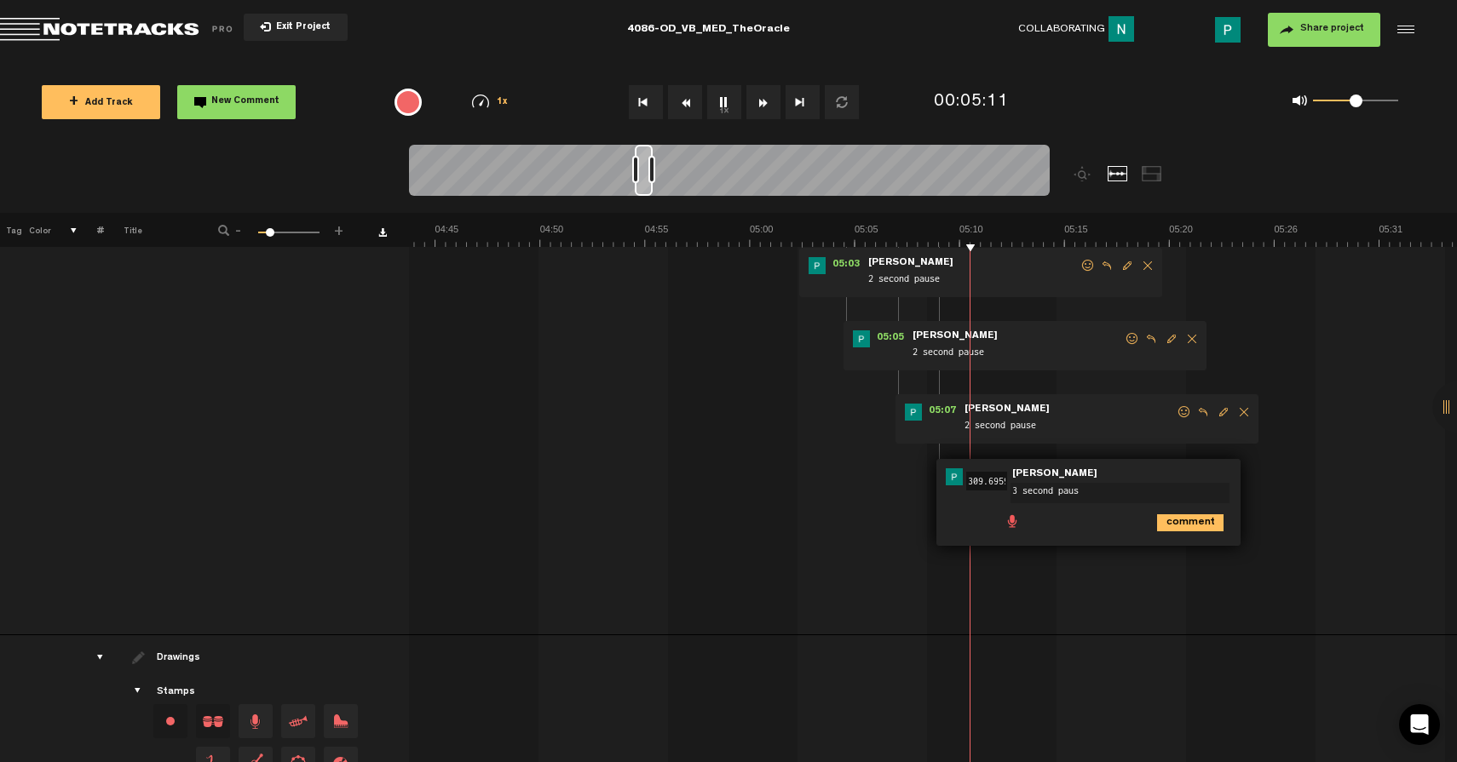
type textarea "3 second pause"
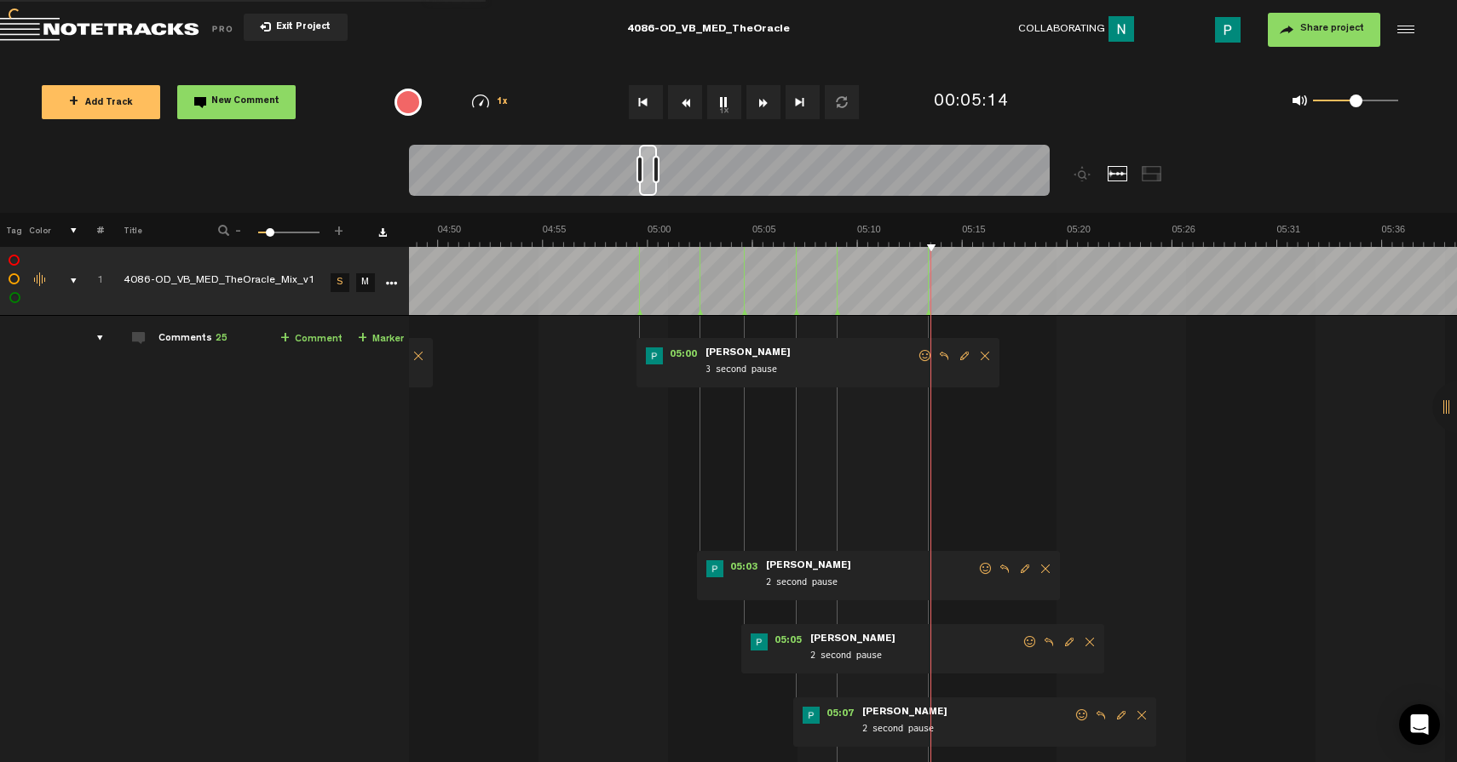
scroll to position [0, 0]
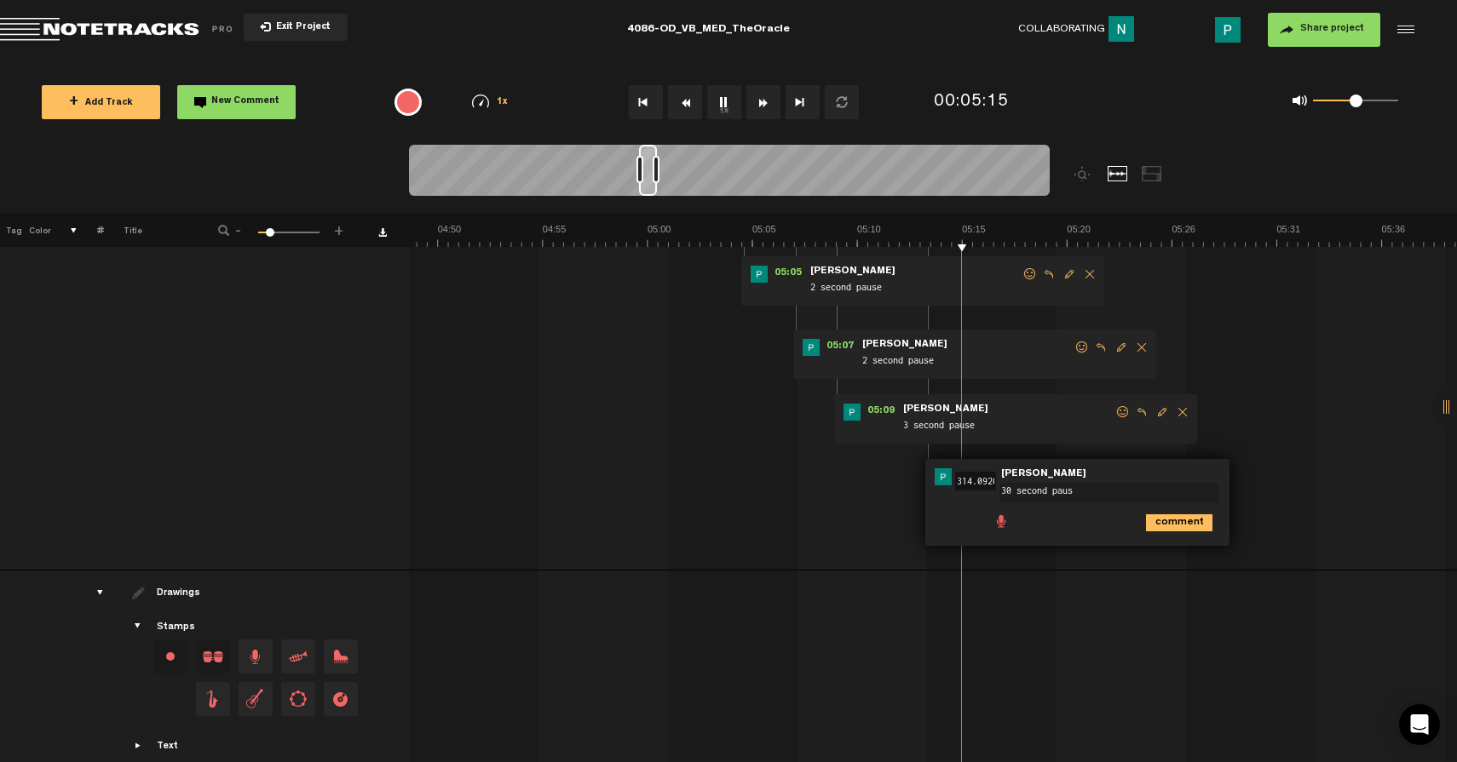
type textarea "30 second pause"
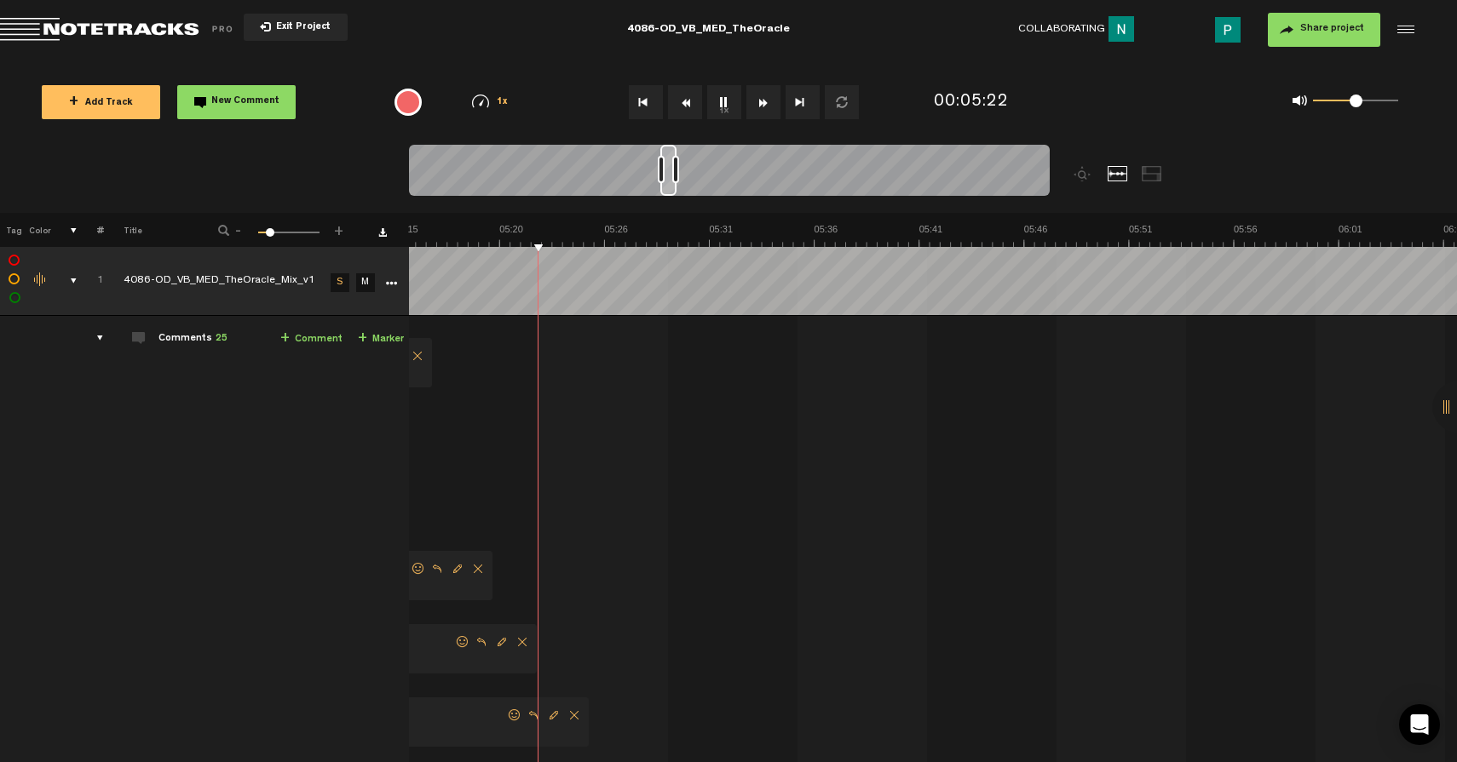
drag, startPoint x: 647, startPoint y: 183, endPoint x: 670, endPoint y: 182, distance: 22.2
click at [670, 182] on div at bounding box center [668, 170] width 16 height 51
click at [718, 101] on button "1x" at bounding box center [724, 102] width 34 height 34
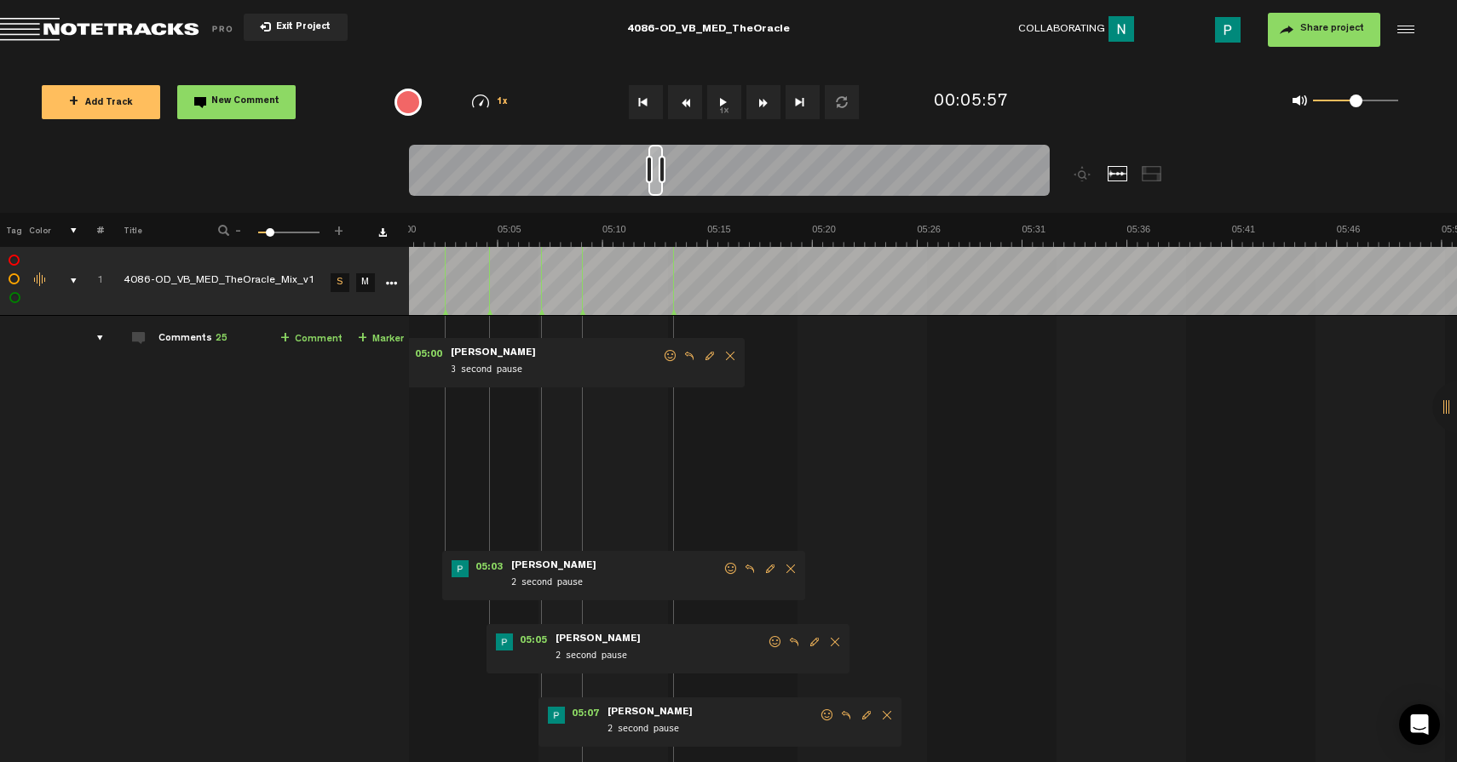
scroll to position [0, 6159]
drag, startPoint x: 672, startPoint y: 190, endPoint x: 659, endPoint y: 188, distance: 13.7
click at [659, 188] on div at bounding box center [655, 170] width 14 height 51
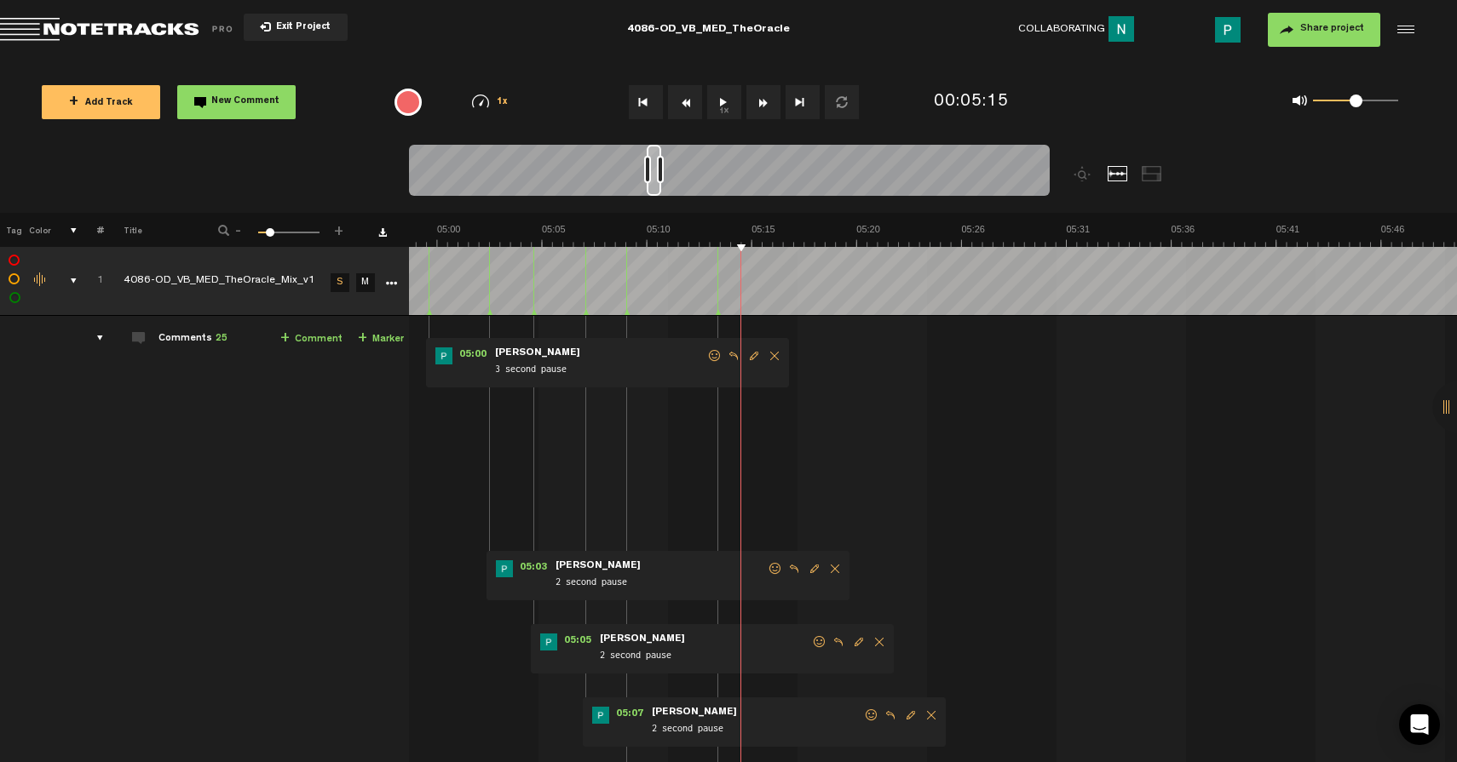
click at [726, 109] on button "1x" at bounding box center [724, 102] width 34 height 34
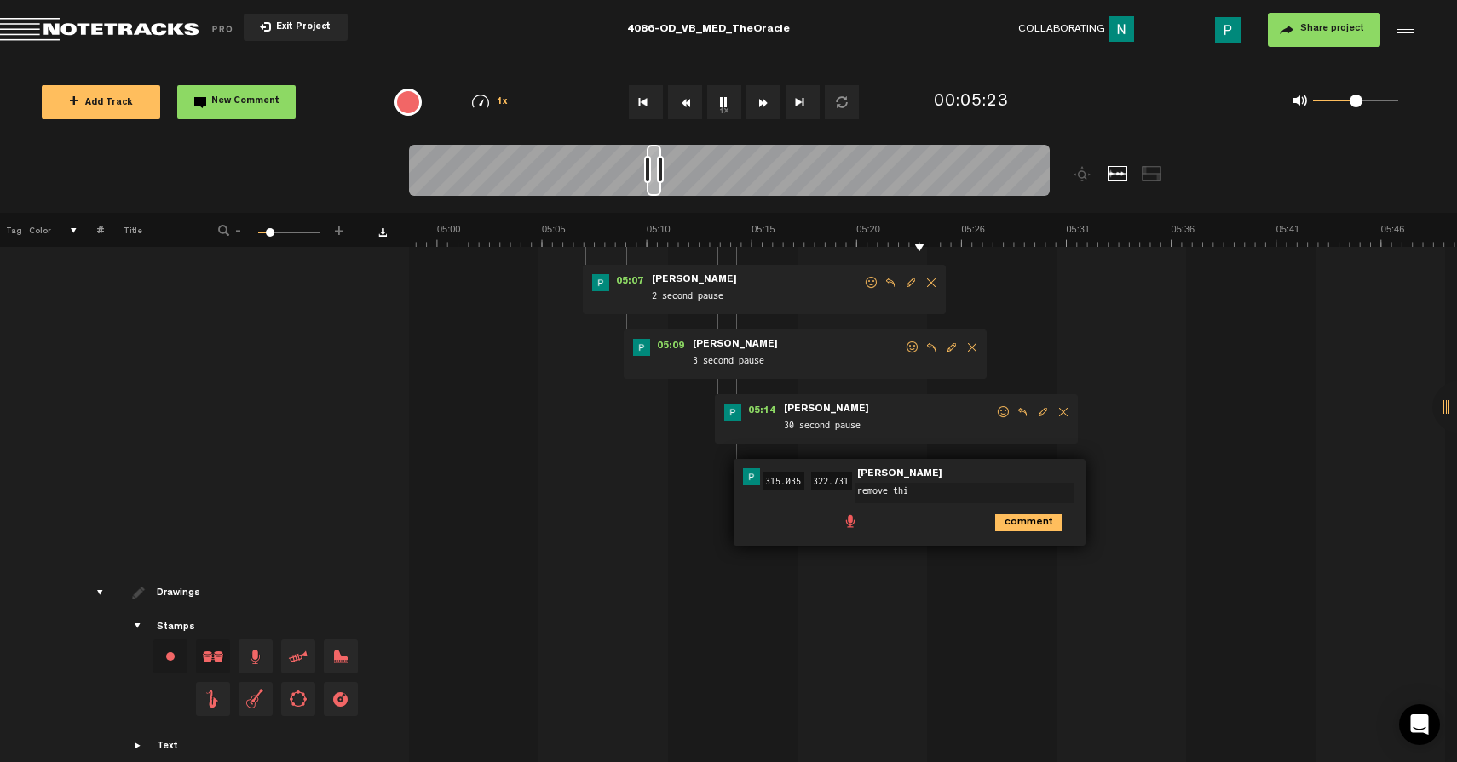
type textarea "remove this"
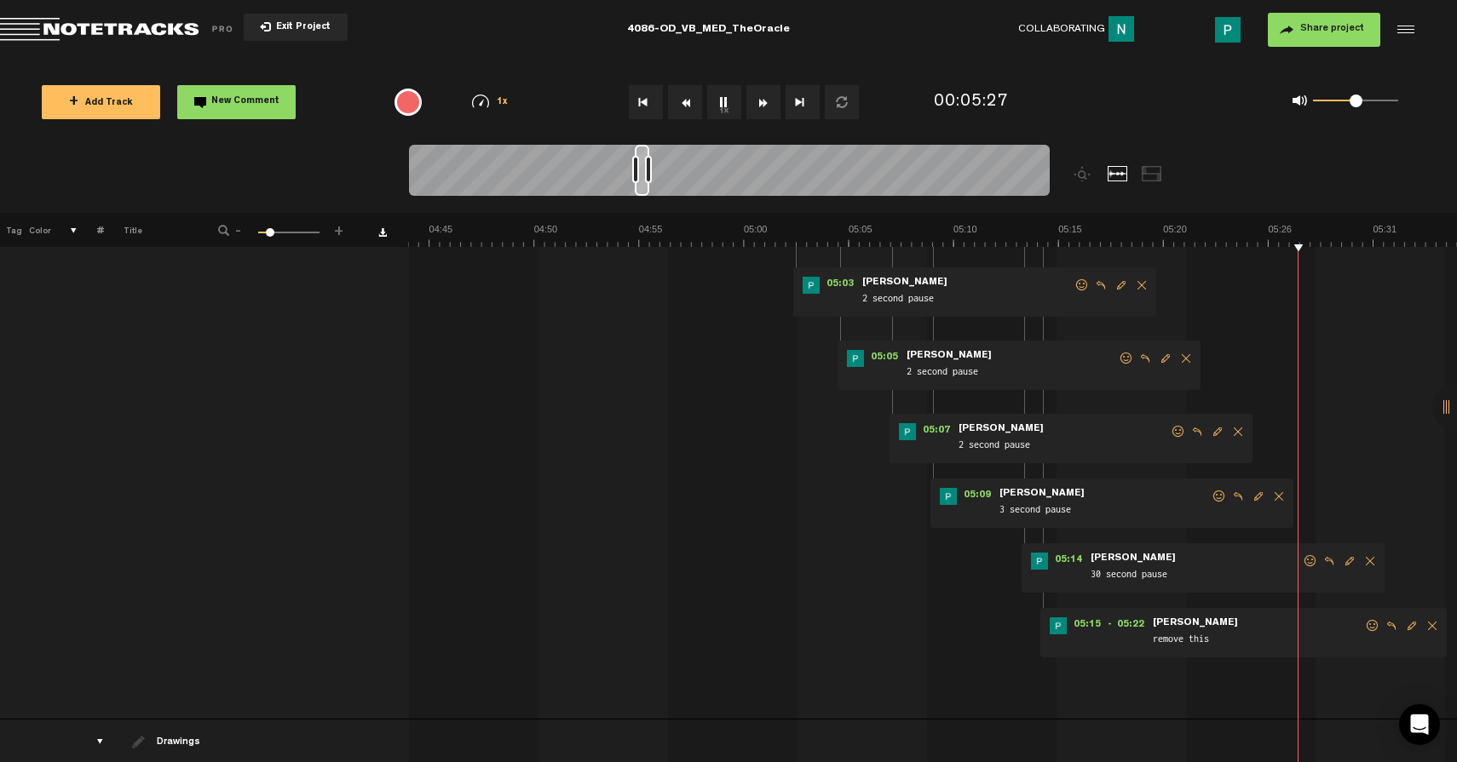
scroll to position [285, 0]
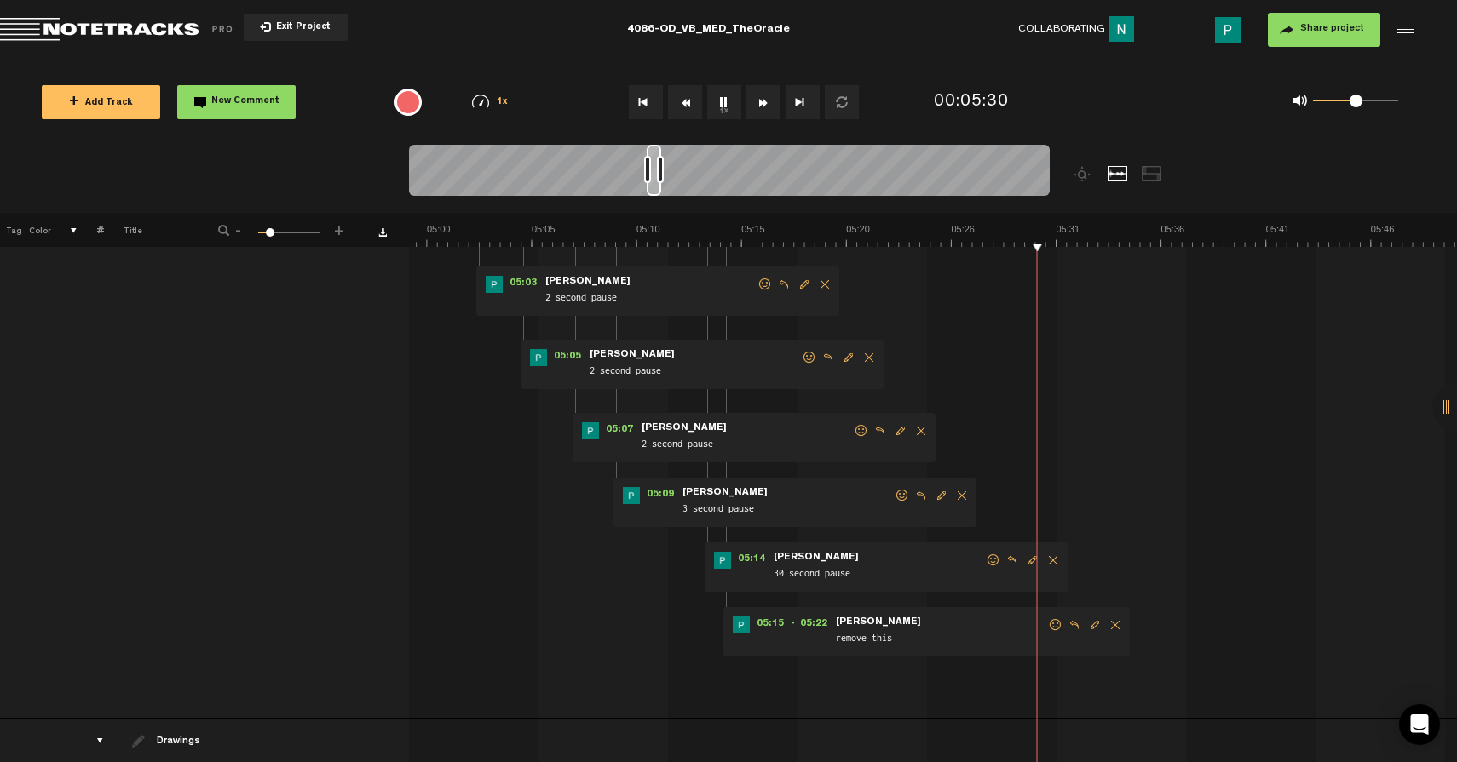
click at [1052, 555] on span "Delete comment" at bounding box center [1053, 561] width 20 height 12
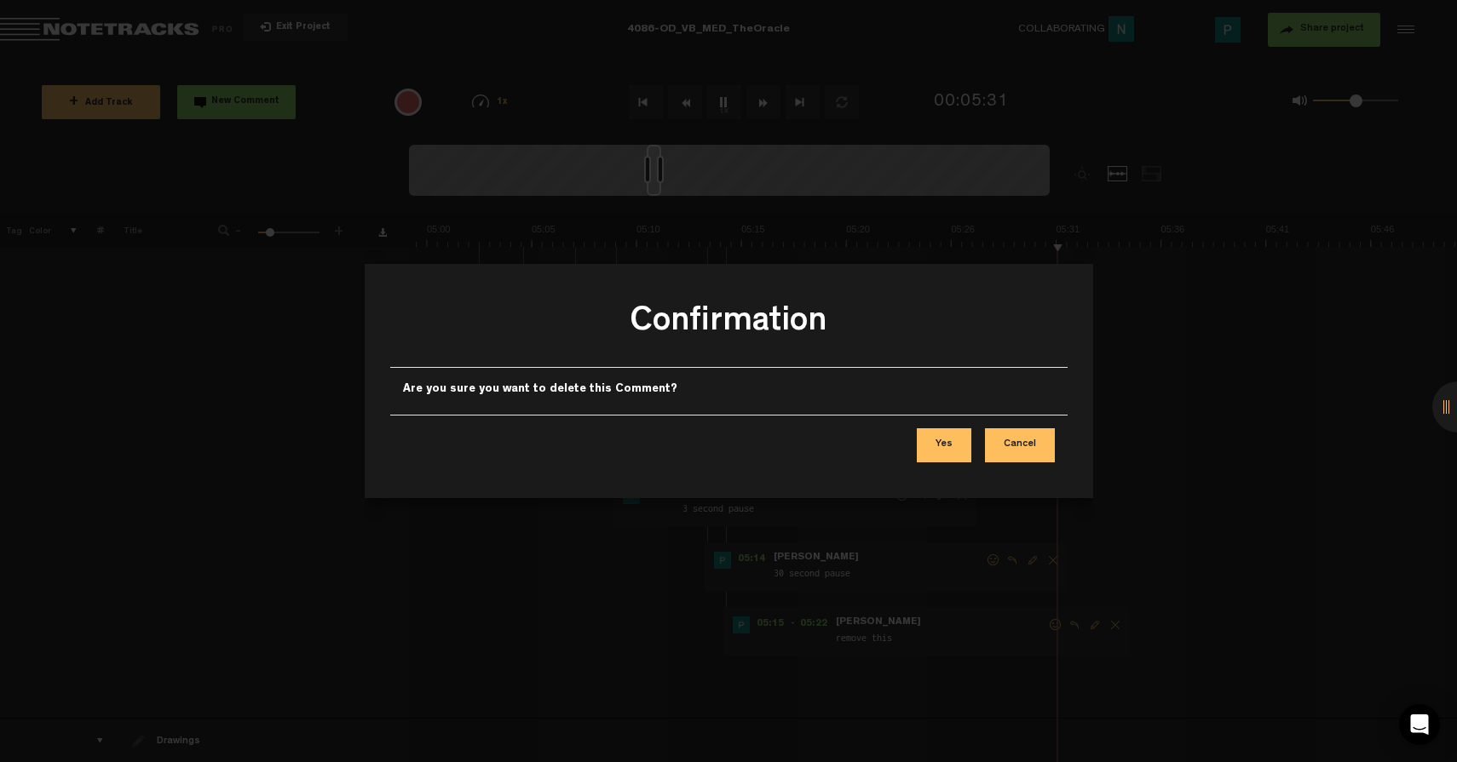
click at [942, 444] on button "Yes" at bounding box center [944, 446] width 55 height 34
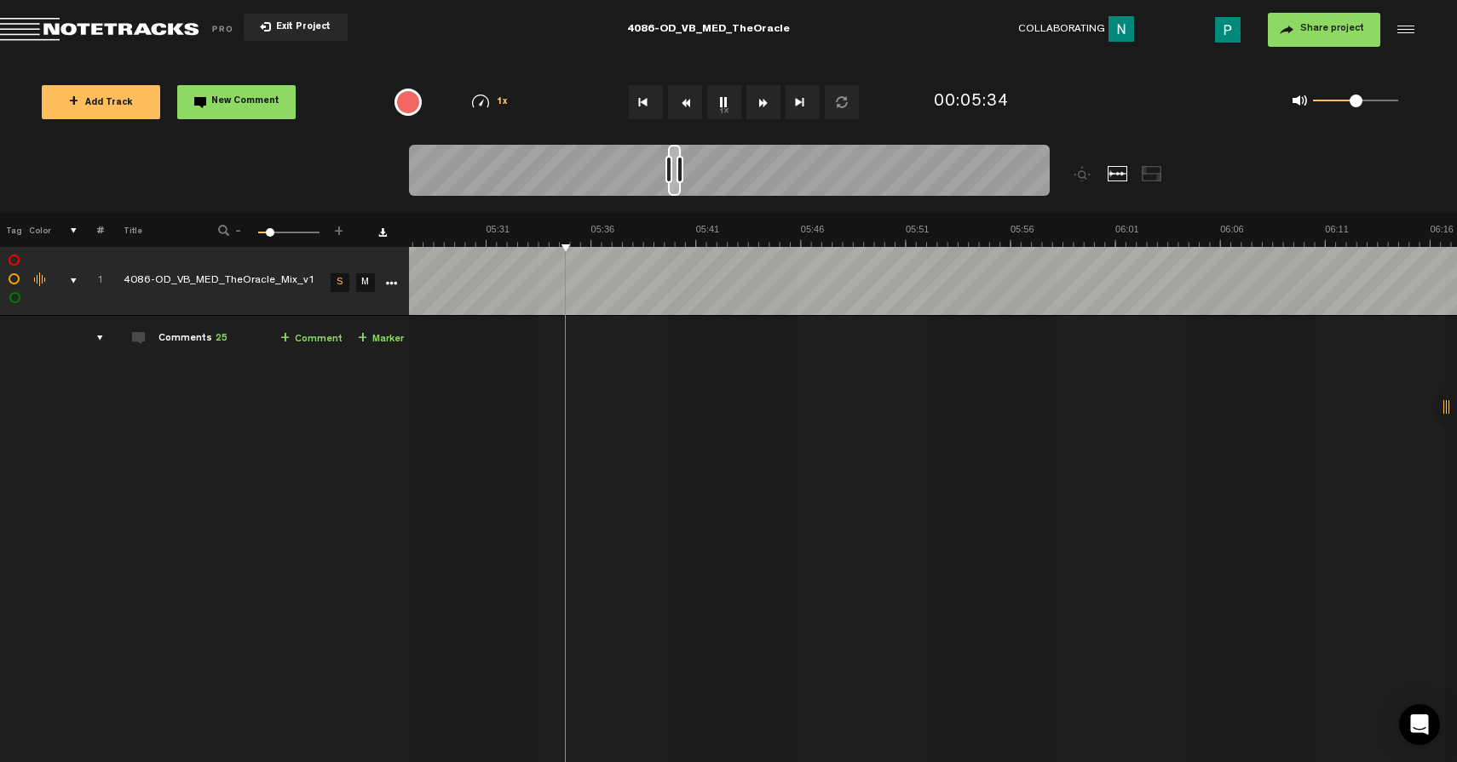
scroll to position [0, 6671]
drag, startPoint x: 654, startPoint y: 191, endPoint x: 674, endPoint y: 192, distance: 19.6
click at [674, 192] on div at bounding box center [672, 170] width 13 height 51
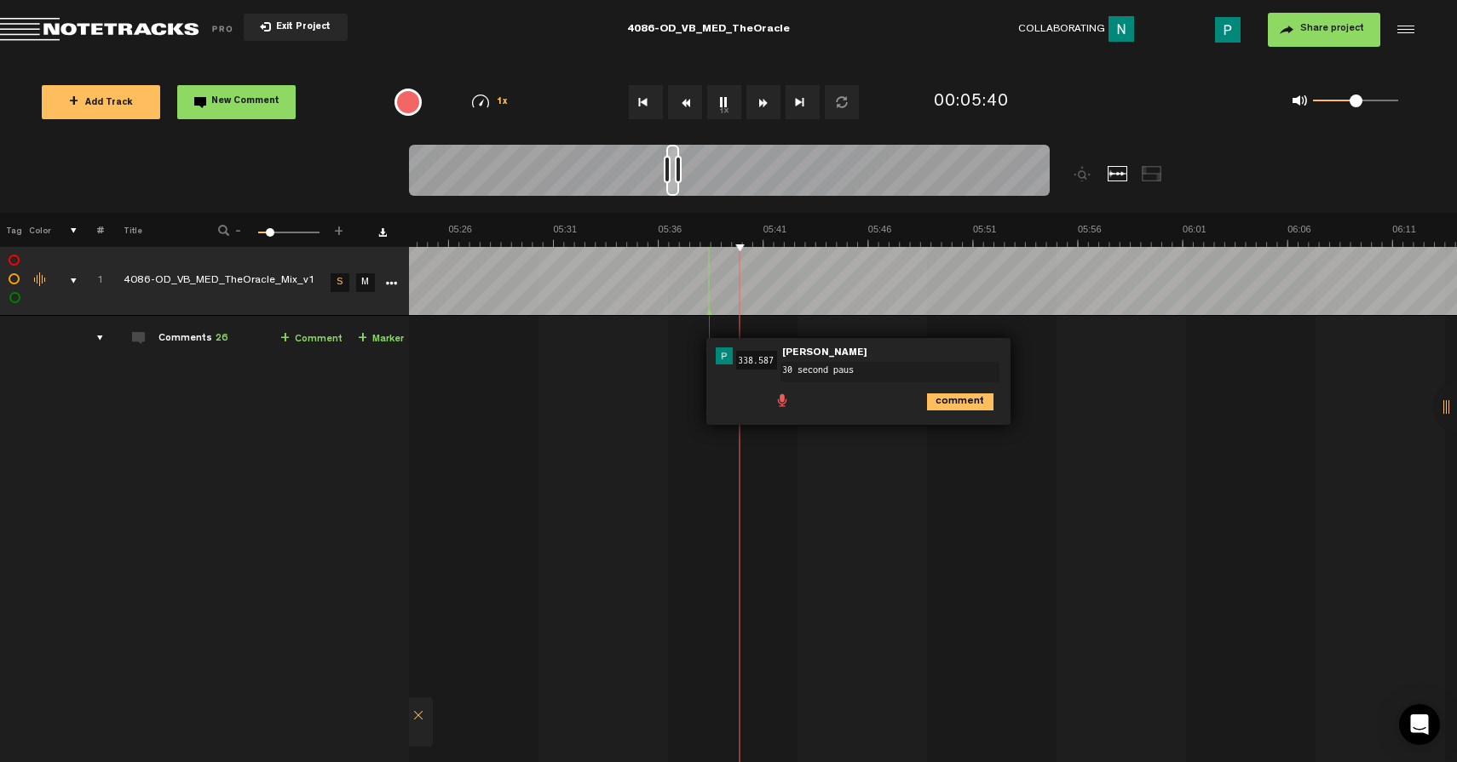
type textarea "30 second pause"
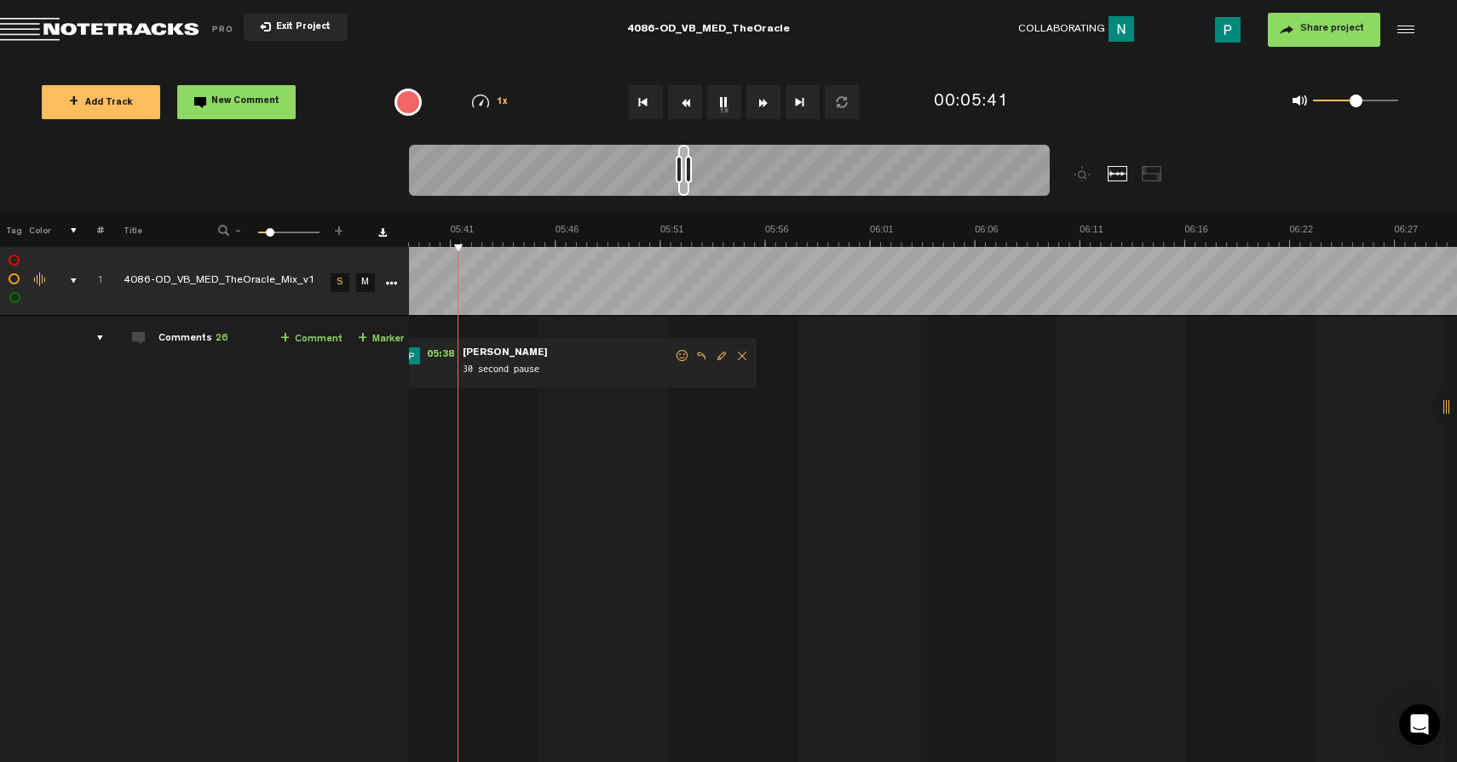
scroll to position [0, 7028]
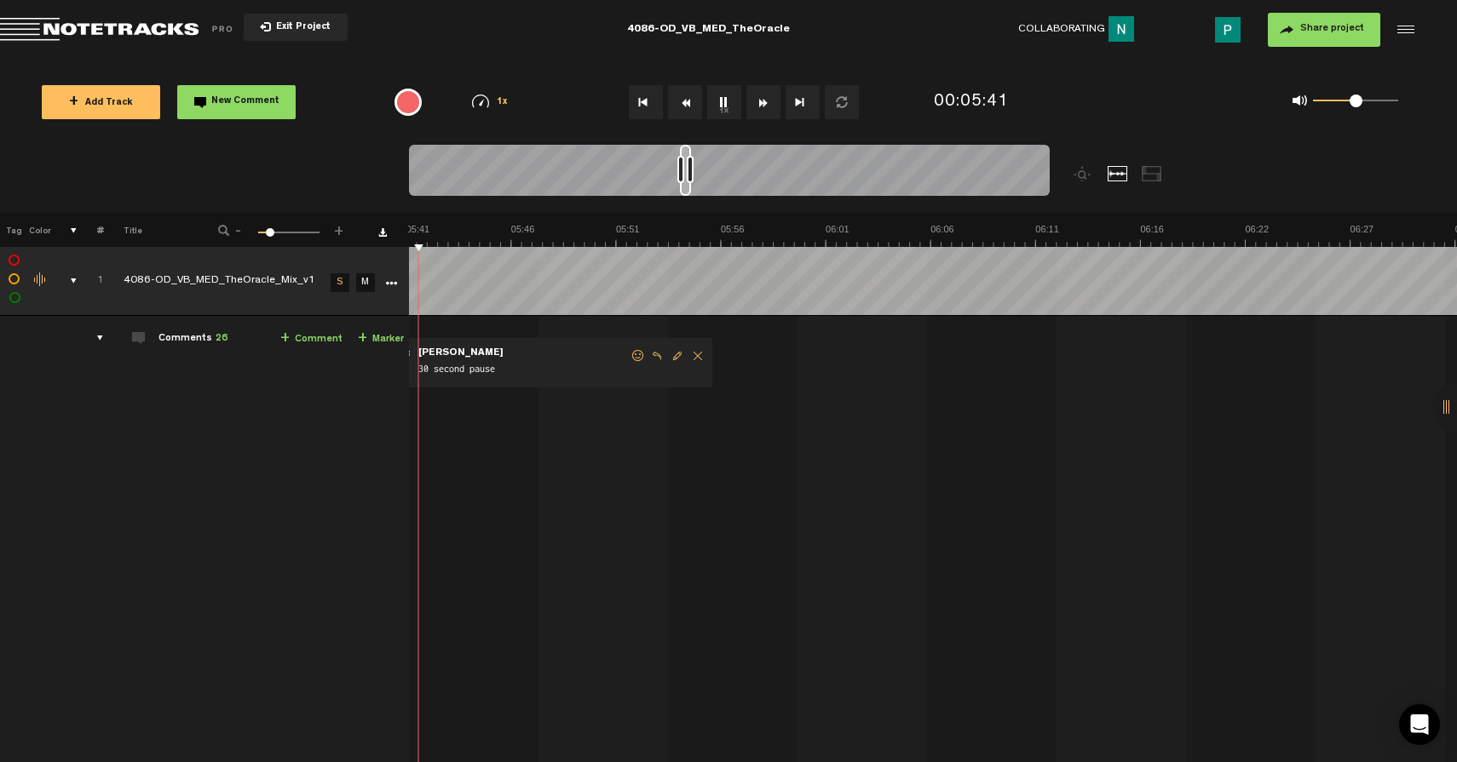
drag, startPoint x: 675, startPoint y: 187, endPoint x: 688, endPoint y: 187, distance: 13.6
click at [688, 187] on div at bounding box center [685, 170] width 11 height 51
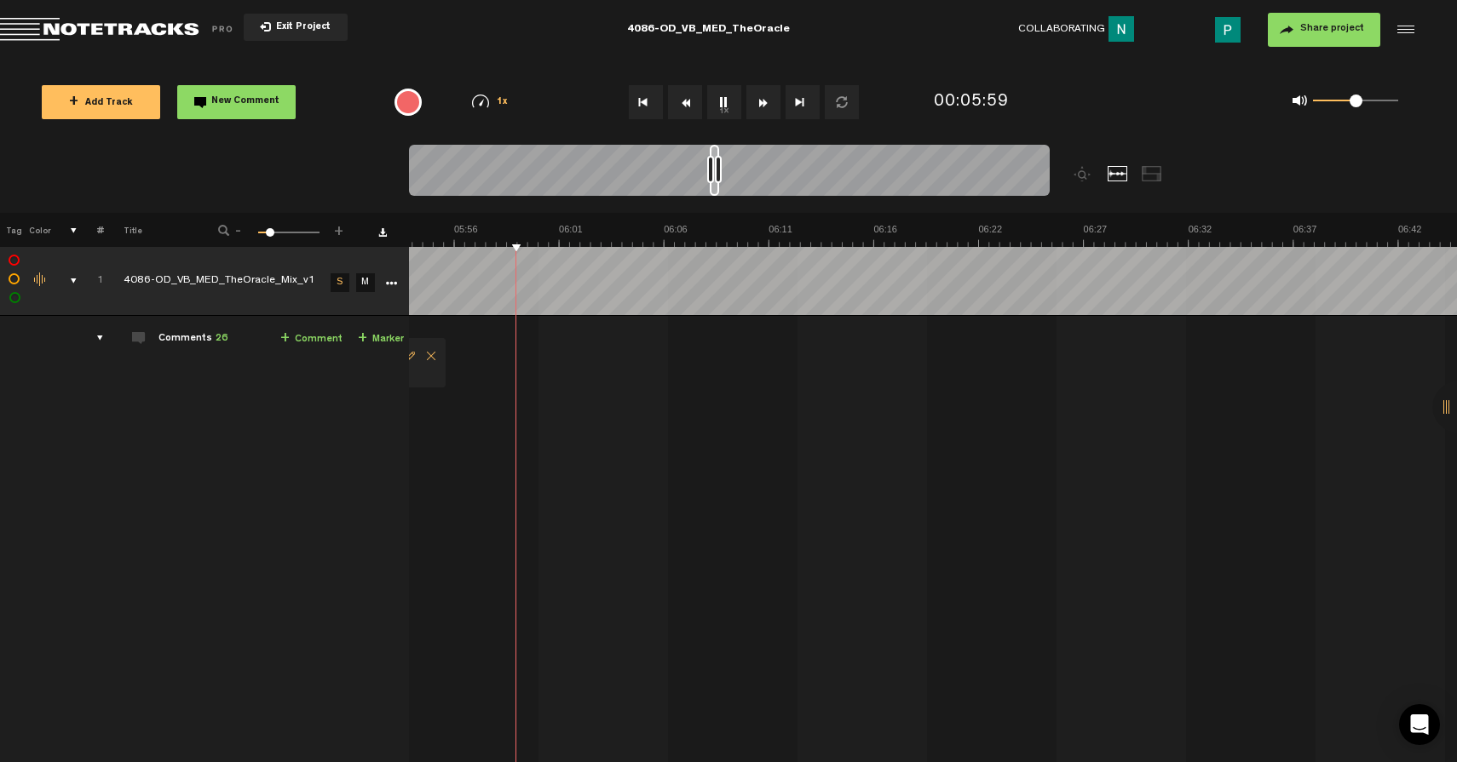
drag, startPoint x: 687, startPoint y: 190, endPoint x: 717, endPoint y: 191, distance: 29.8
click at [717, 191] on div at bounding box center [714, 170] width 9 height 51
click at [720, 190] on div at bounding box center [718, 170] width 8 height 51
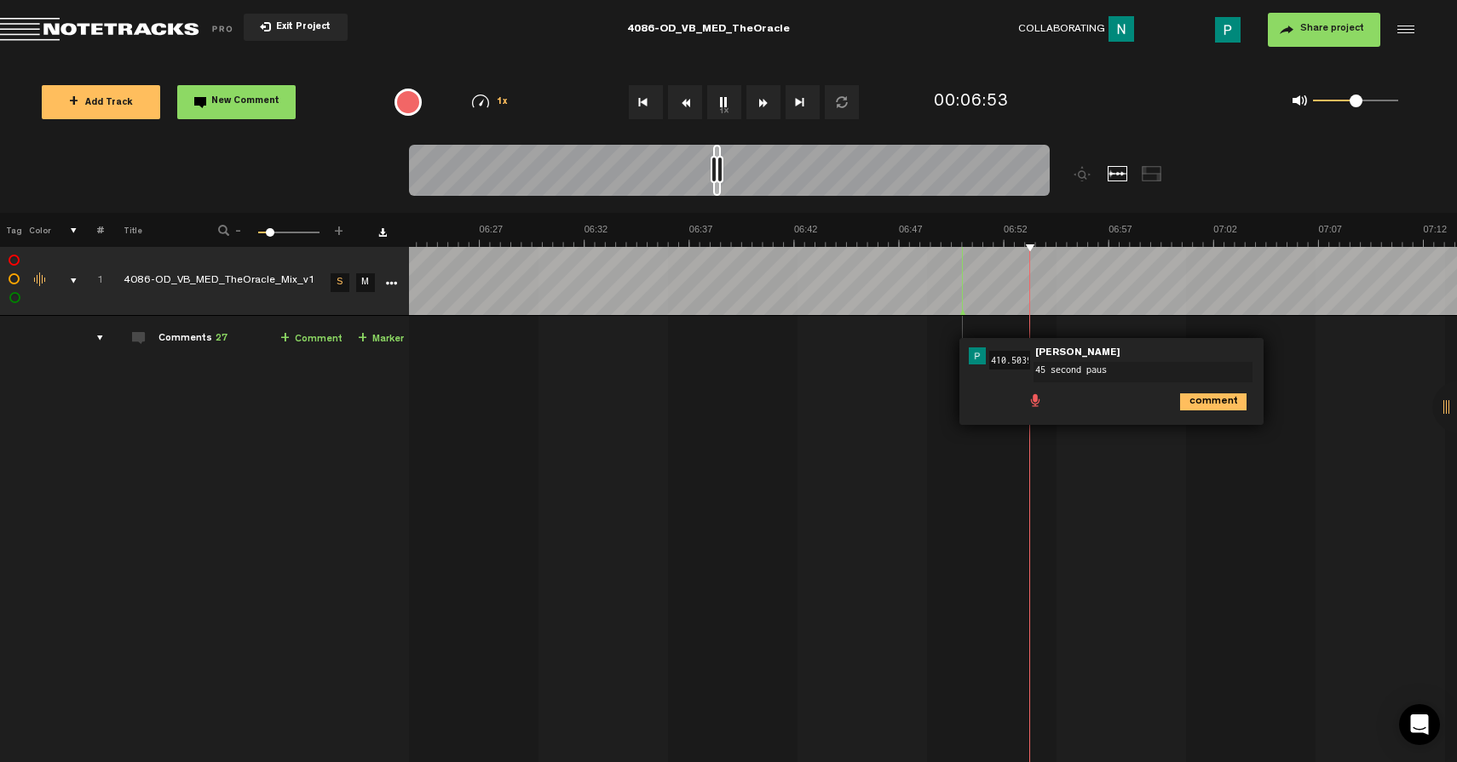
type textarea "45 second pause"
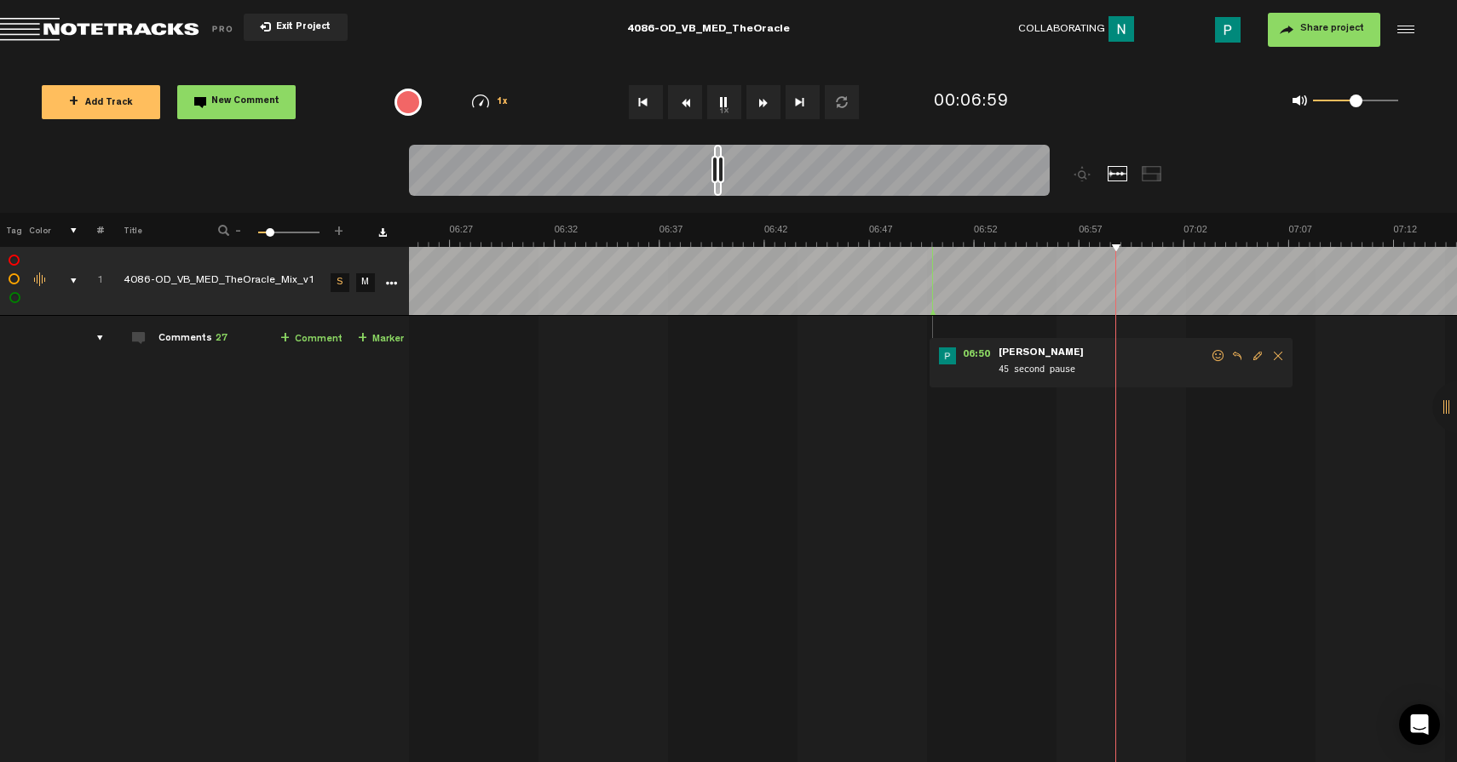
scroll to position [0, 7929]
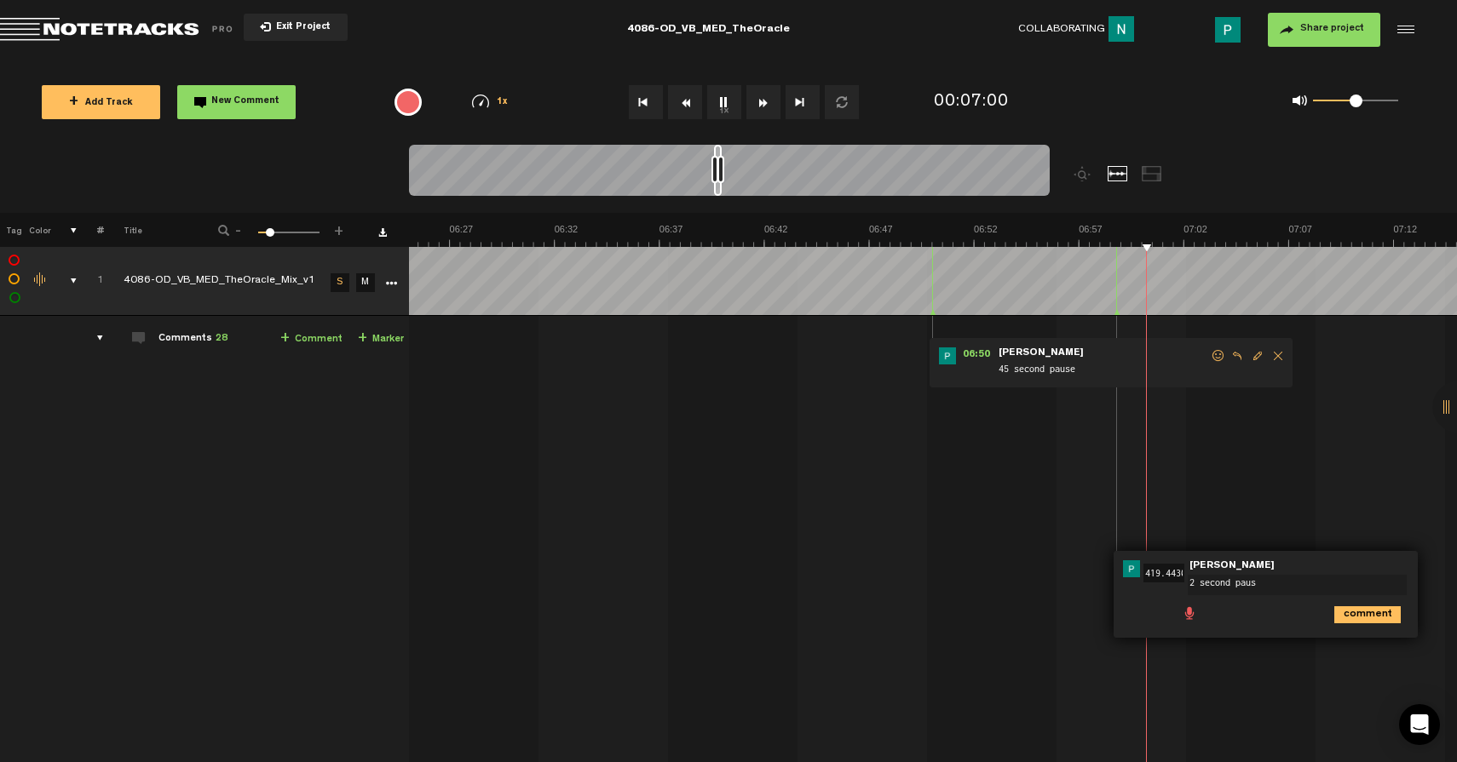
type textarea "2 second pause"
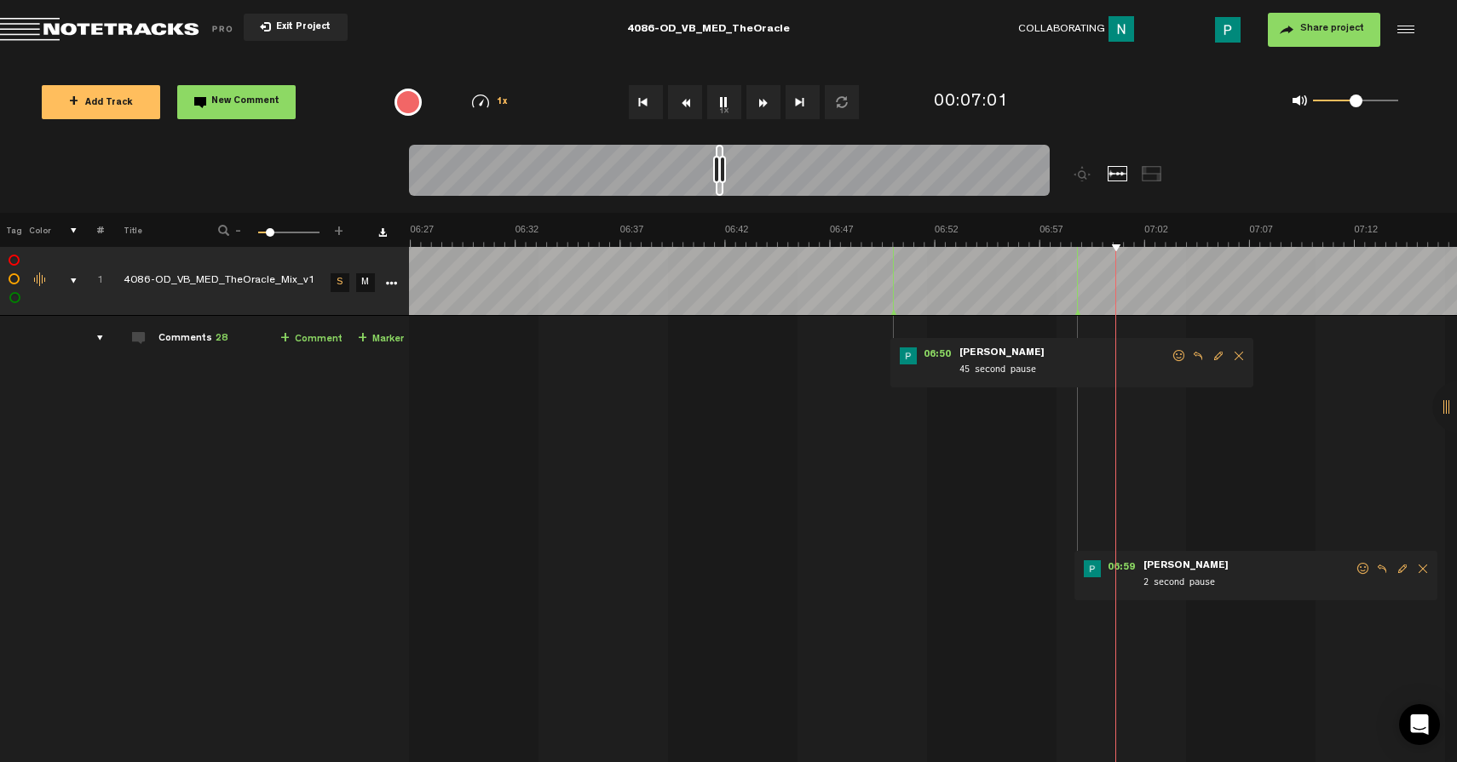
scroll to position [0, 7968]
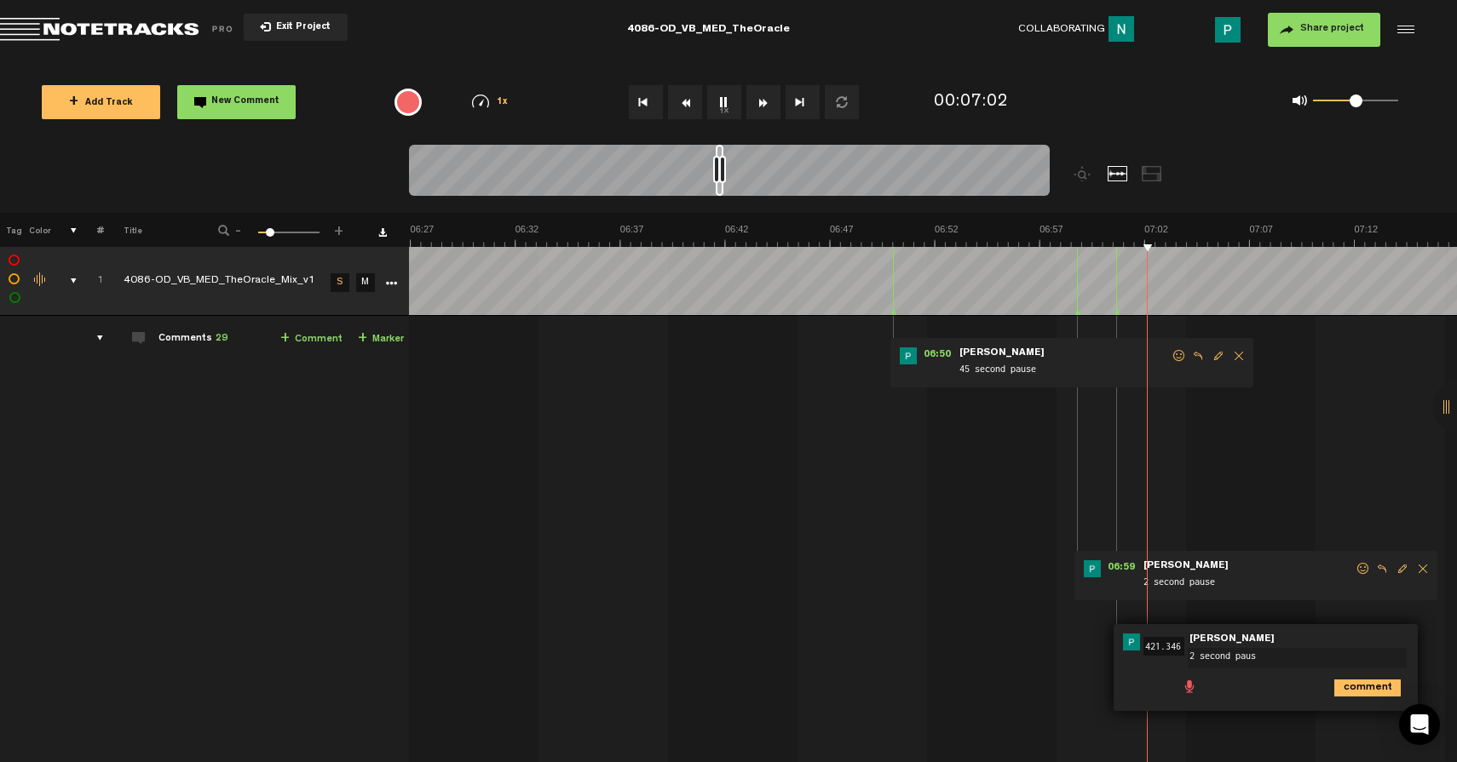
type textarea "2 second pause"
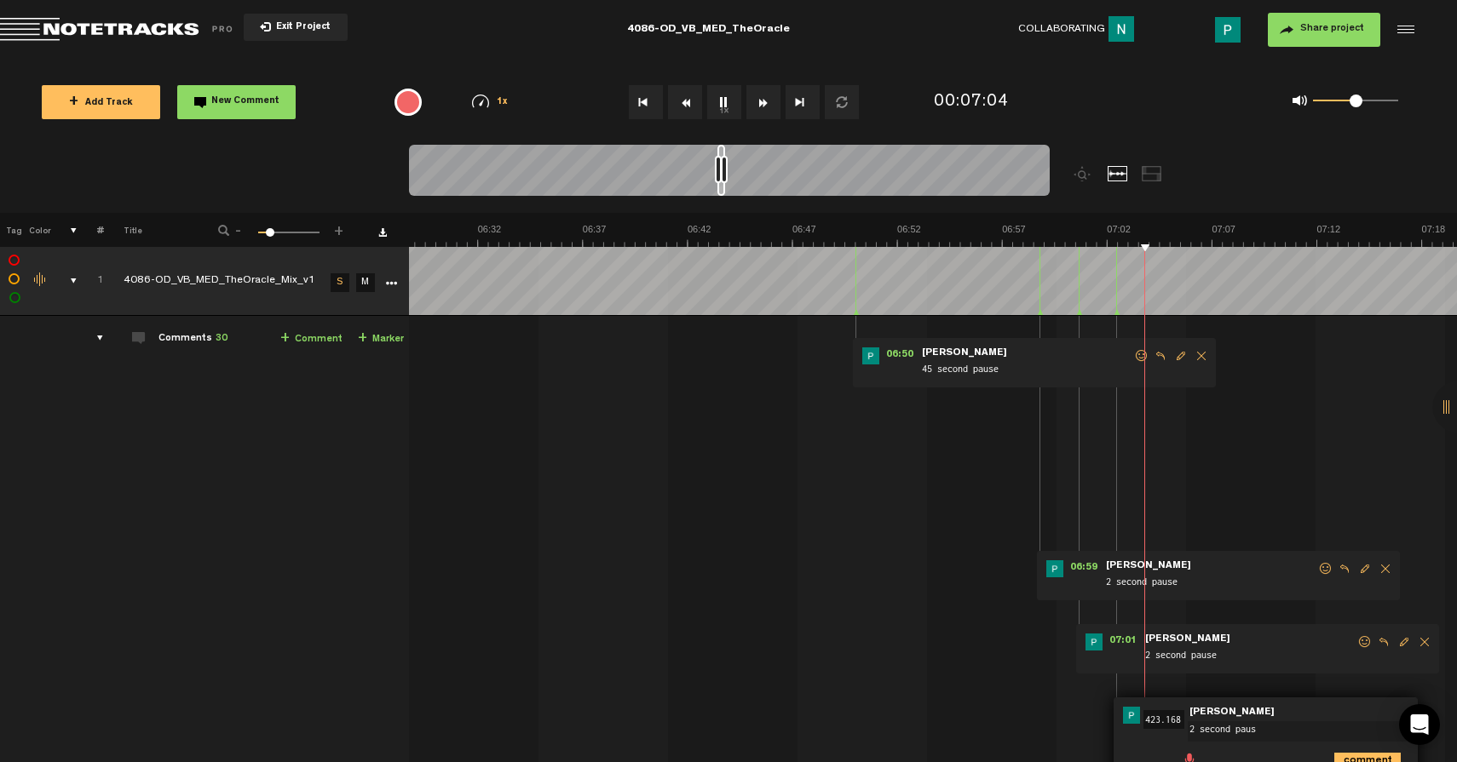
type textarea "2 second pause"
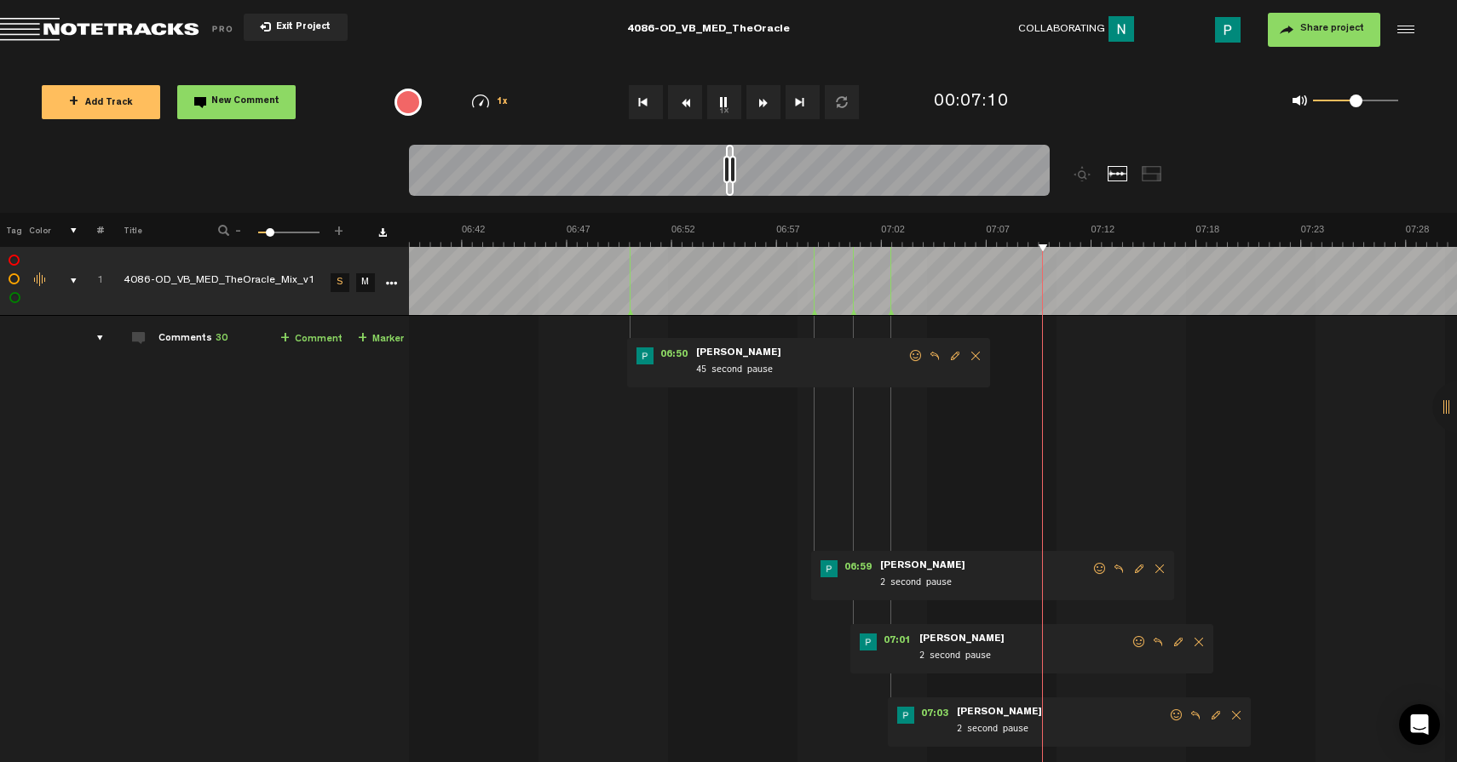
scroll to position [0, 8129]
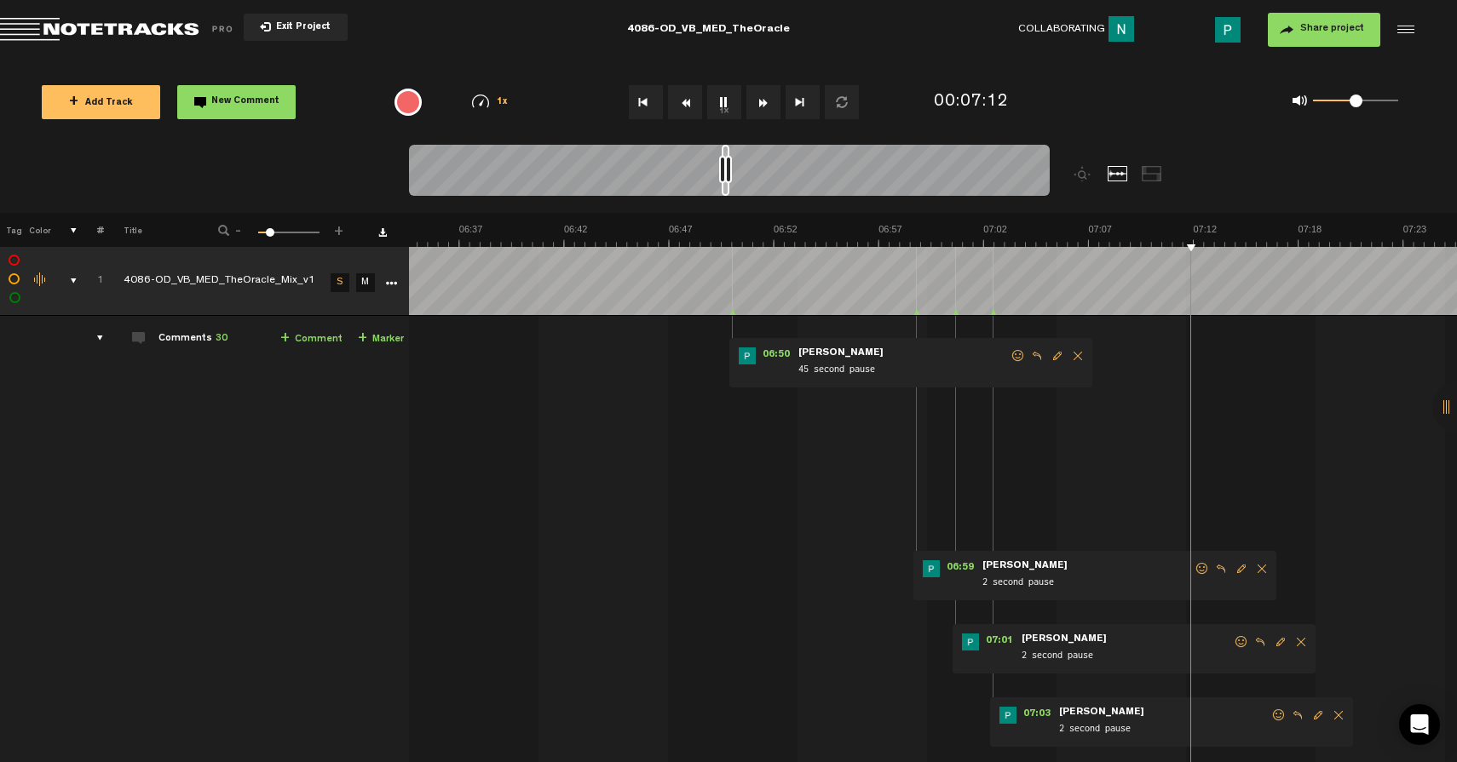
click at [722, 100] on button "1x" at bounding box center [724, 102] width 34 height 34
click at [728, 107] on button "1x" at bounding box center [724, 102] width 34 height 34
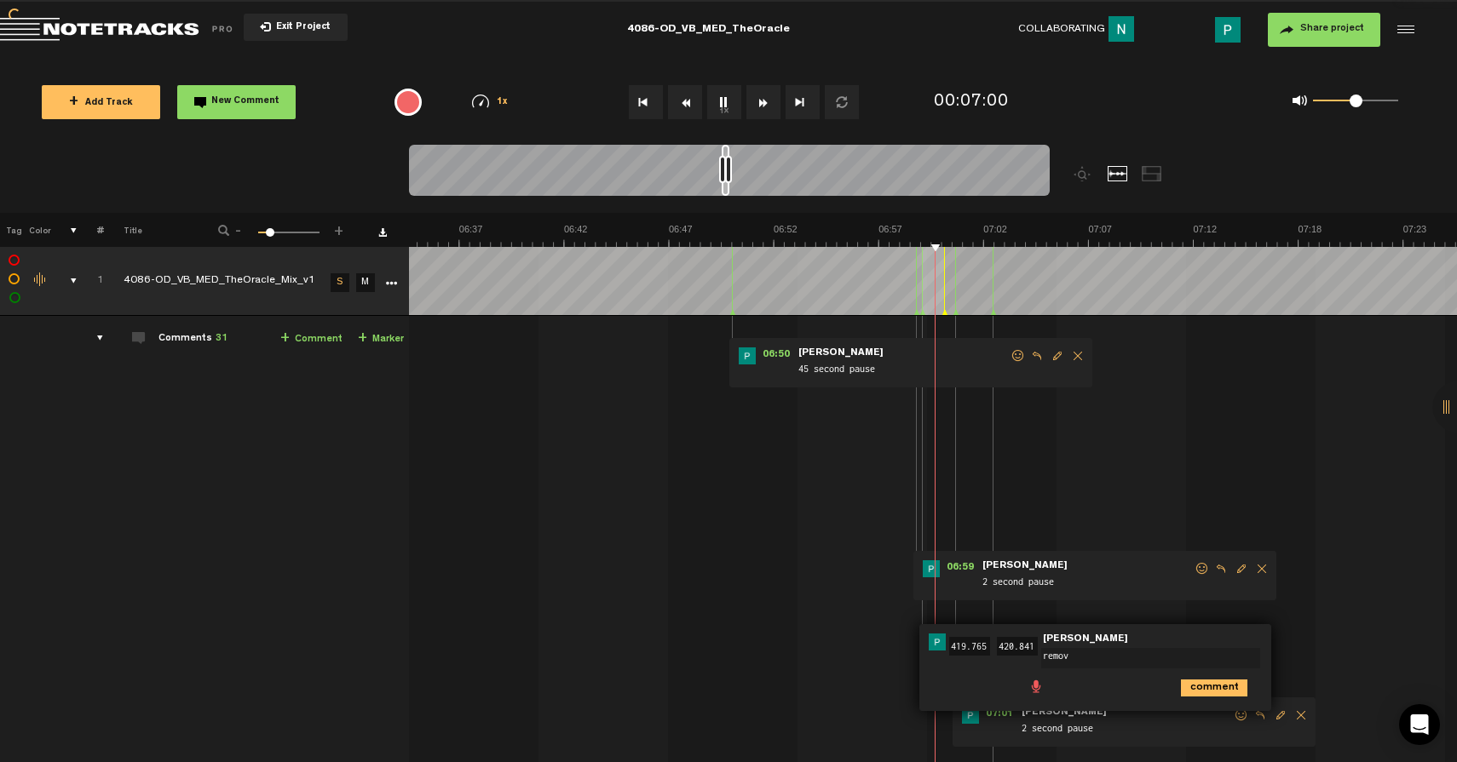
type textarea "remove"
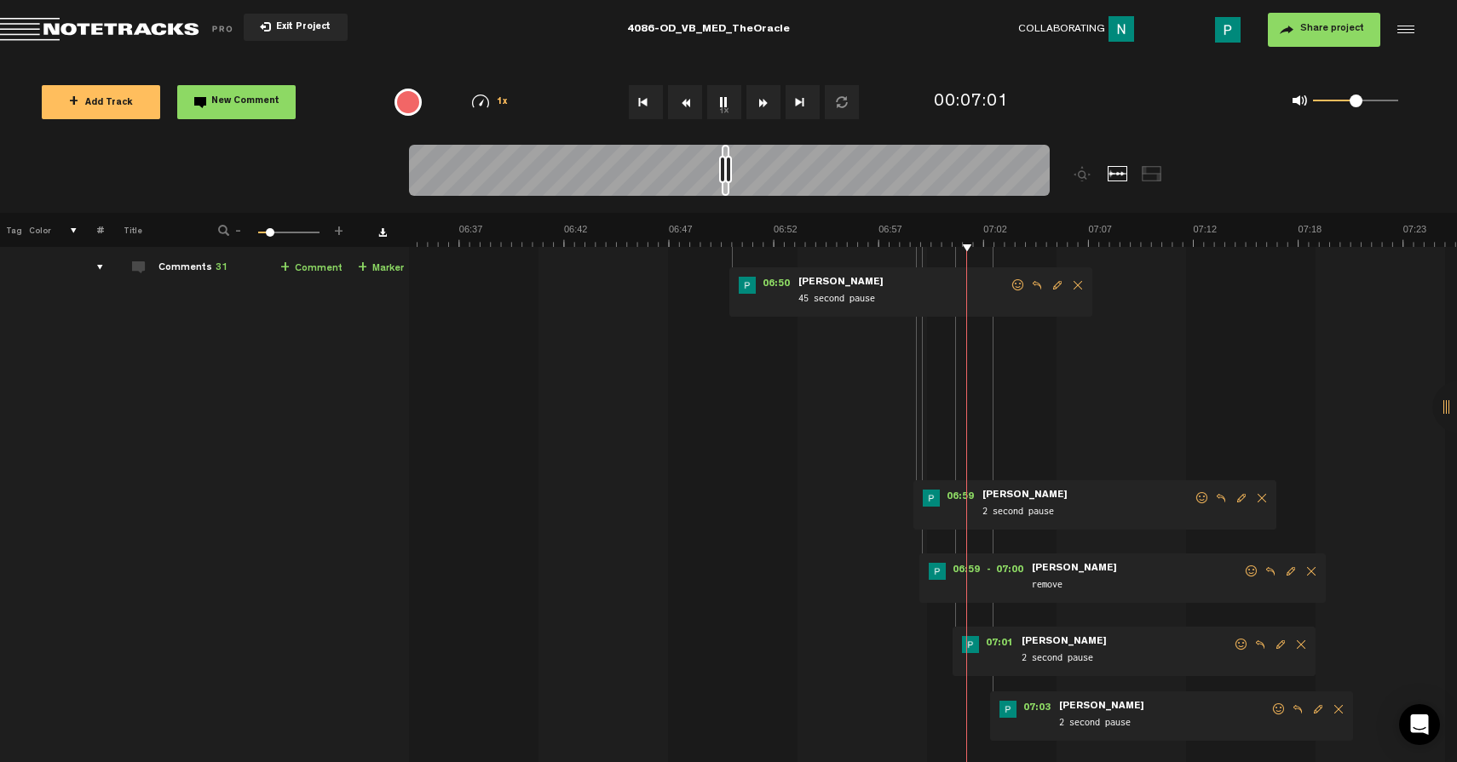
scroll to position [74, 0]
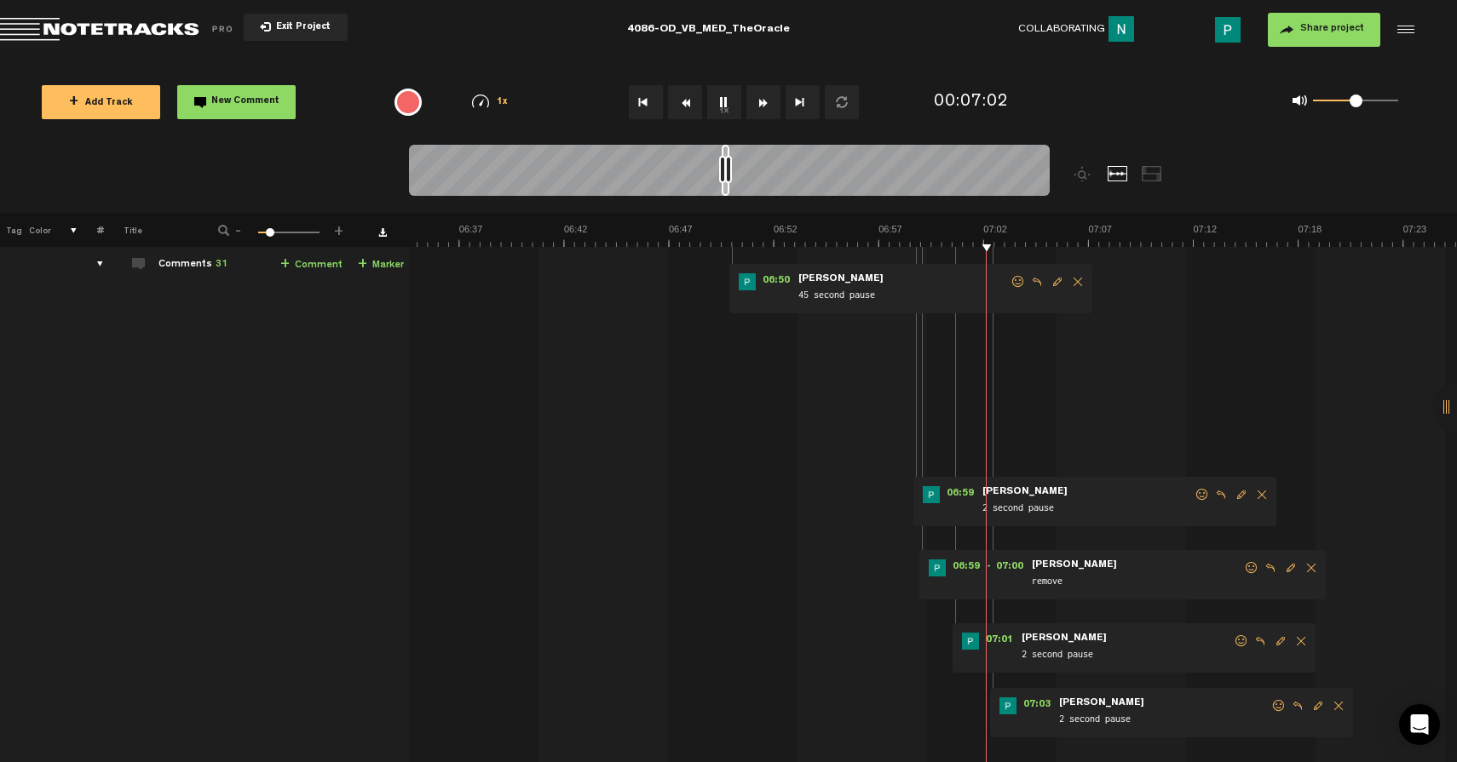
click at [1297, 641] on span "Delete comment" at bounding box center [1301, 642] width 20 height 12
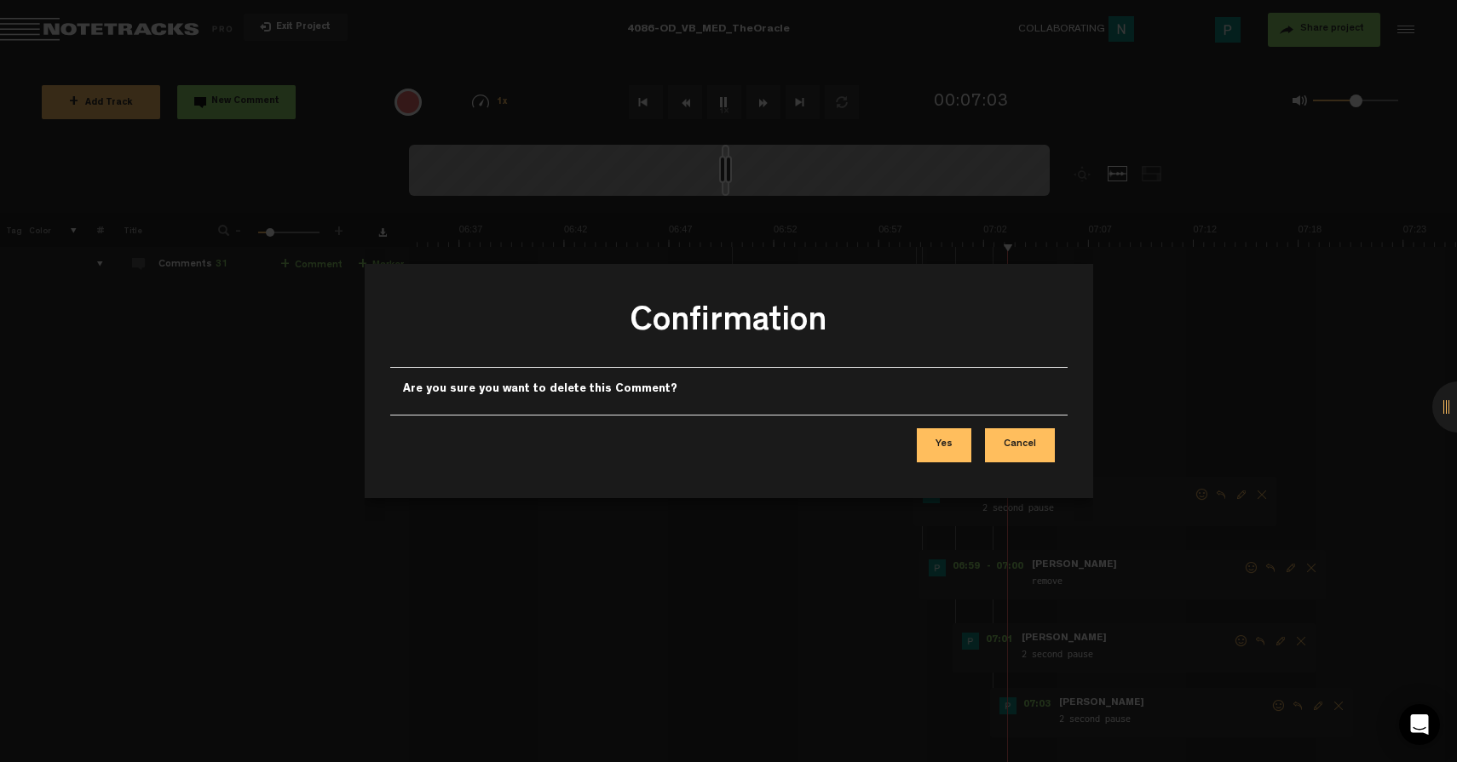
click at [958, 447] on button "Yes" at bounding box center [944, 446] width 55 height 34
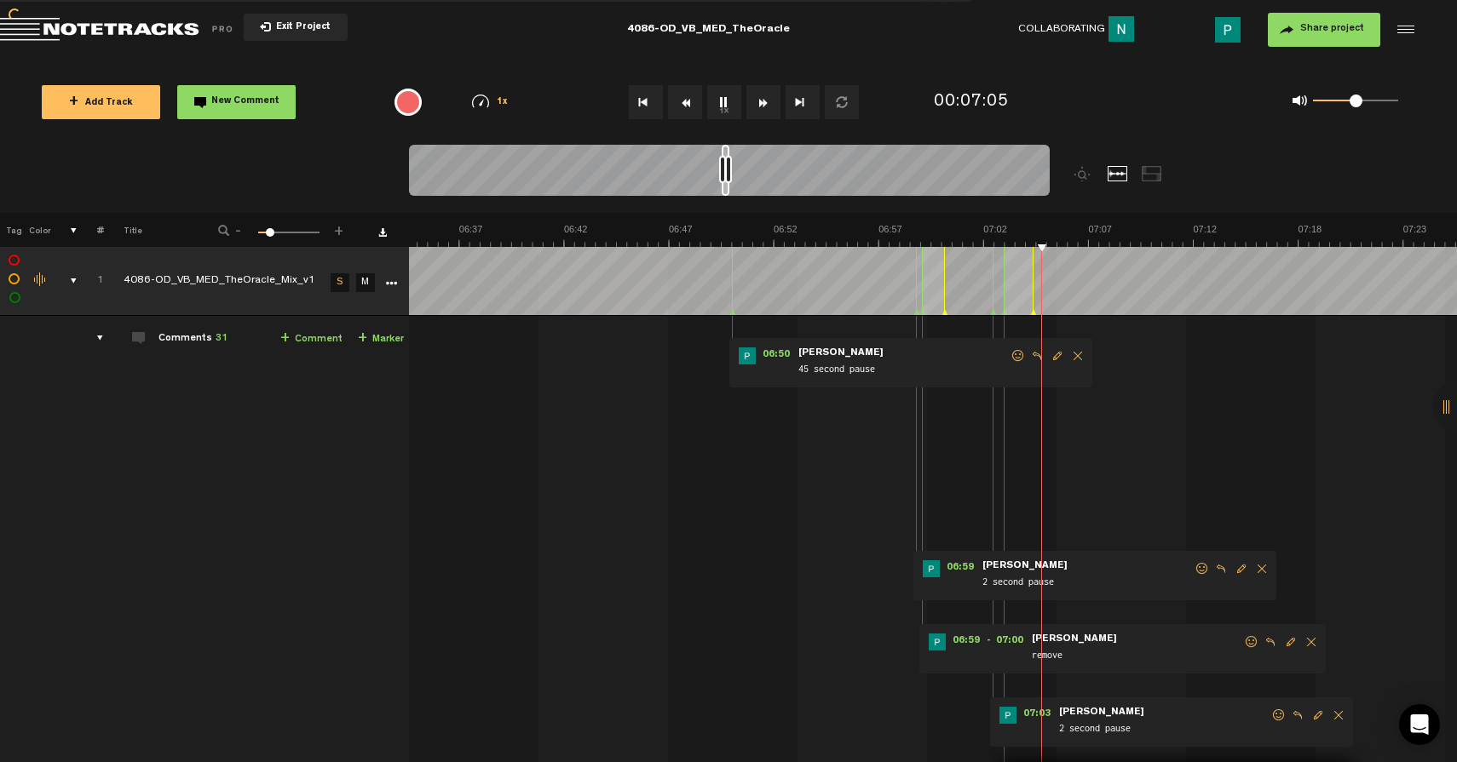
scroll to position [303, 0]
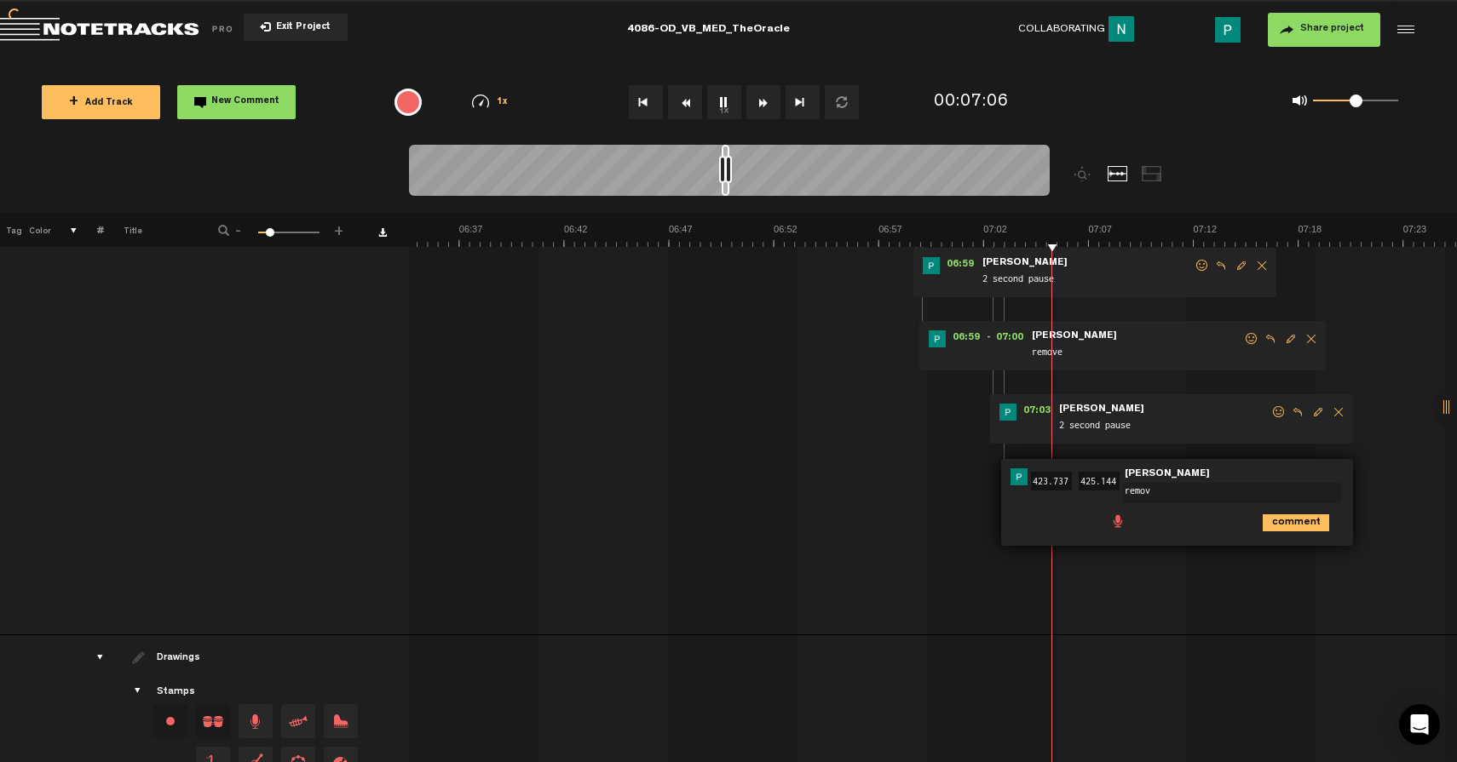
type textarea "remove"
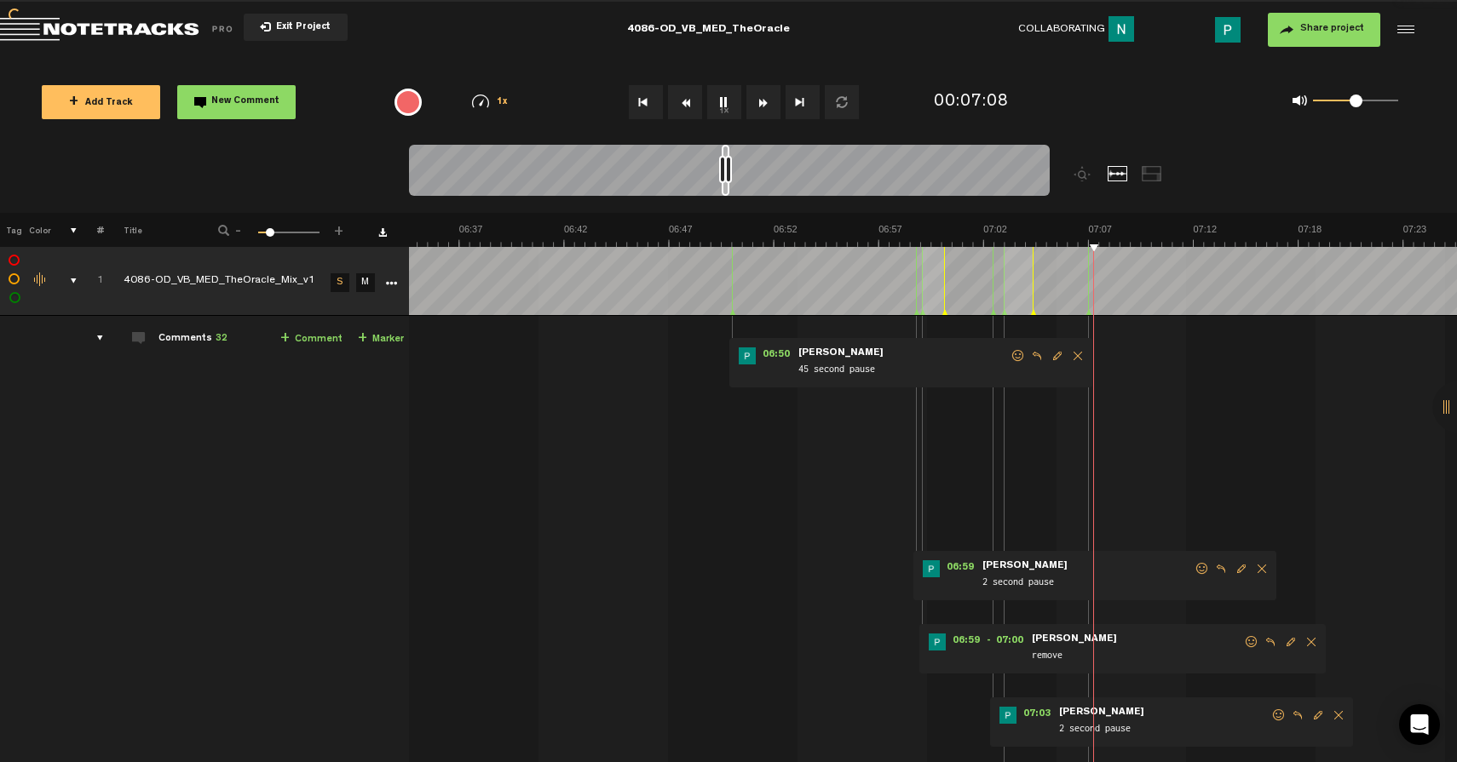
scroll to position [368, 0]
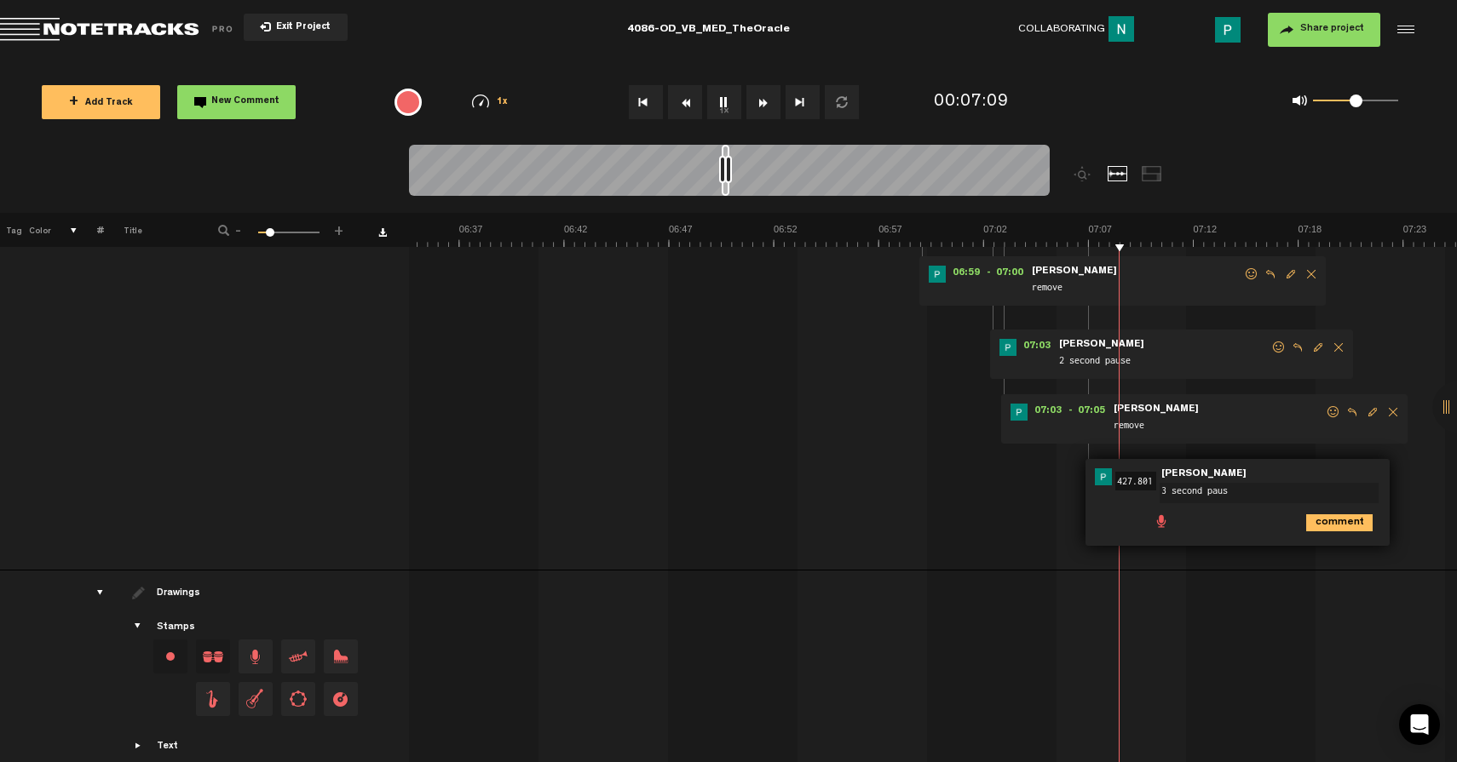
type textarea "3 second pause"
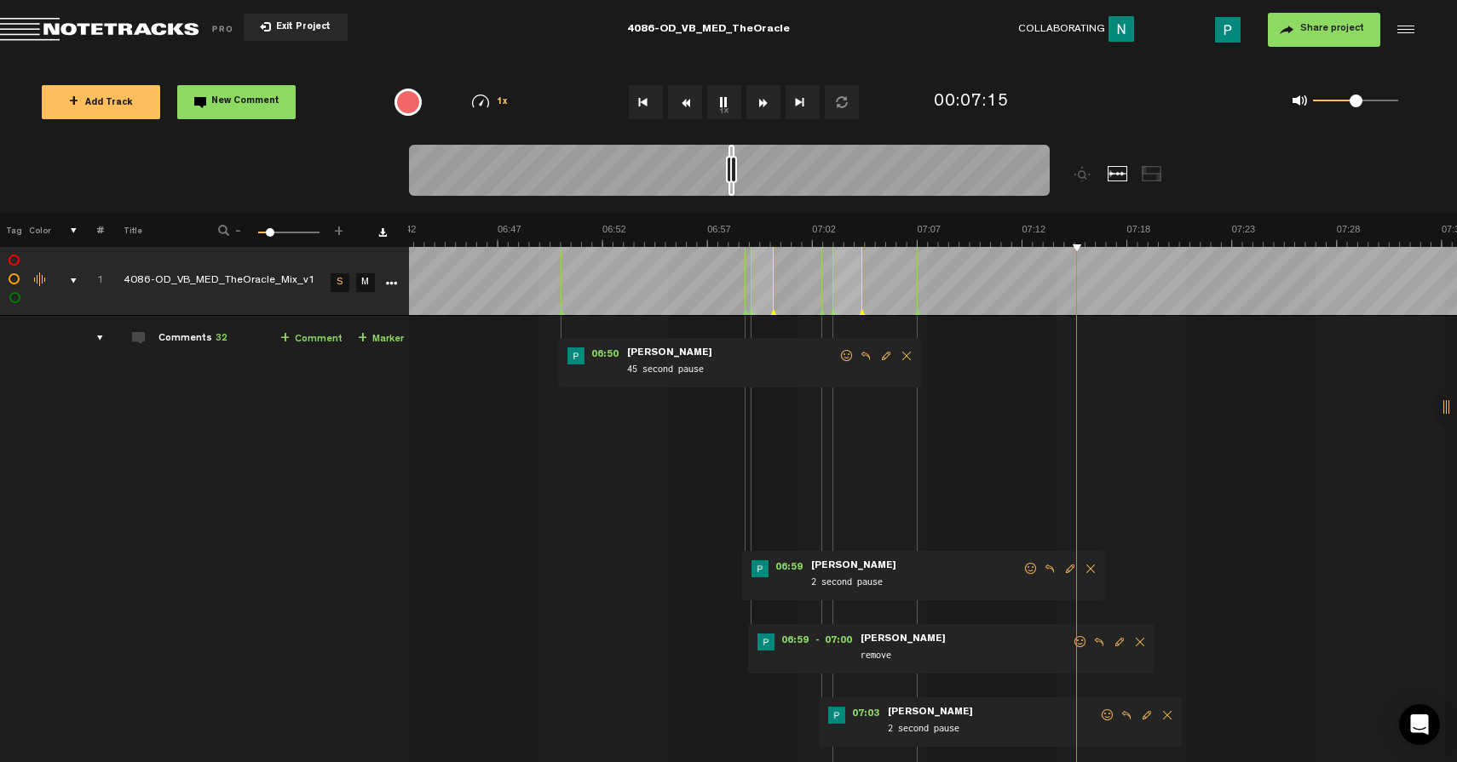
scroll to position [0, 8345]
click at [733, 190] on div at bounding box center [731, 170] width 6 height 51
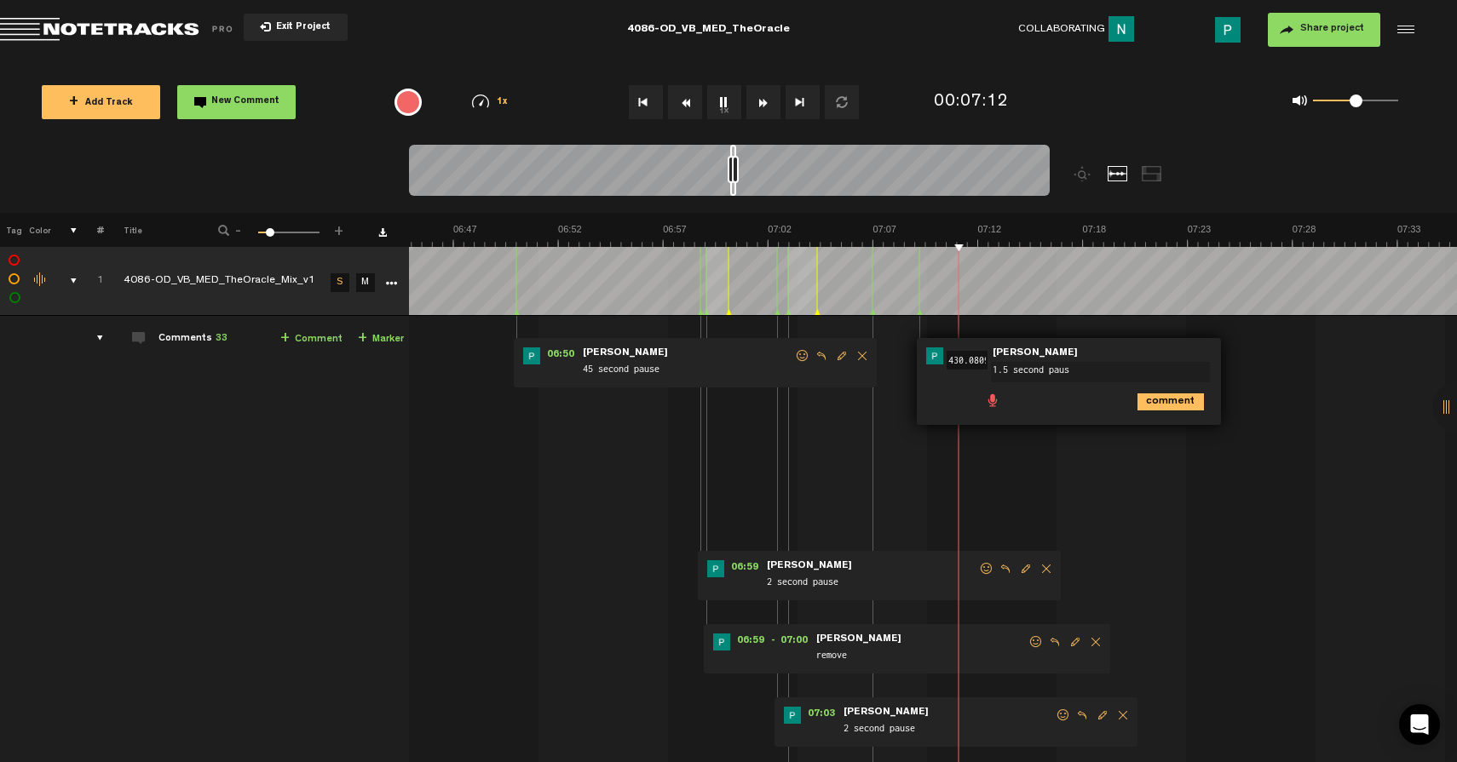
type textarea "1.5 second pause"
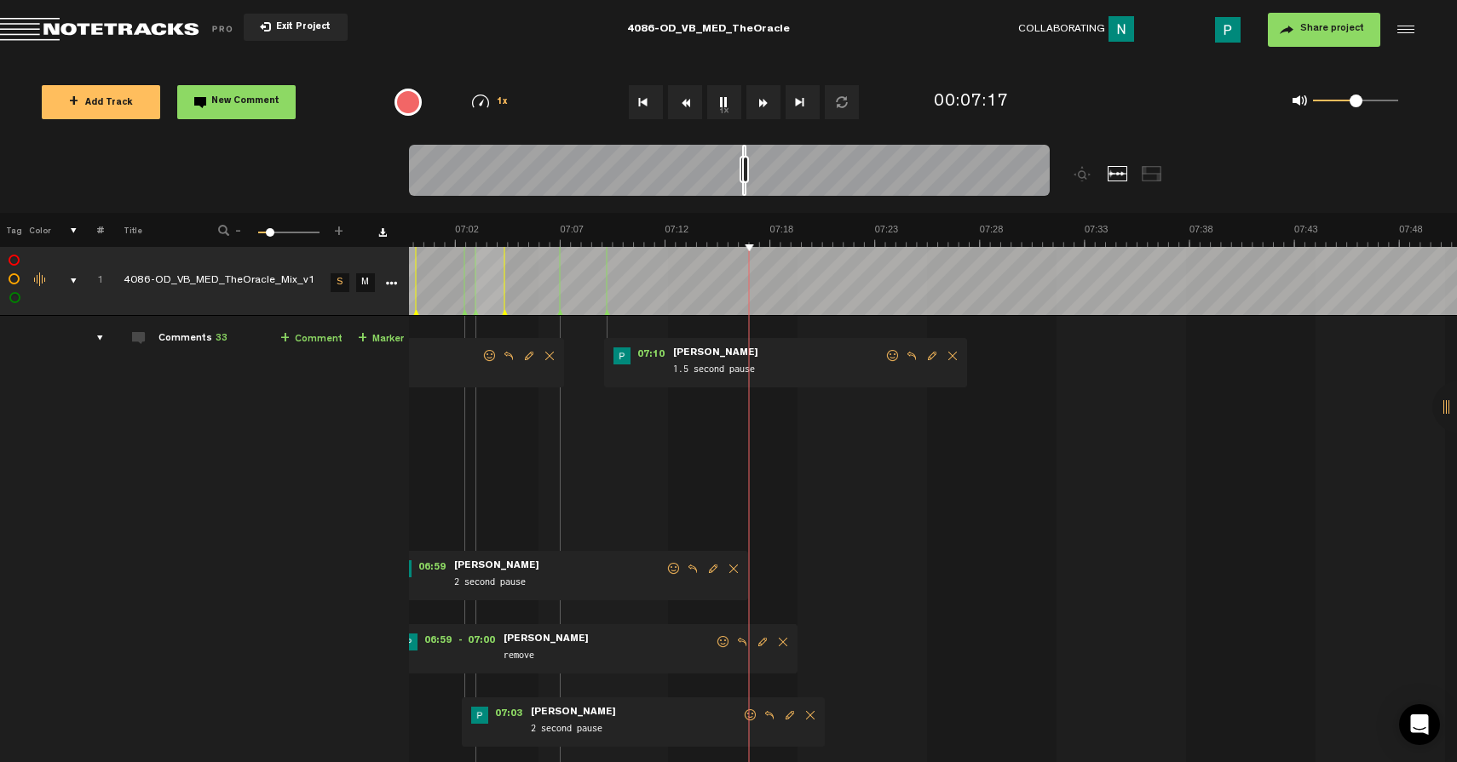
scroll to position [0, 8813]
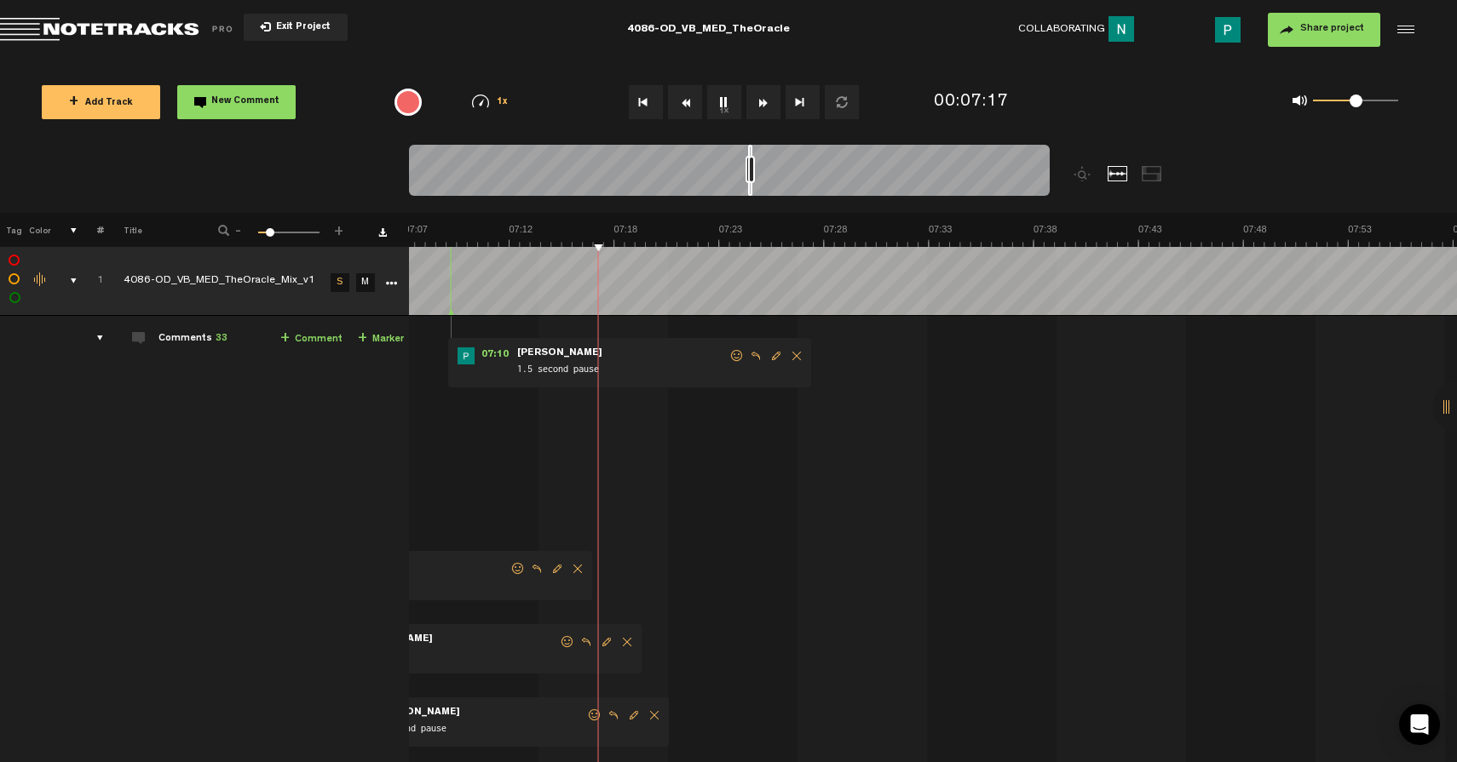
drag, startPoint x: 733, startPoint y: 187, endPoint x: 751, endPoint y: 182, distance: 18.4
click at [751, 182] on div at bounding box center [729, 173] width 641 height 57
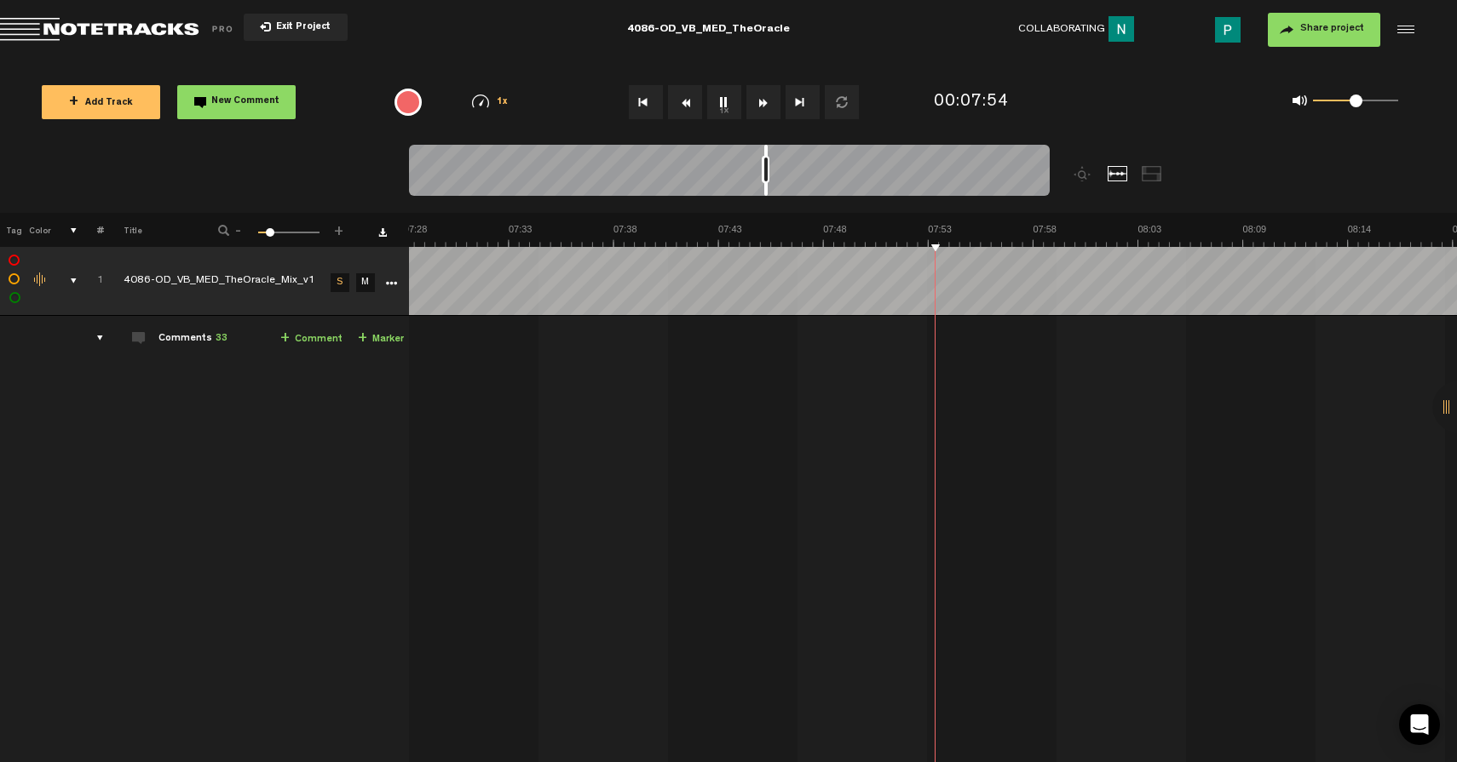
scroll to position [0, 9233]
drag, startPoint x: 766, startPoint y: 188, endPoint x: 791, endPoint y: 188, distance: 25.6
click at [791, 188] on div at bounding box center [789, 170] width 3 height 51
type textarea "2 second pa"
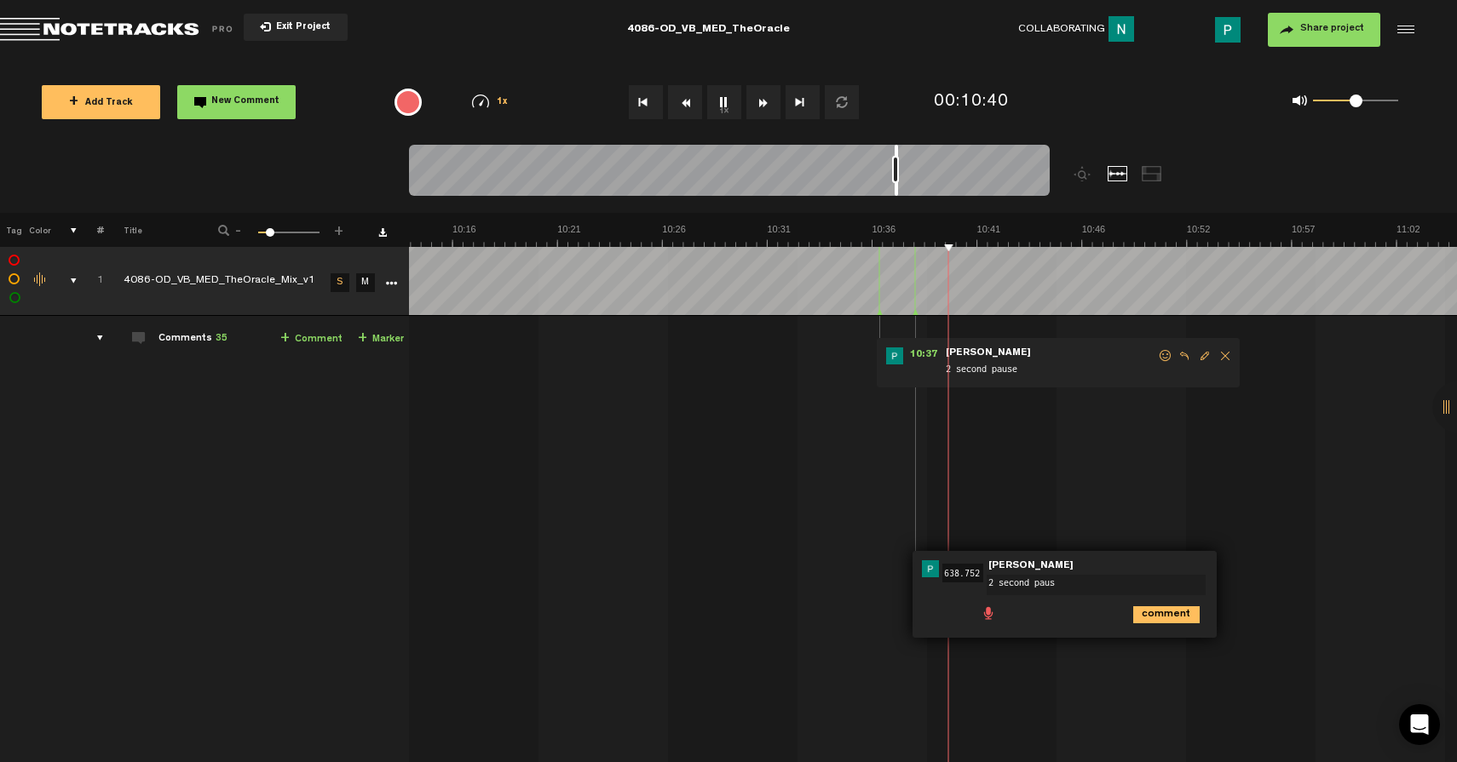
type textarea "2 second pause"
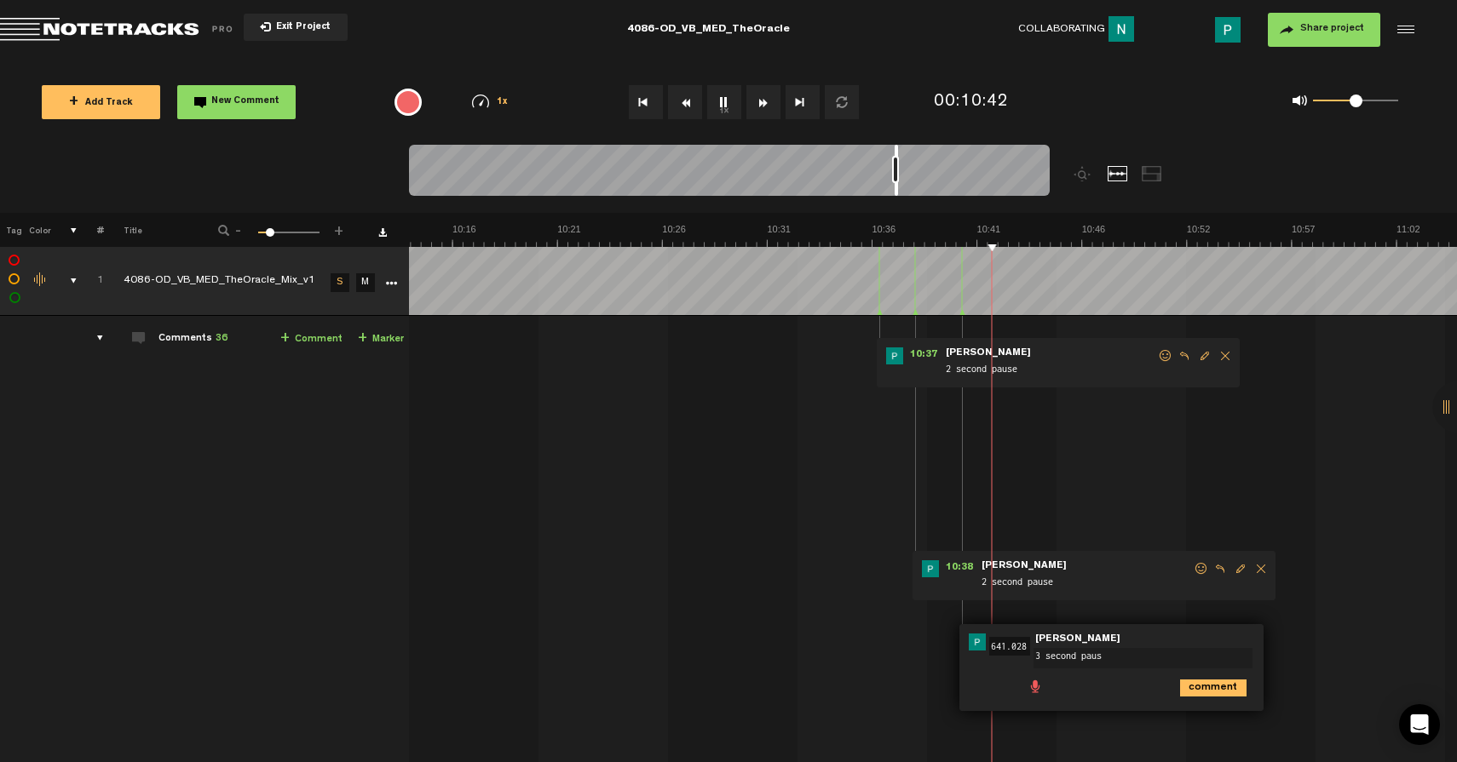
type textarea "3 second pause"
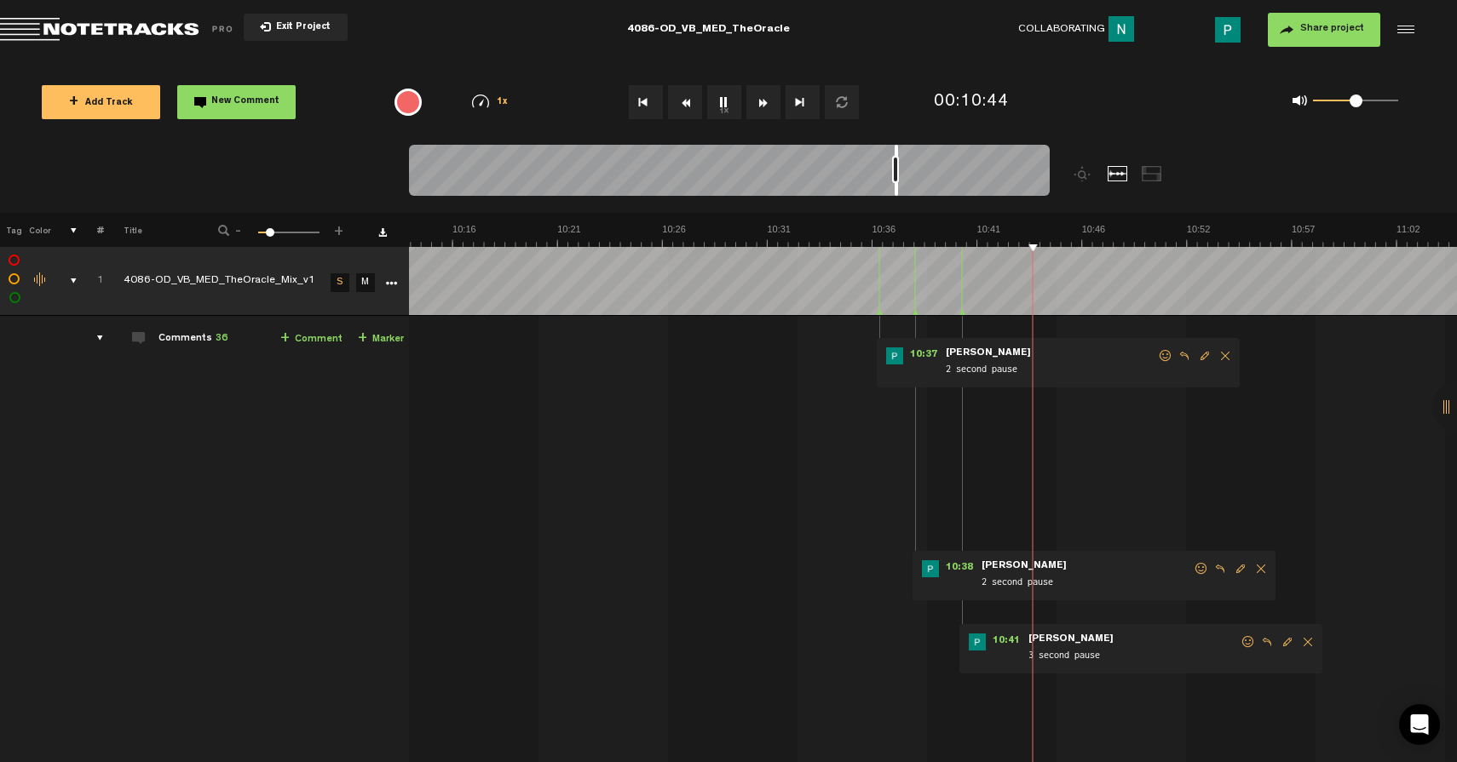
click at [720, 96] on button "1x" at bounding box center [724, 102] width 34 height 34
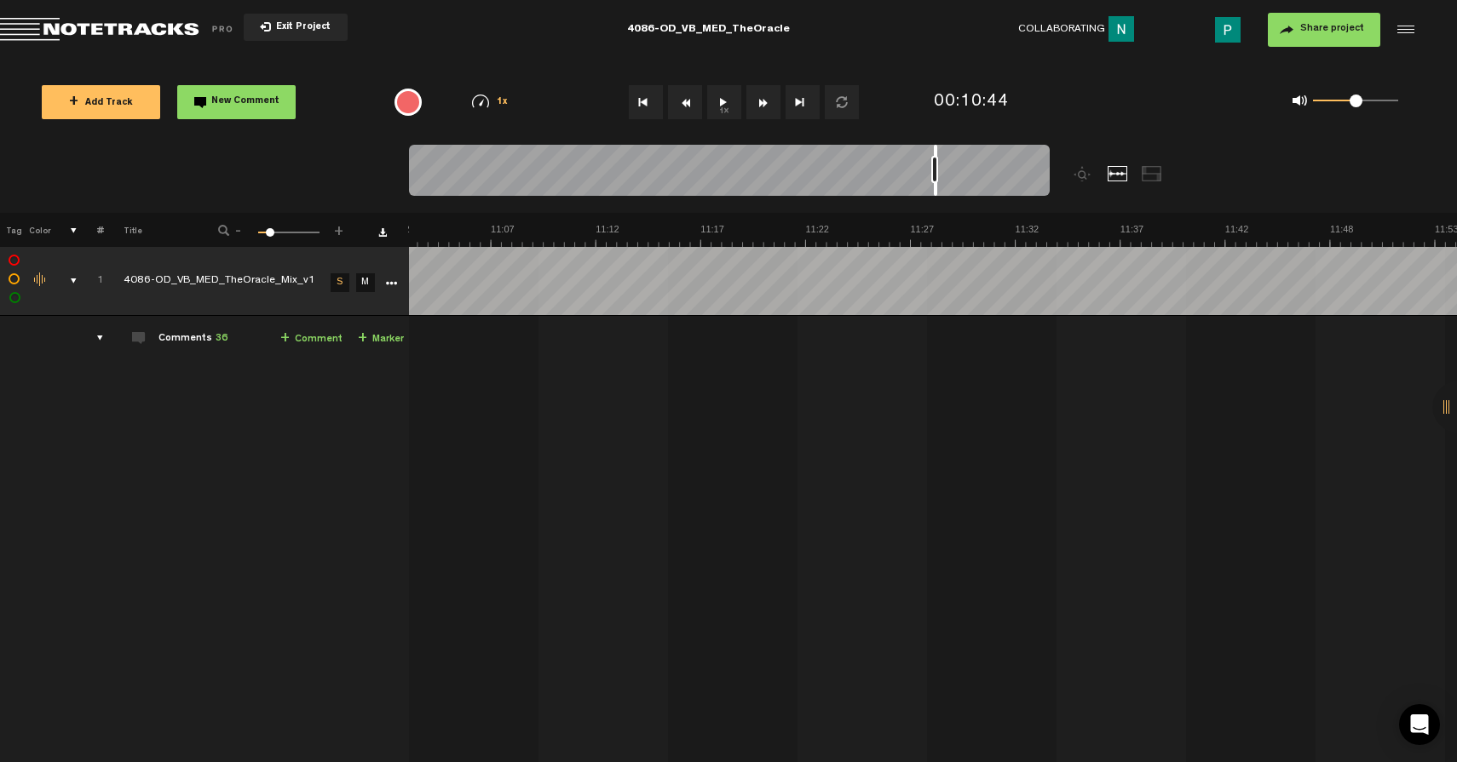
scroll to position [0, 13789]
drag, startPoint x: 895, startPoint y: 187, endPoint x: 940, endPoint y: 184, distance: 44.4
click at [940, 184] on div at bounding box center [939, 170] width 3 height 51
click at [717, 101] on button "1x" at bounding box center [724, 102] width 34 height 34
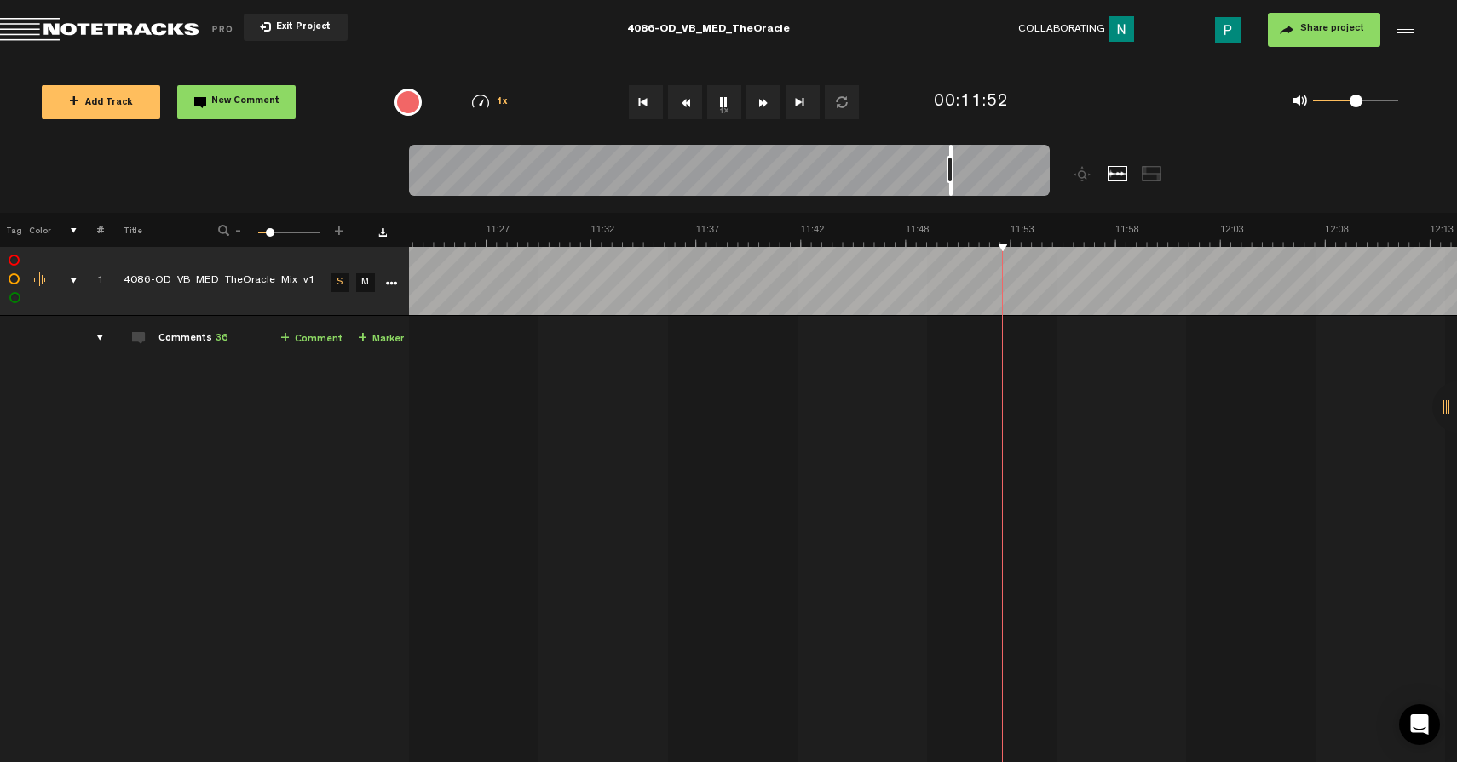
drag, startPoint x: 940, startPoint y: 187, endPoint x: 951, endPoint y: 183, distance: 11.9
click at [951, 183] on div at bounding box center [950, 170] width 3 height 51
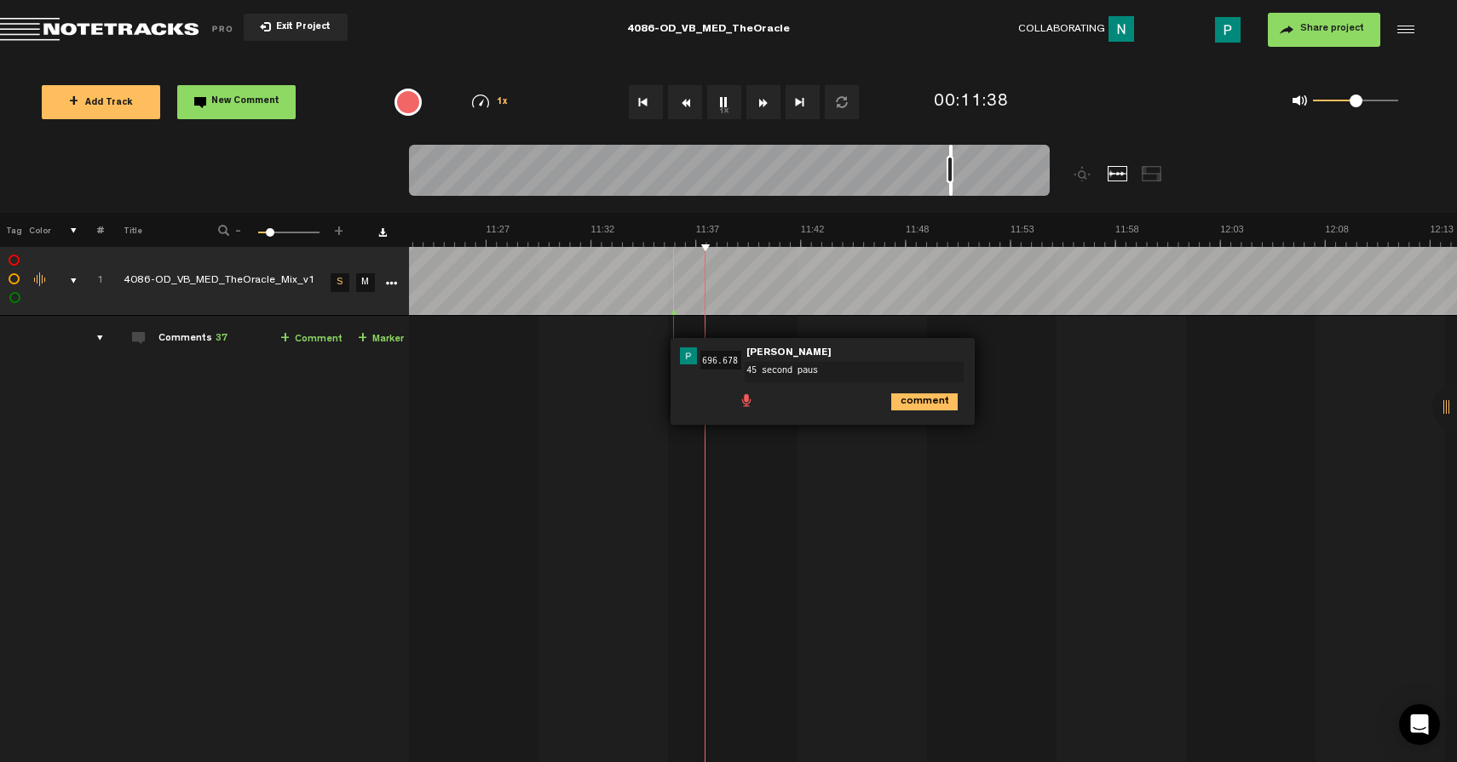
type textarea "45 second pause"
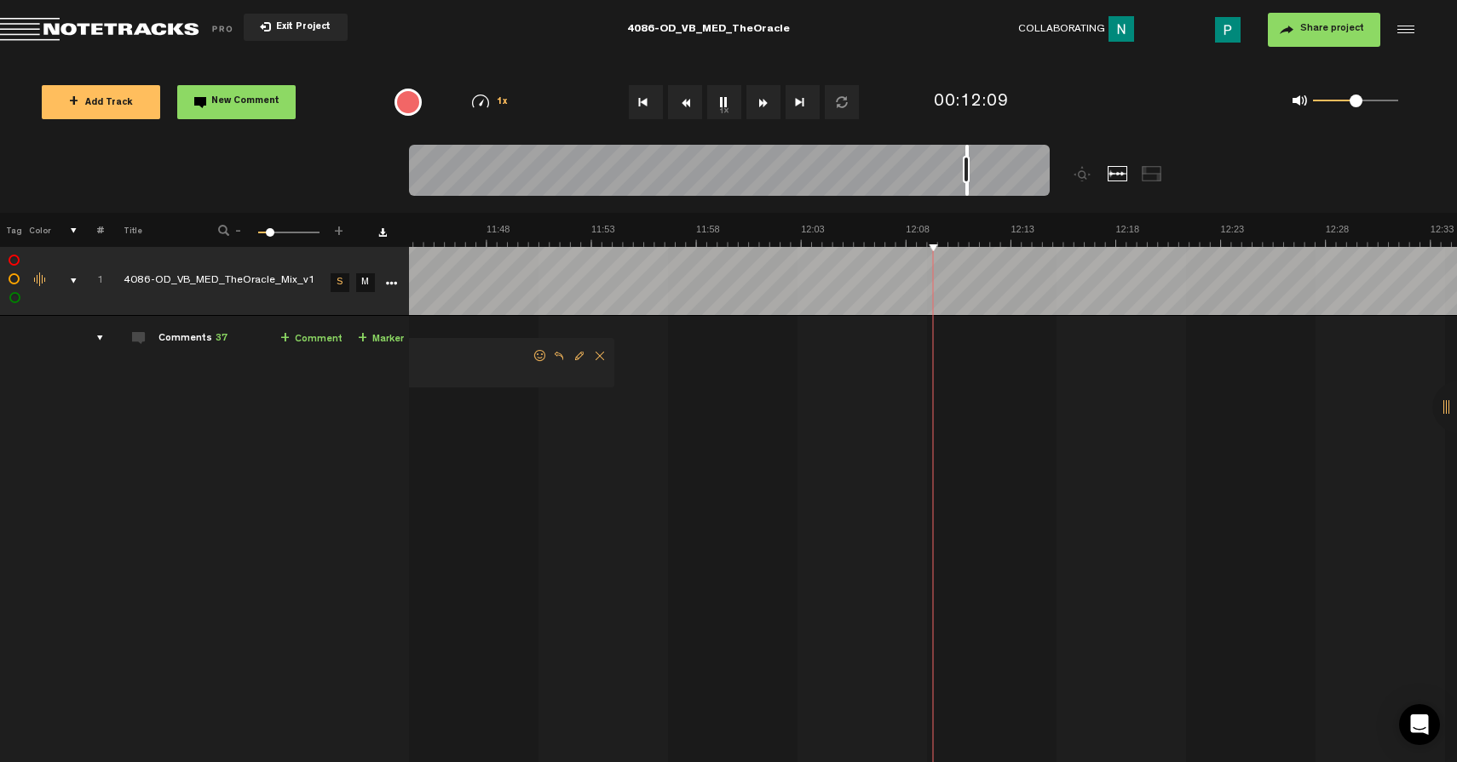
scroll to position [0, 14499]
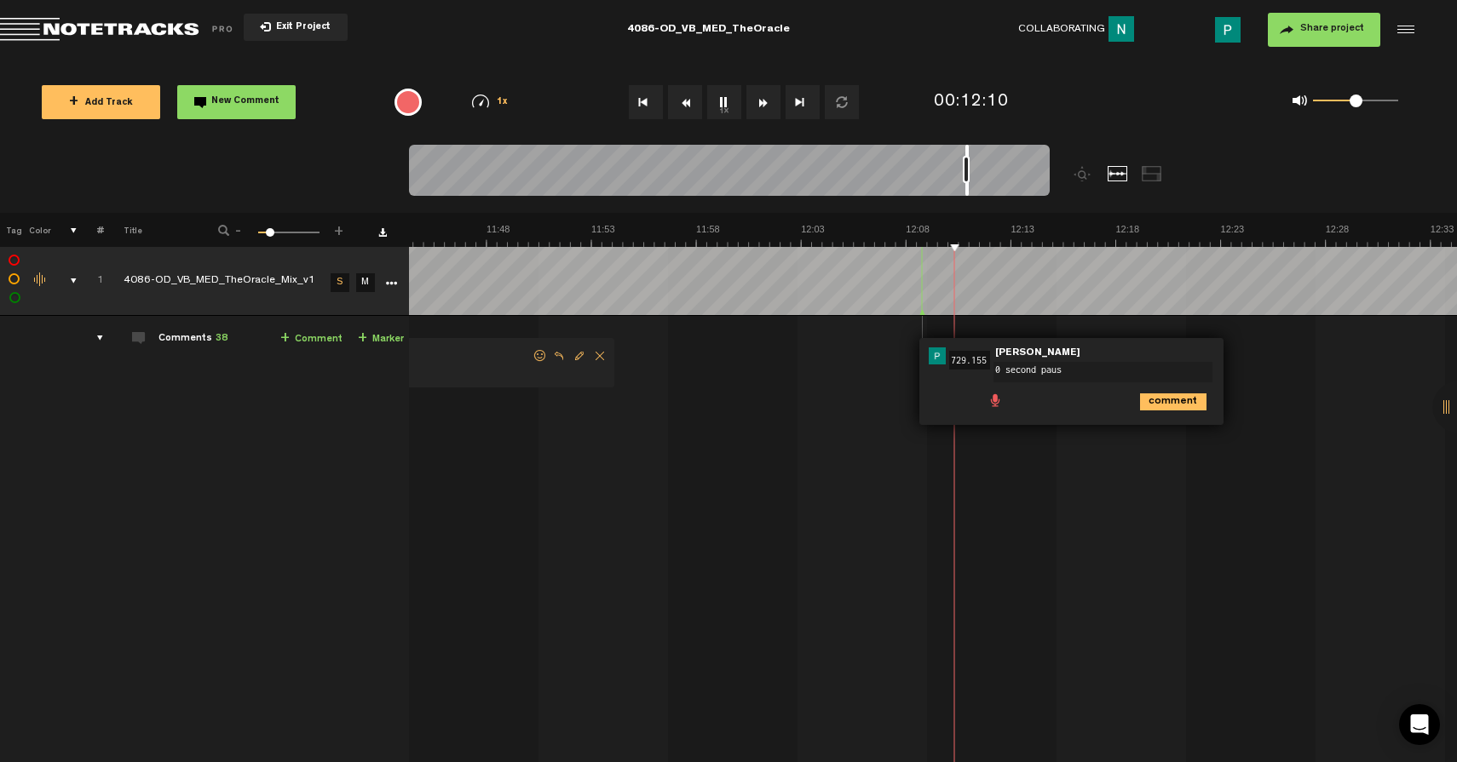
type textarea "0 second pause"
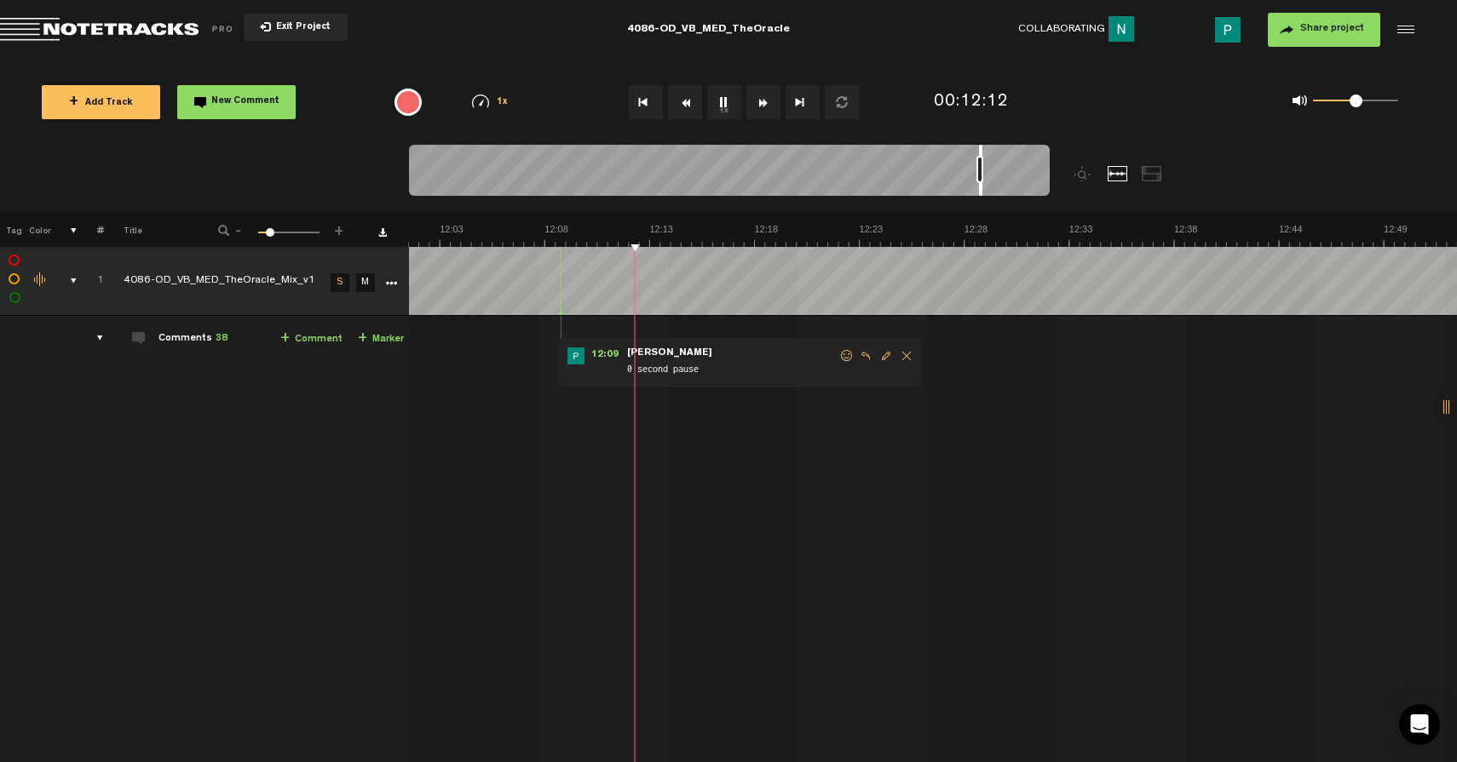
scroll to position [0, 14860]
drag, startPoint x: 965, startPoint y: 188, endPoint x: 980, endPoint y: 187, distance: 14.6
click at [980, 187] on div at bounding box center [980, 170] width 3 height 51
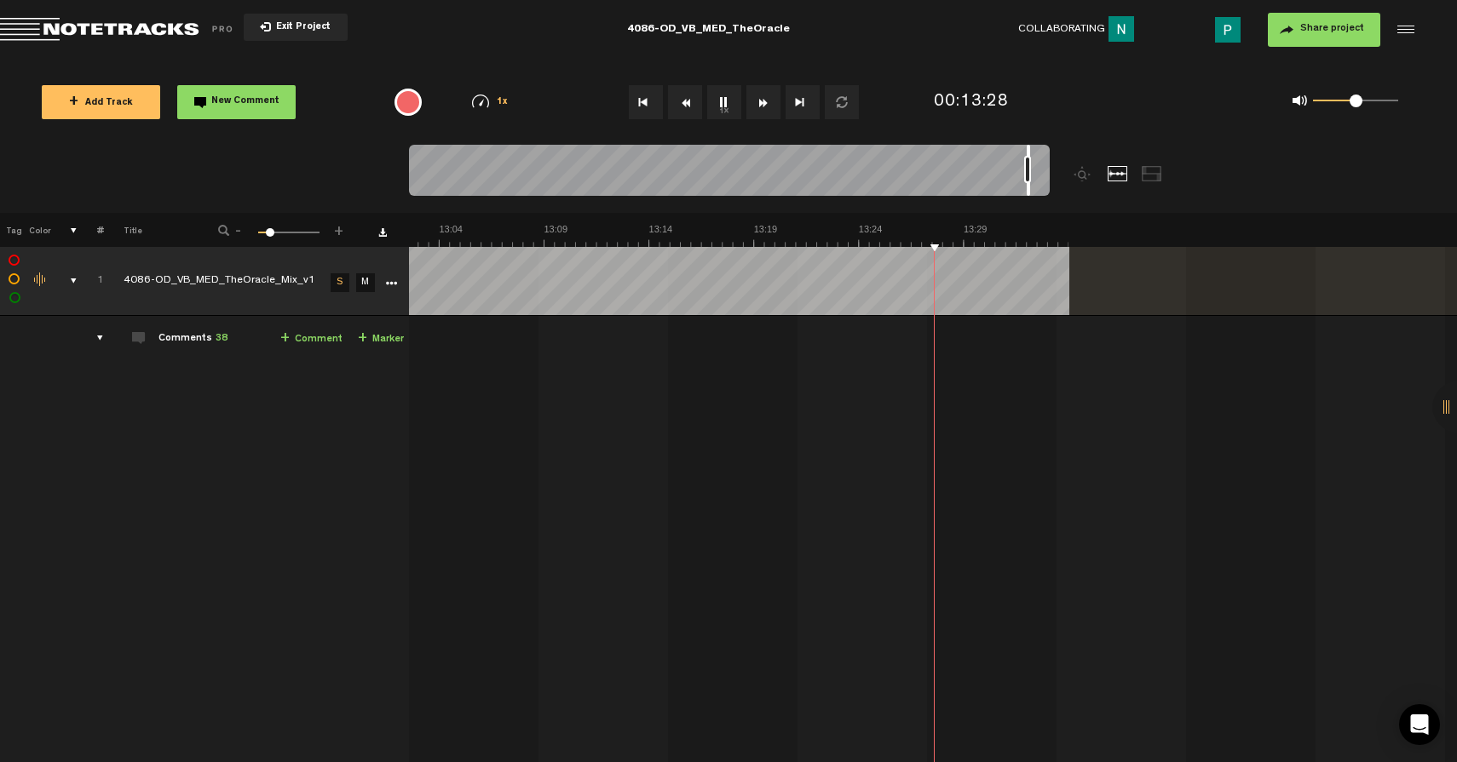
scroll to position [0, 16119]
